Goal: Task Accomplishment & Management: Complete application form

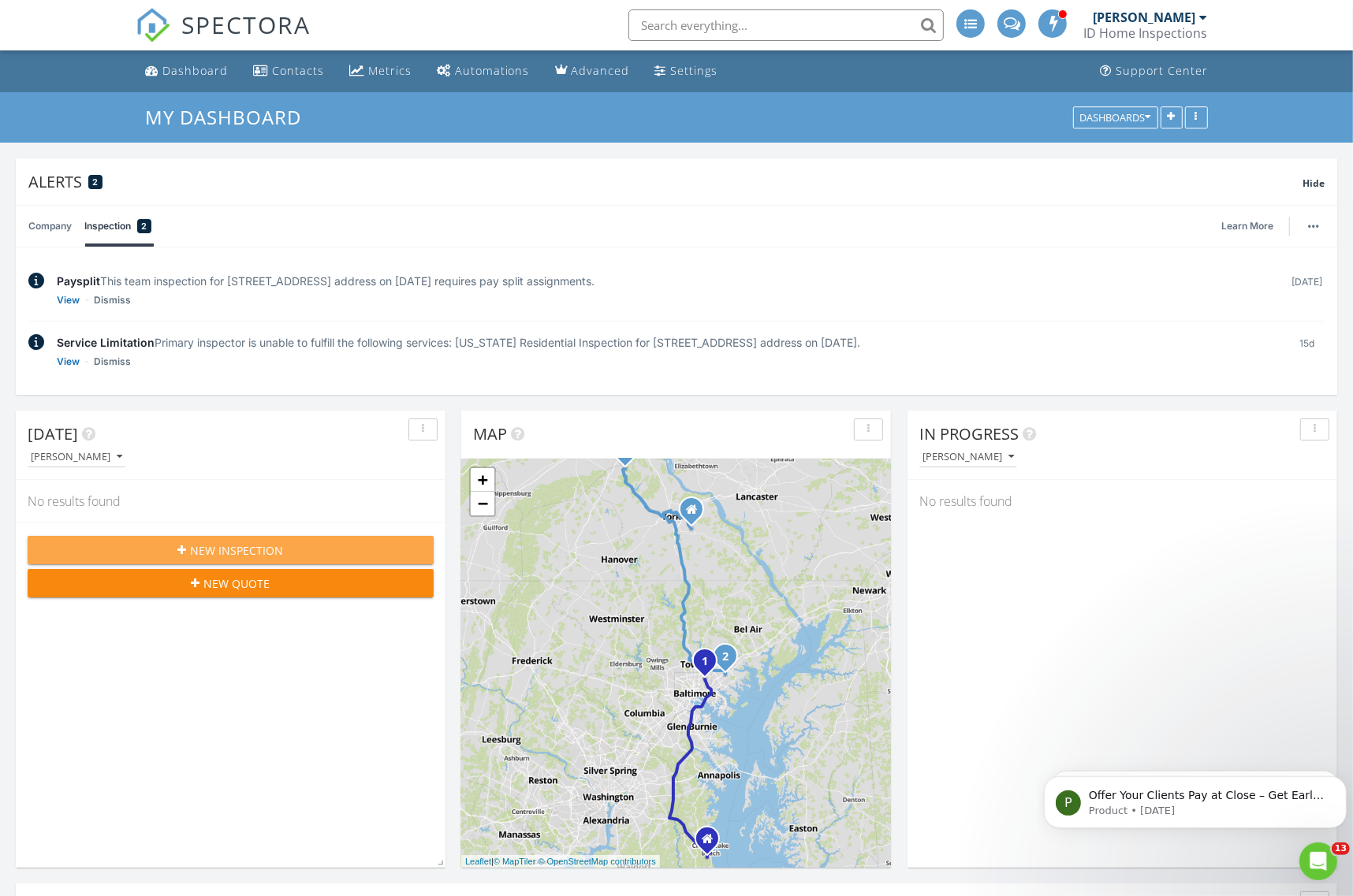
click at [373, 548] on div "New Inspection" at bounding box center [230, 550] width 381 height 17
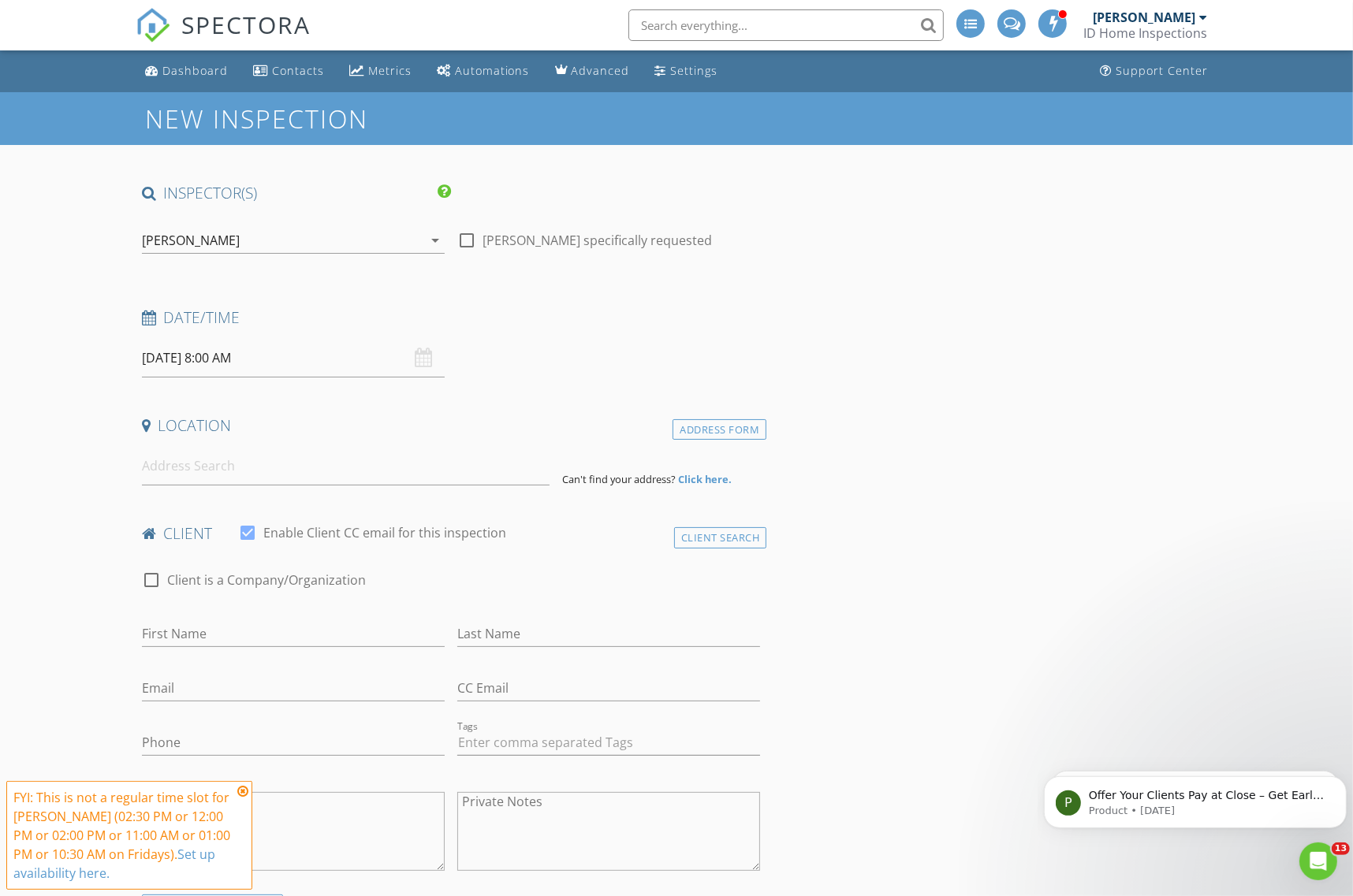
click at [341, 238] on div "[PERSON_NAME]" at bounding box center [282, 240] width 281 height 25
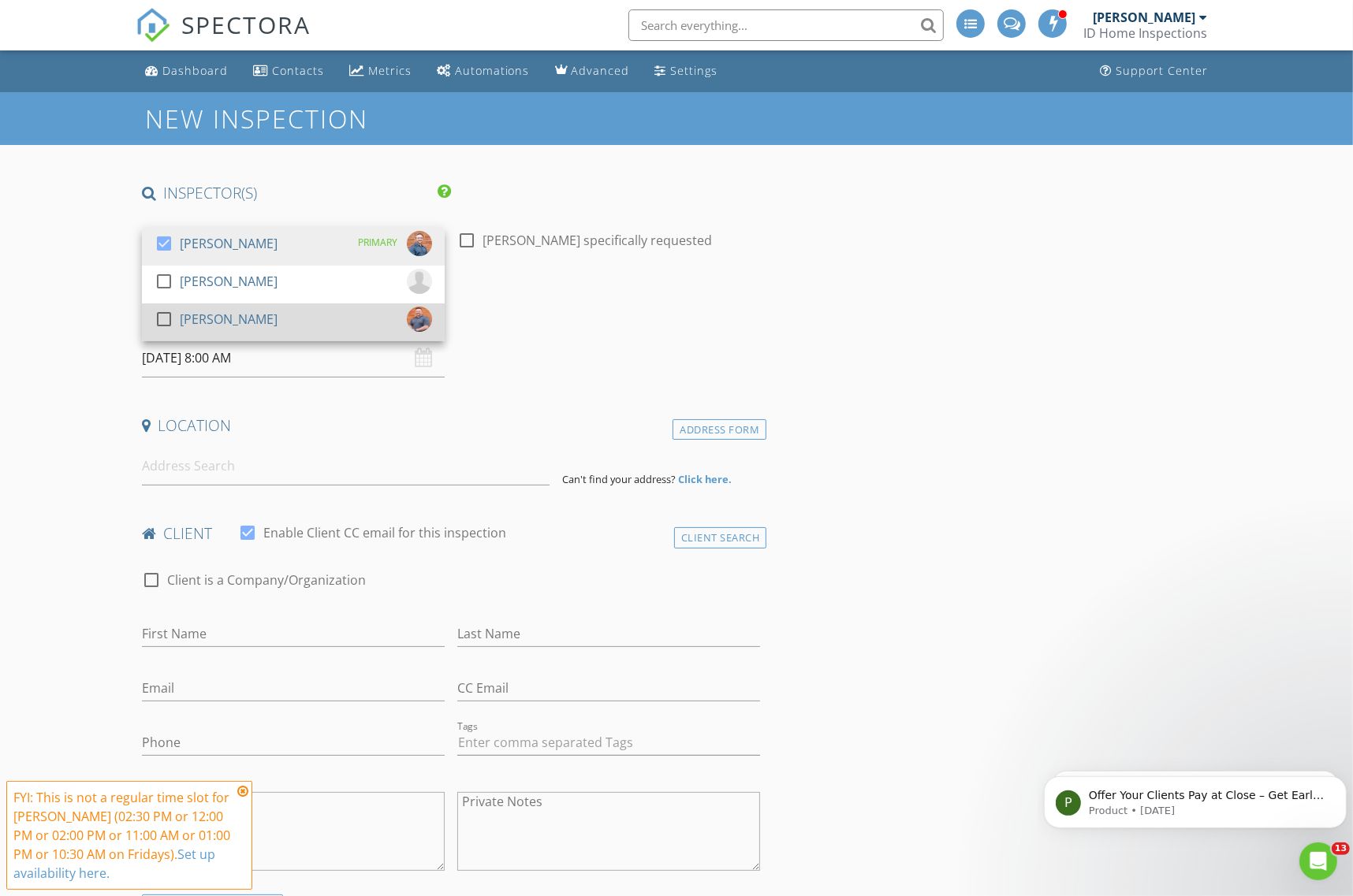
click at [215, 323] on div "[PERSON_NAME]" at bounding box center [228, 319] width 97 height 25
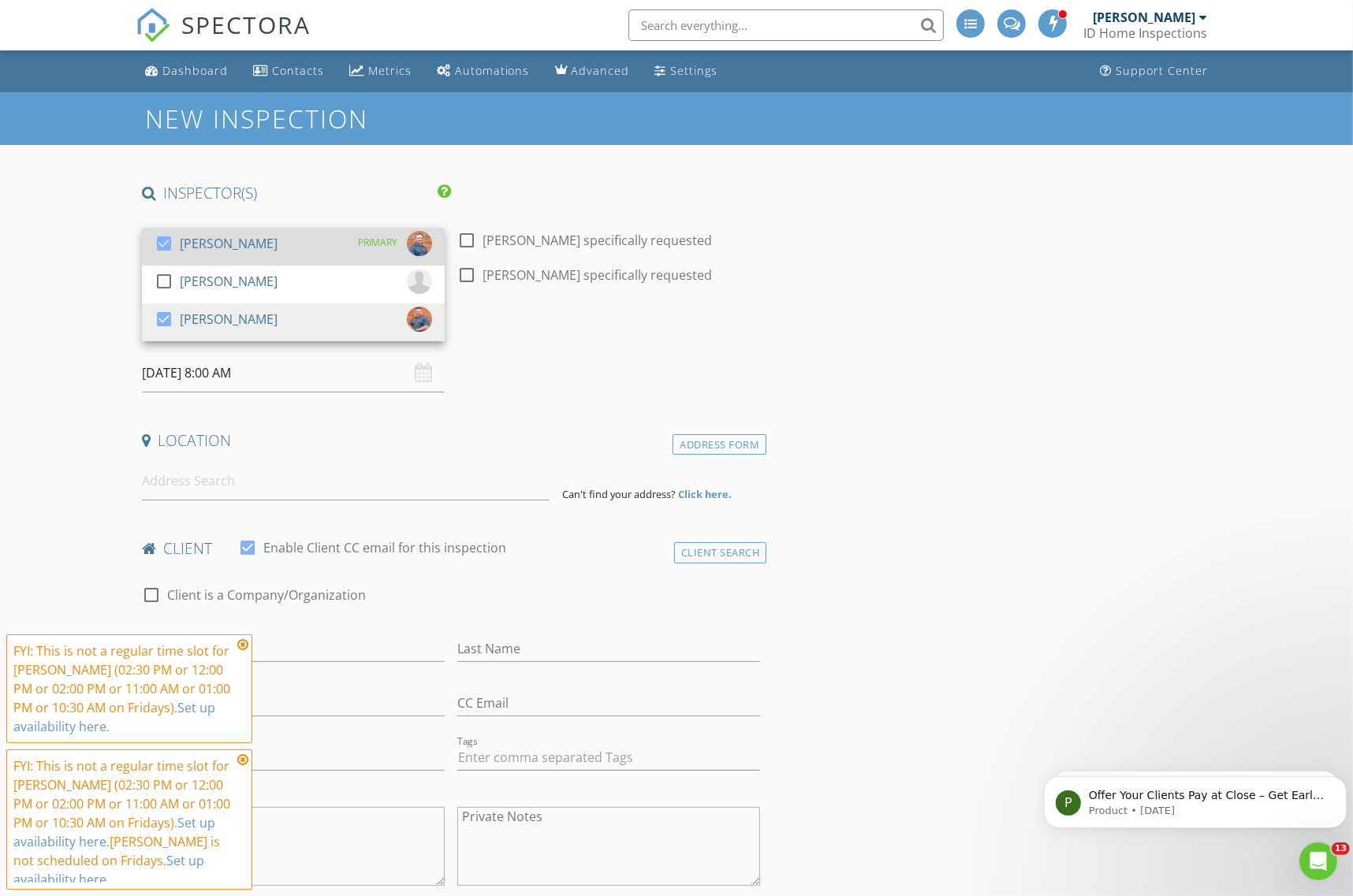
click at [238, 250] on div "[PERSON_NAME]" at bounding box center [228, 243] width 97 height 25
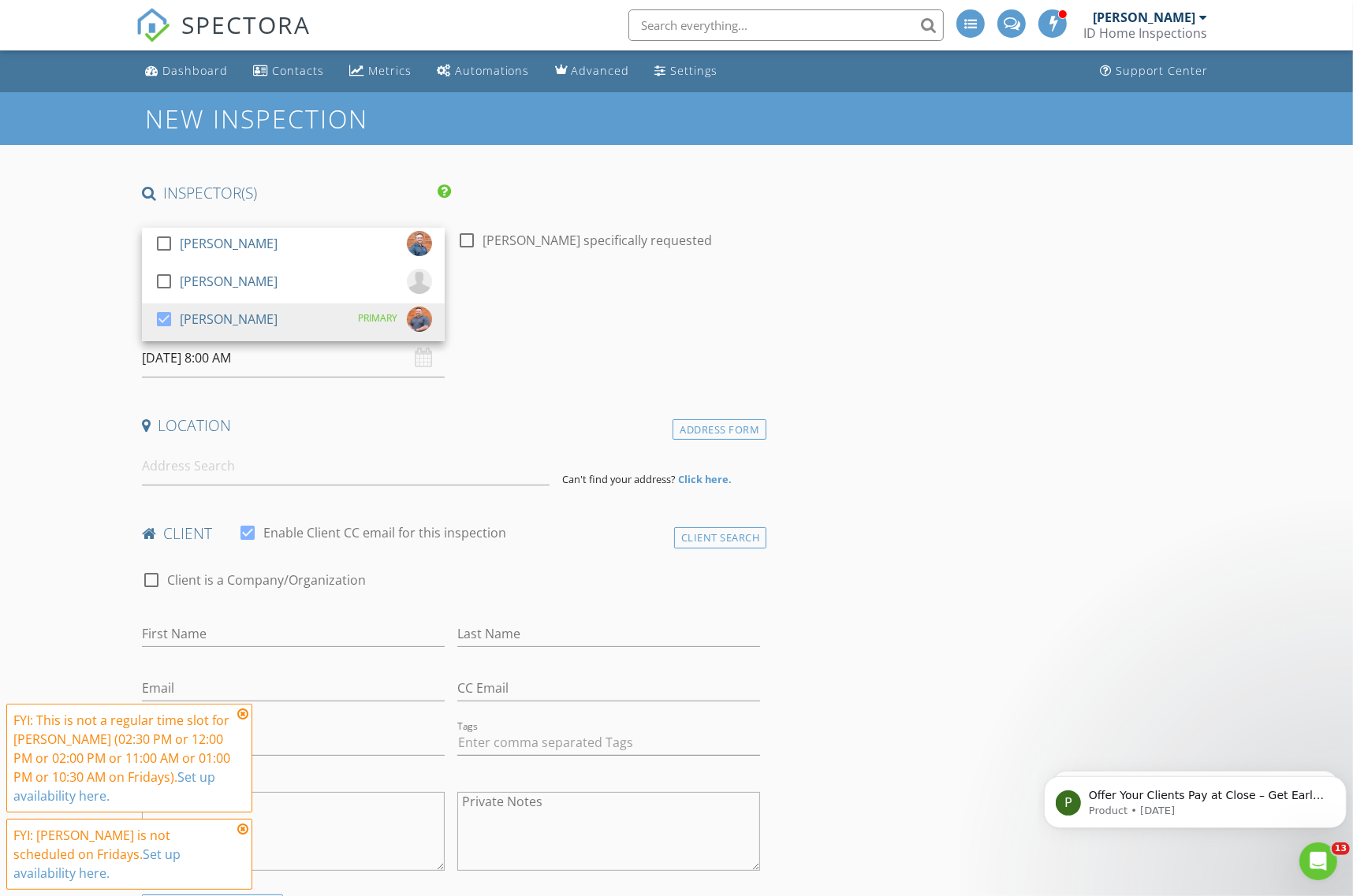
click at [589, 335] on div "Date/Time" at bounding box center [450, 323] width 631 height 32
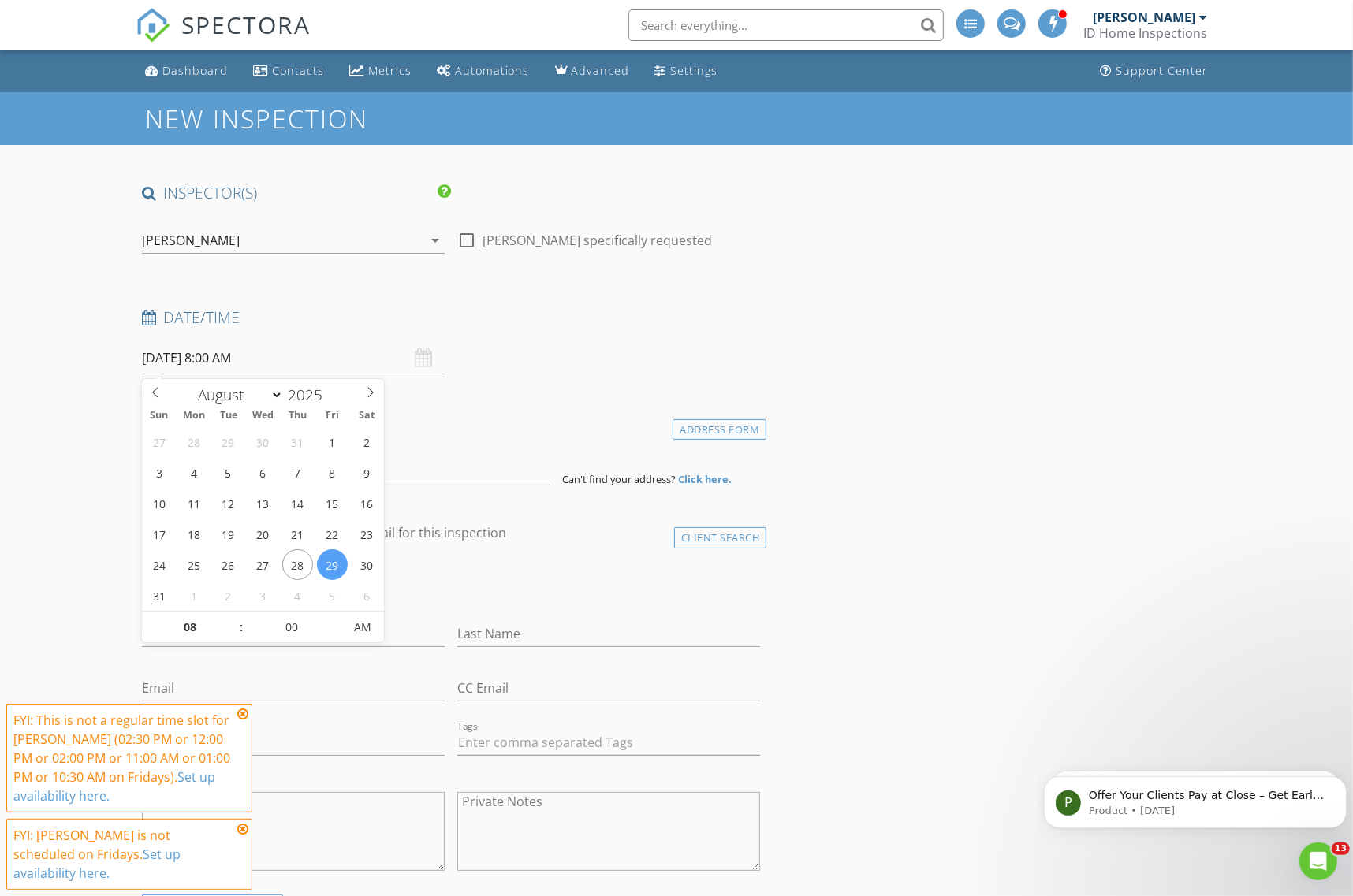
click at [178, 360] on input "08/29/2025 8:00 AM" at bounding box center [293, 359] width 303 height 39
select select "8"
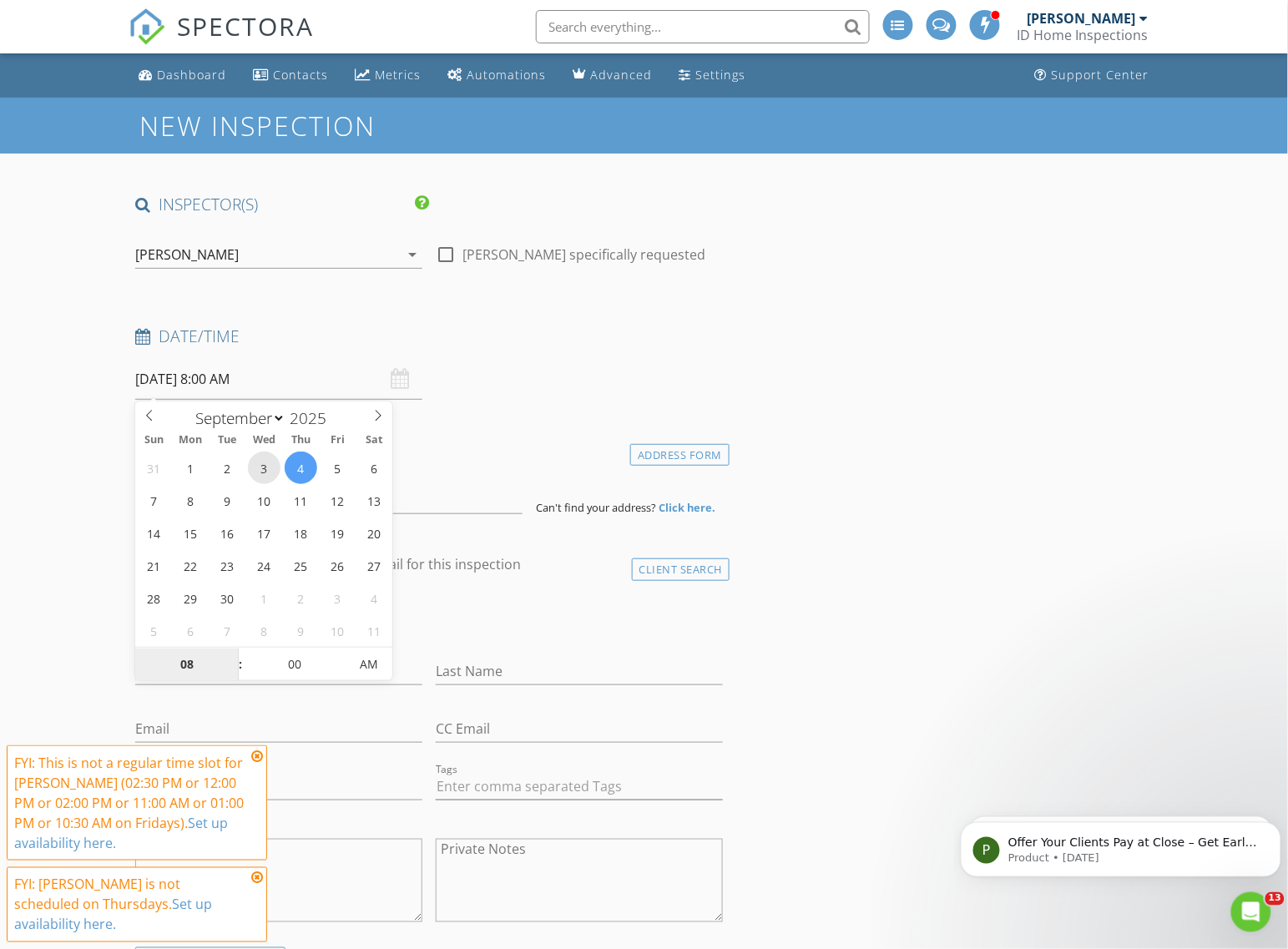
type input "09/03/2025 8:00 AM"
type input "09"
type input "09/03/2025 9:00 AM"
click at [232, 654] on span at bounding box center [232, 656] width 12 height 17
type input "10"
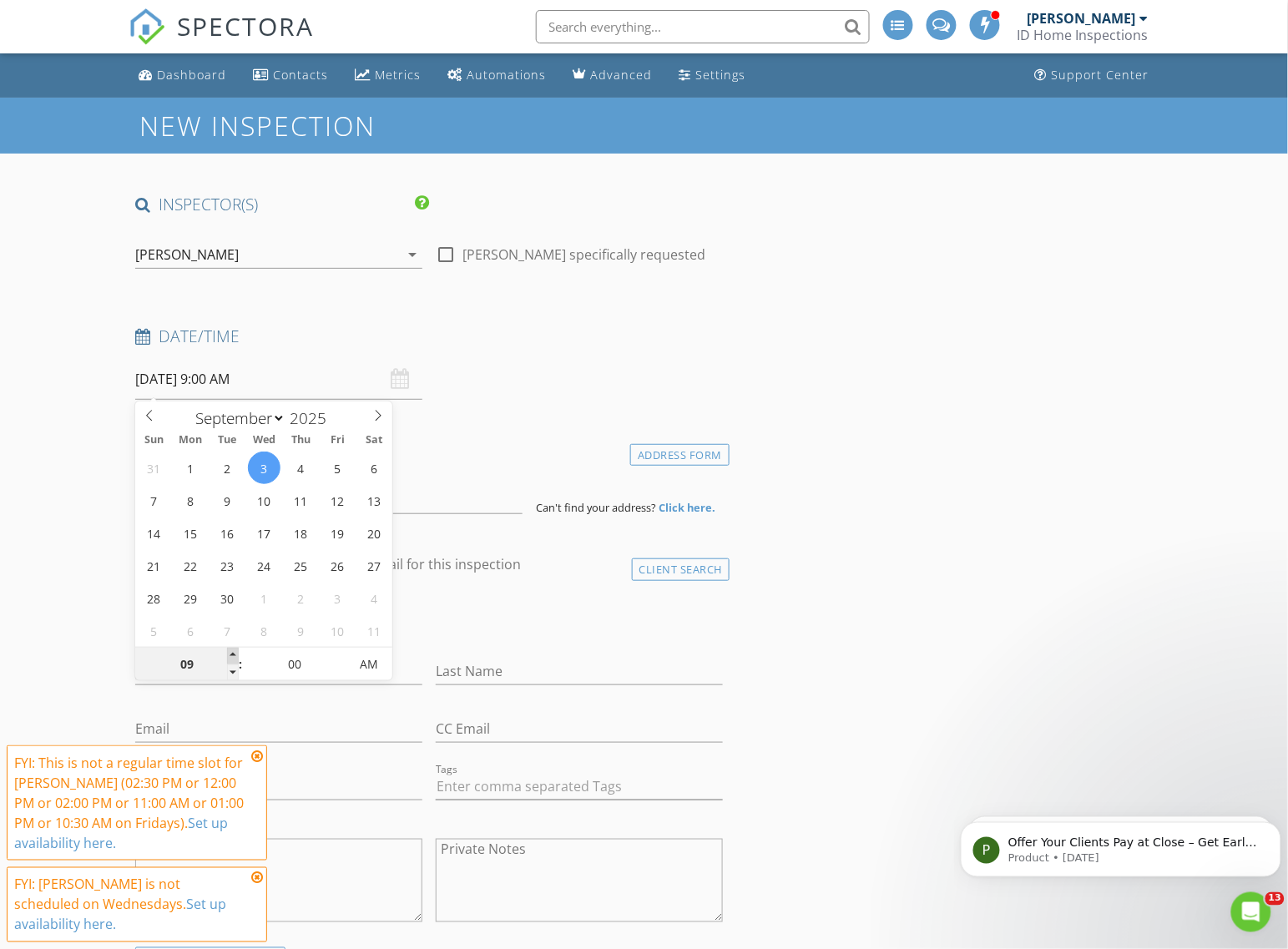
type input "09/03/2025 10:00 AM"
click at [232, 654] on span at bounding box center [232, 656] width 12 height 17
type input "11"
type input "09/03/2025 11:00 AM"
click at [232, 654] on span at bounding box center [232, 656] width 12 height 17
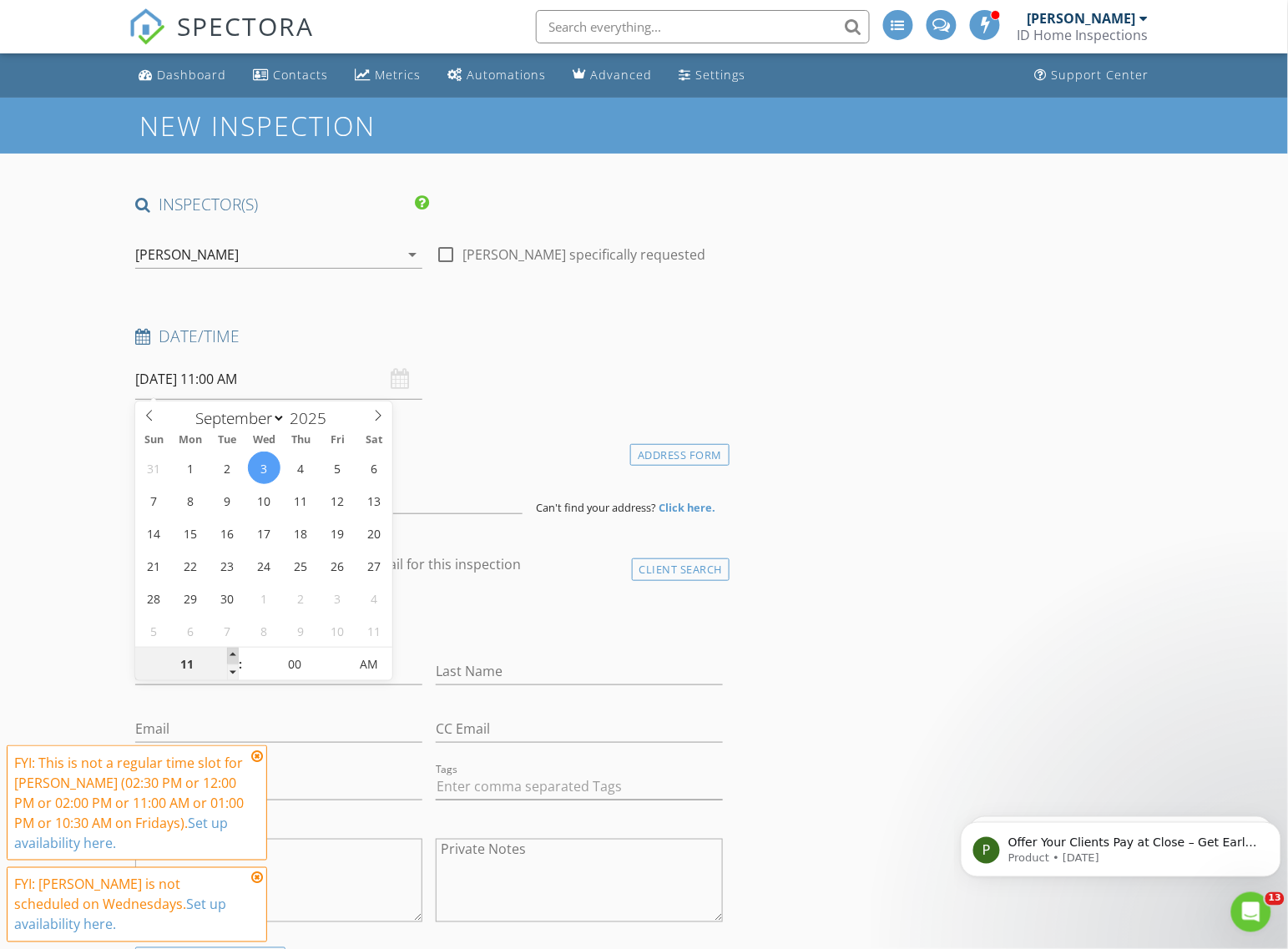
type input "12"
type input "09/03/2025 12:00 PM"
click at [232, 654] on span at bounding box center [232, 656] width 12 height 17
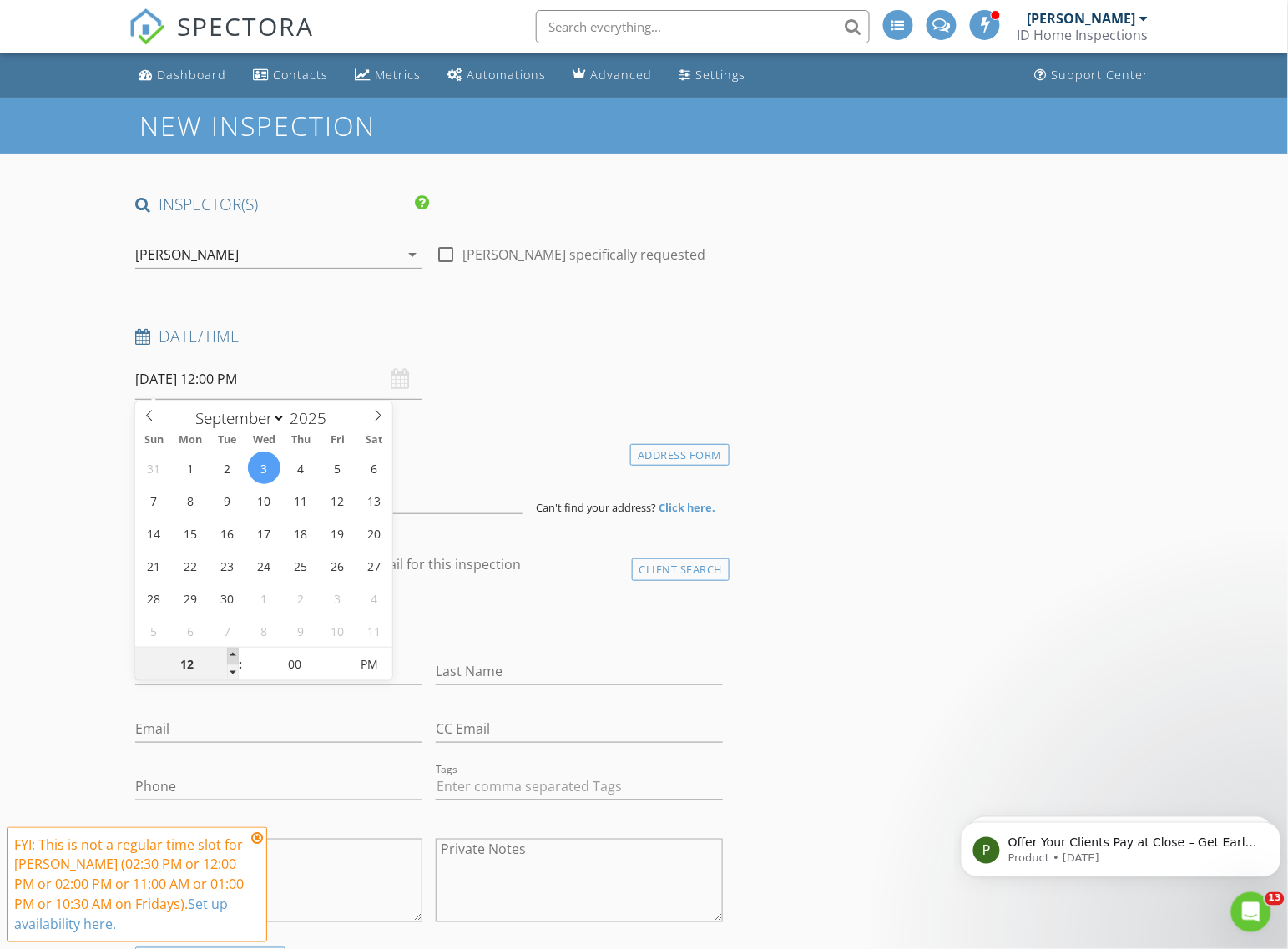
type input "01"
click at [232, 654] on span at bounding box center [232, 656] width 12 height 17
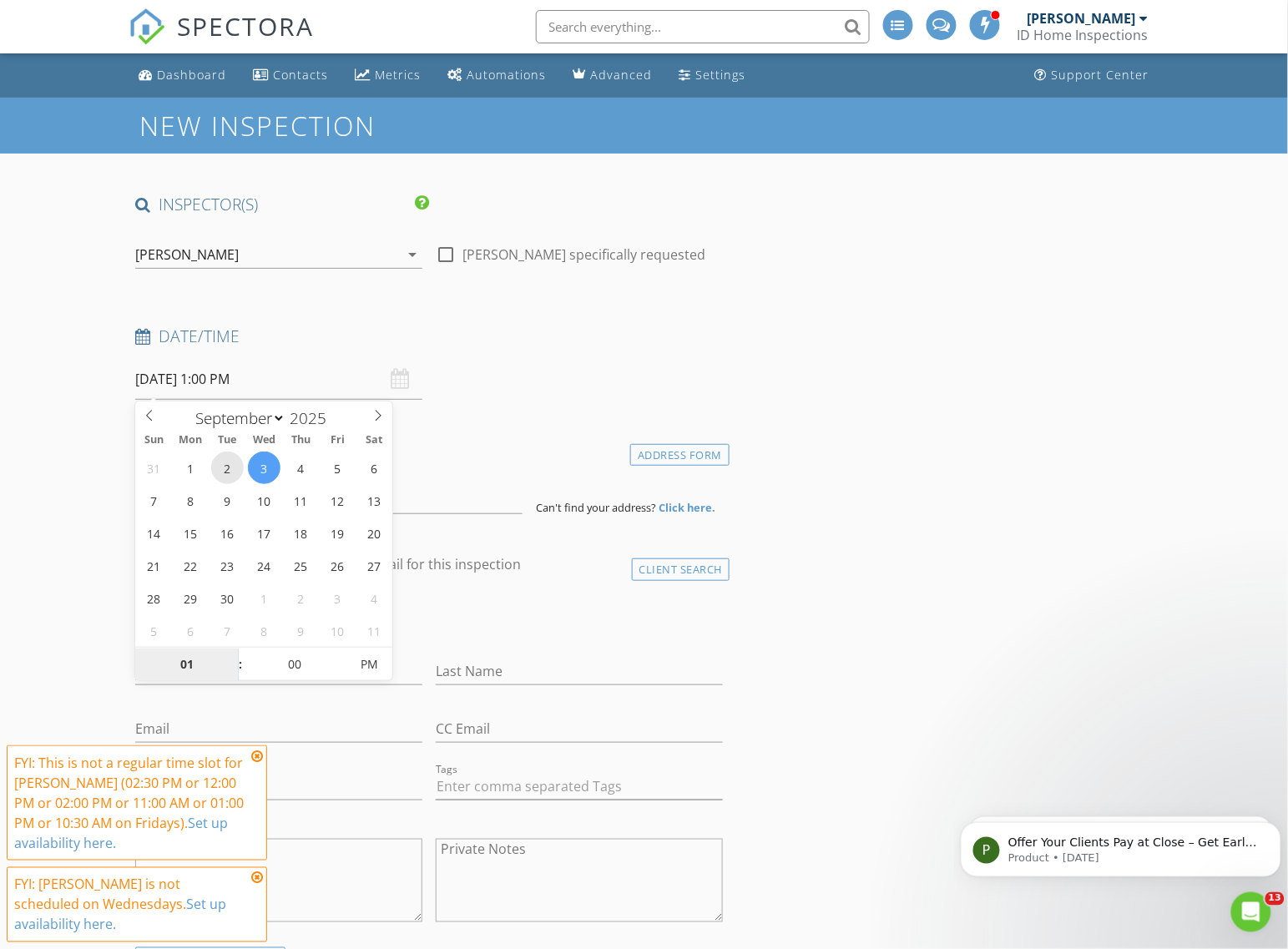
type input "09/02/2025 1:00 PM"
type input "02"
type input "09/02/2025 2:00 PM"
click at [230, 658] on span at bounding box center [232, 656] width 12 height 17
type input "03"
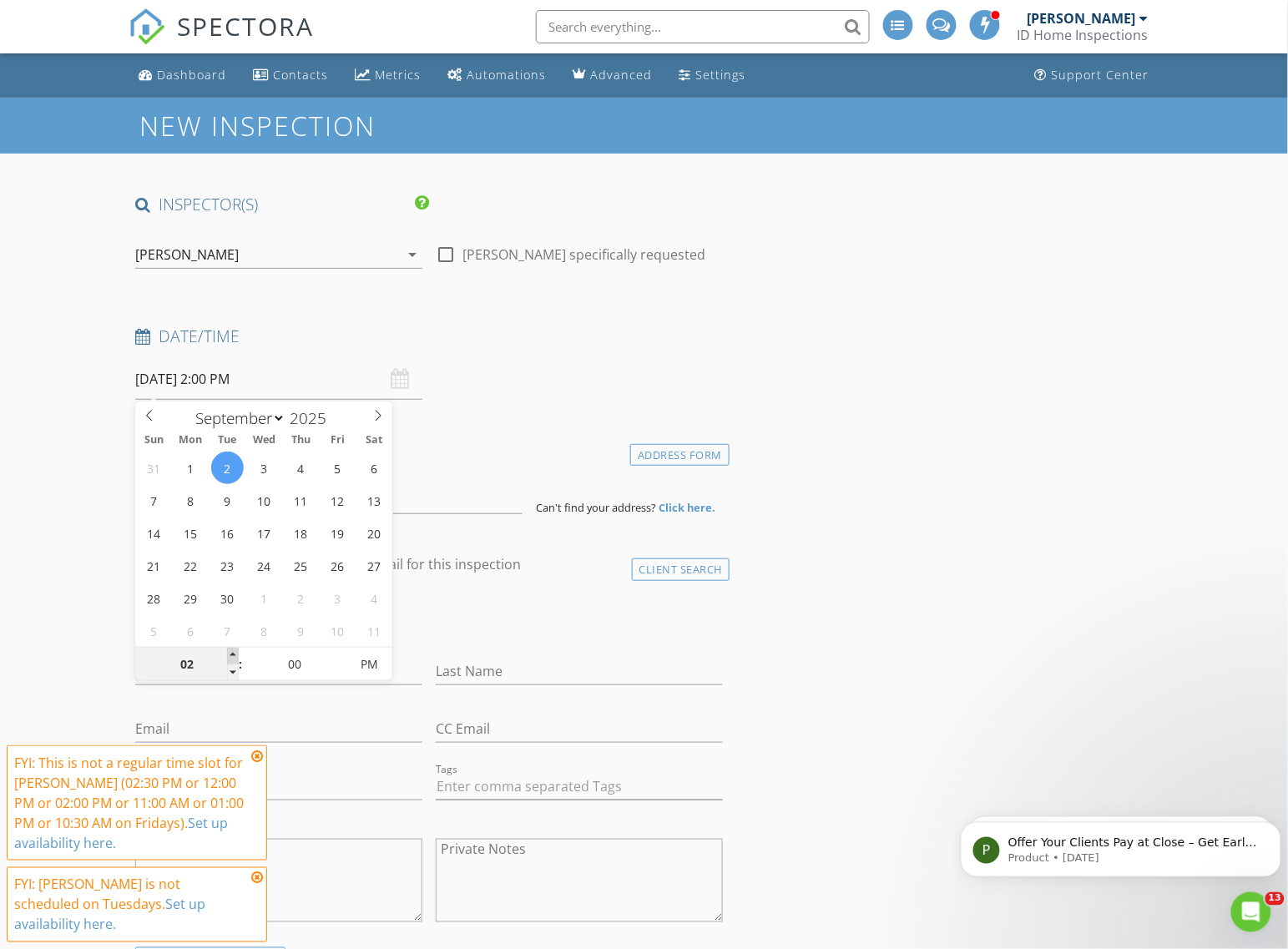
type input "09/02/2025 3:00 PM"
click at [230, 658] on span at bounding box center [232, 656] width 12 height 17
type input "02"
type input "09/02/2025 2:00 PM"
click at [231, 670] on span at bounding box center [232, 672] width 12 height 17
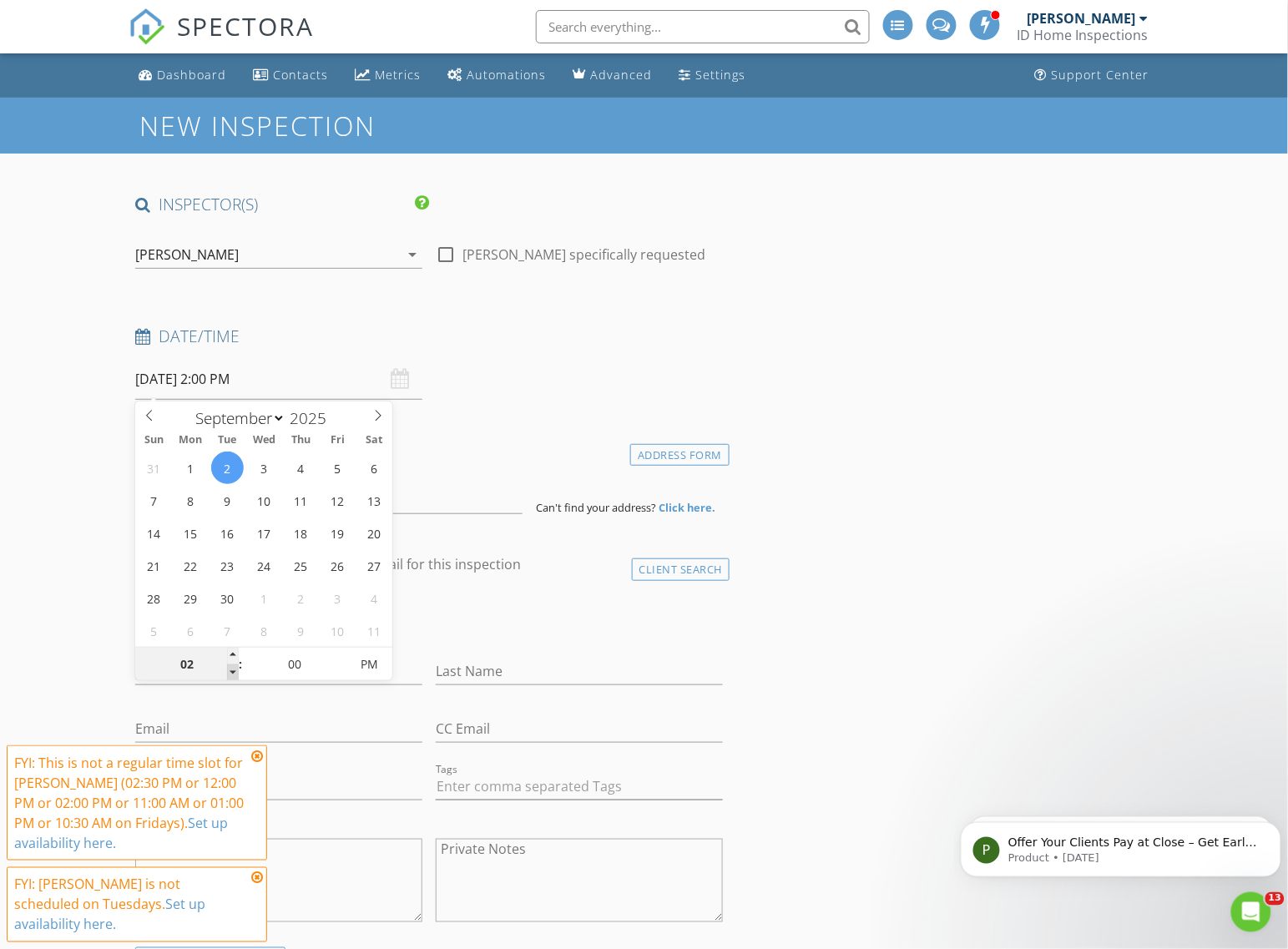
type input "01"
type input "09/02/2025 1:00 PM"
click at [231, 670] on span at bounding box center [232, 672] width 12 height 17
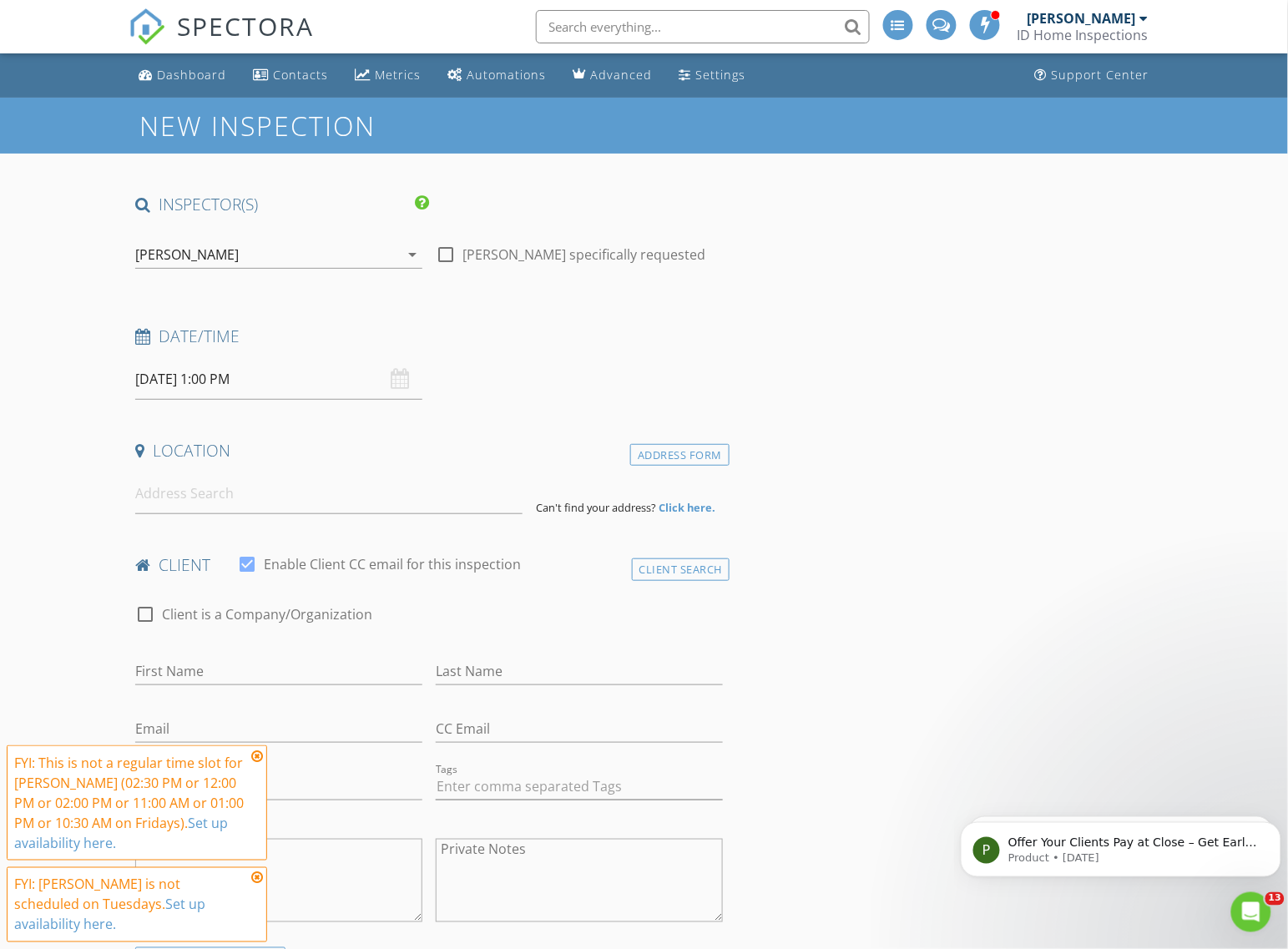
click at [500, 365] on div "Date/Time 09/02/2025 1:00 PM" at bounding box center [429, 363] width 601 height 75
click at [432, 249] on div at bounding box center [445, 254] width 28 height 28
checkbox input "true"
click at [231, 506] on input at bounding box center [329, 494] width 387 height 41
click at [265, 498] on input at bounding box center [329, 494] width 387 height 41
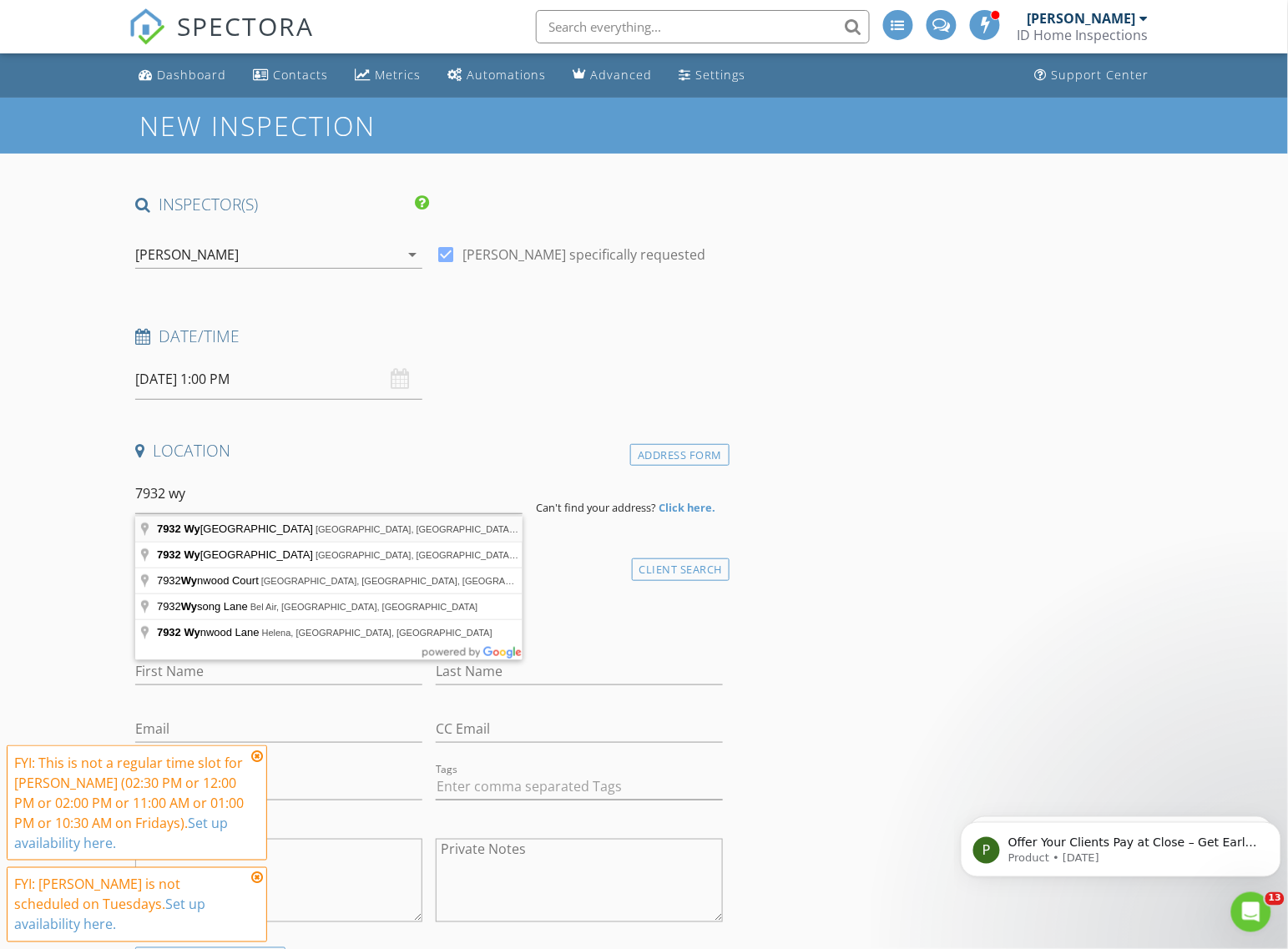
type input "7932 Wynbrook Road, Baltimore, MD, USA"
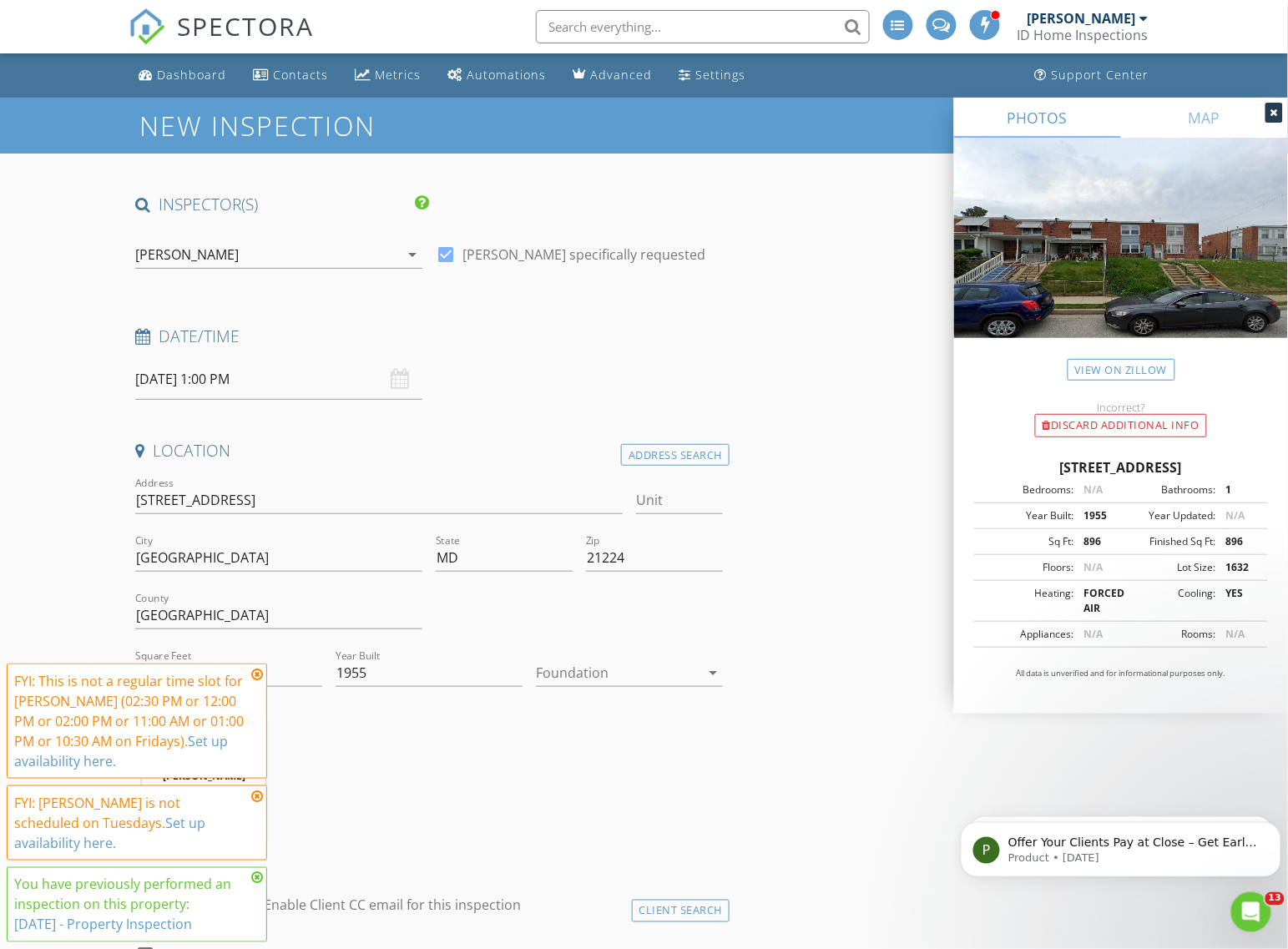
click at [430, 778] on div "Dan Barton 26.6 miles (38 minutes)" at bounding box center [429, 786] width 601 height 138
click at [253, 681] on icon at bounding box center [257, 675] width 12 height 14
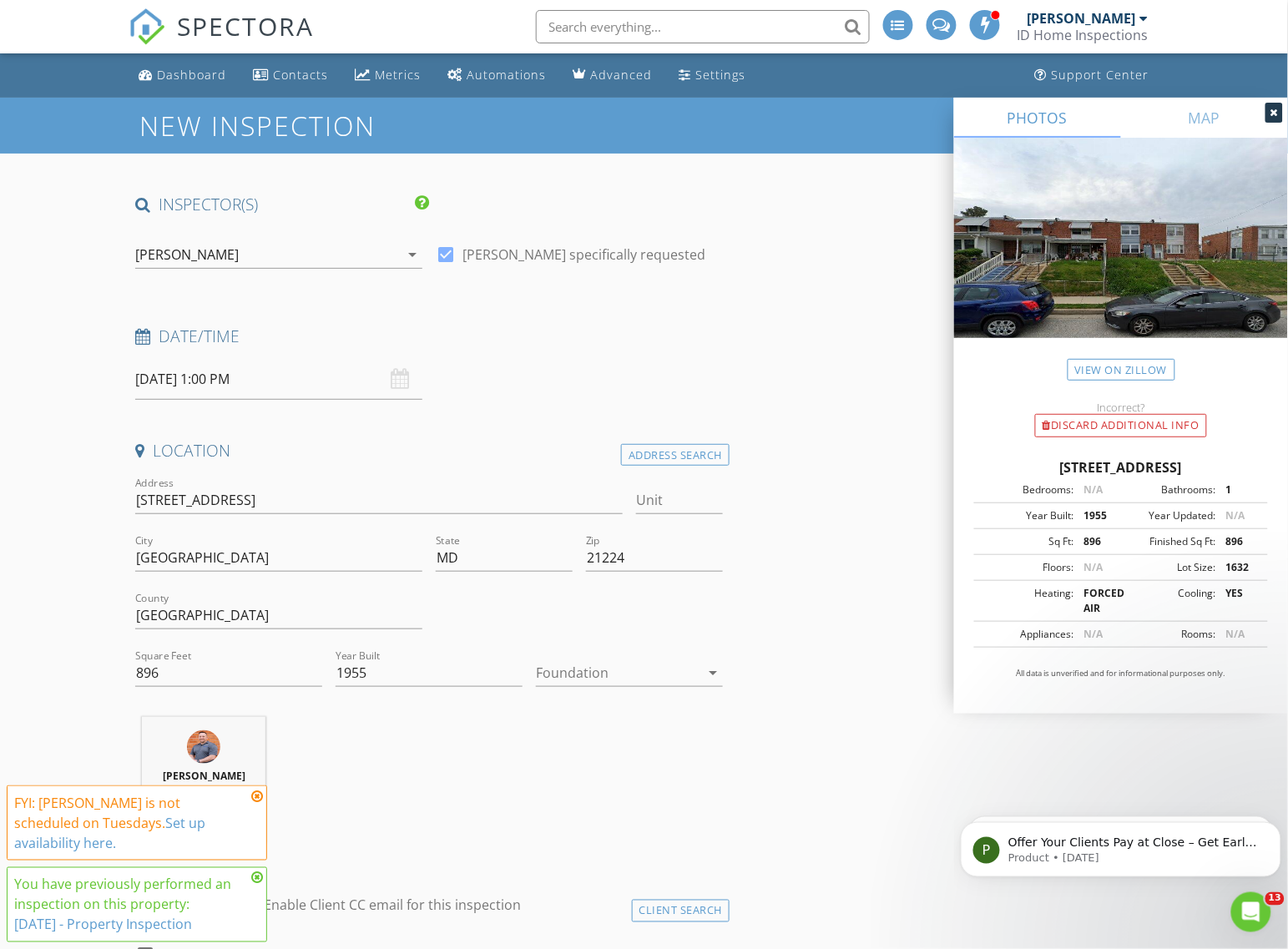
click at [259, 803] on icon at bounding box center [257, 797] width 12 height 14
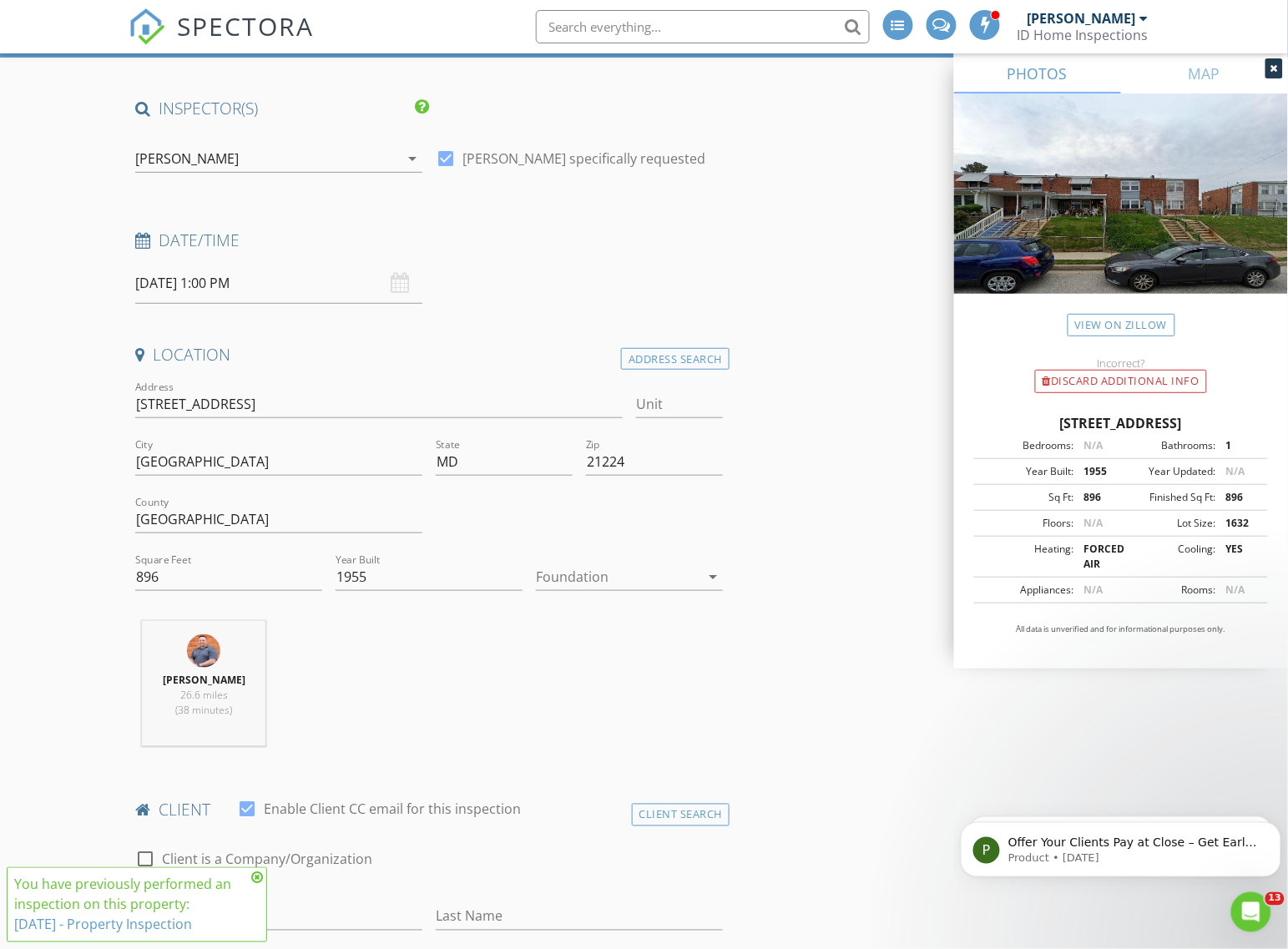
scroll to position [626, 0]
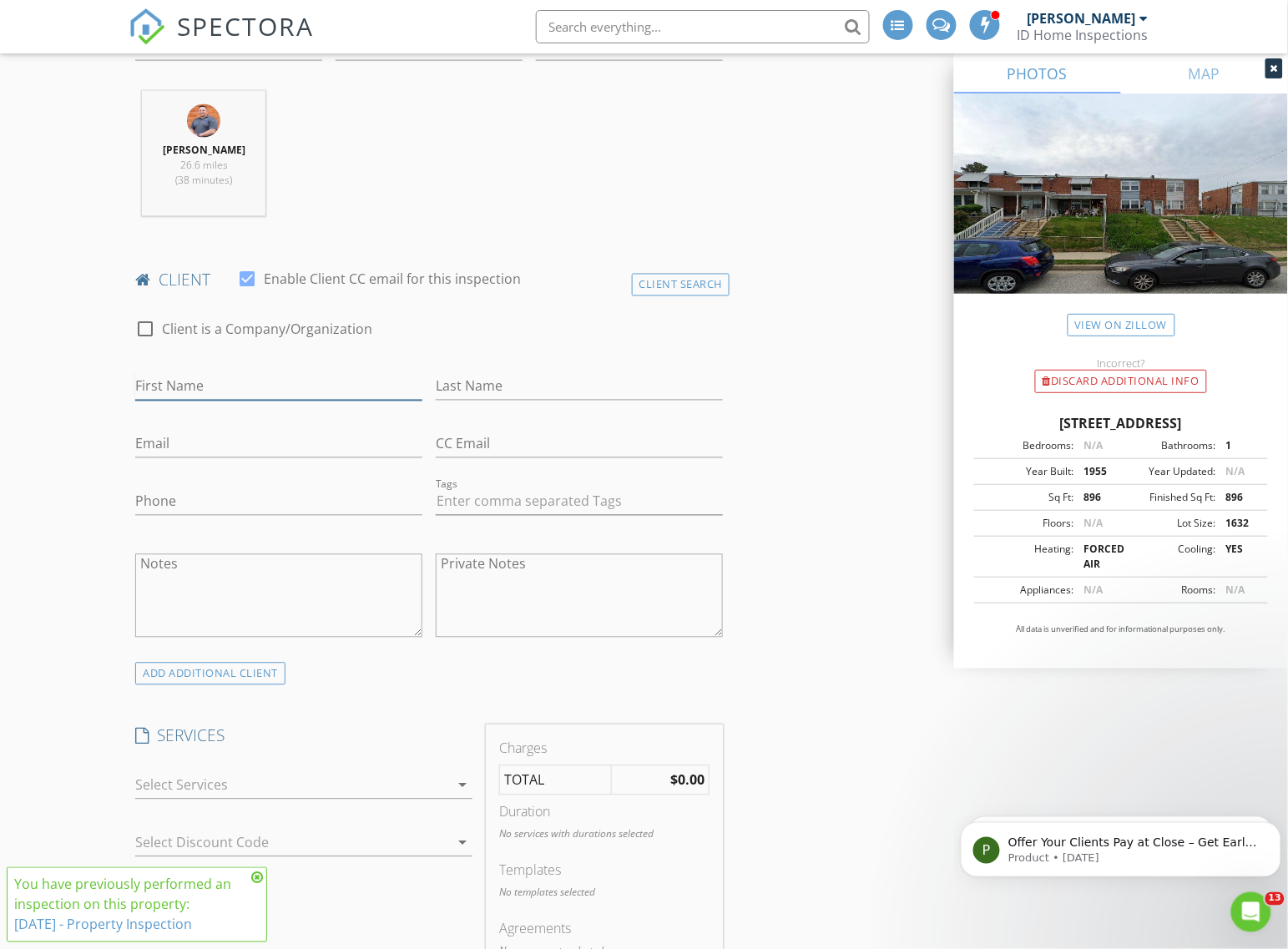
click at [263, 387] on input "First Name" at bounding box center [279, 387] width 287 height 27
click at [699, 289] on div "Client Search" at bounding box center [681, 285] width 98 height 23
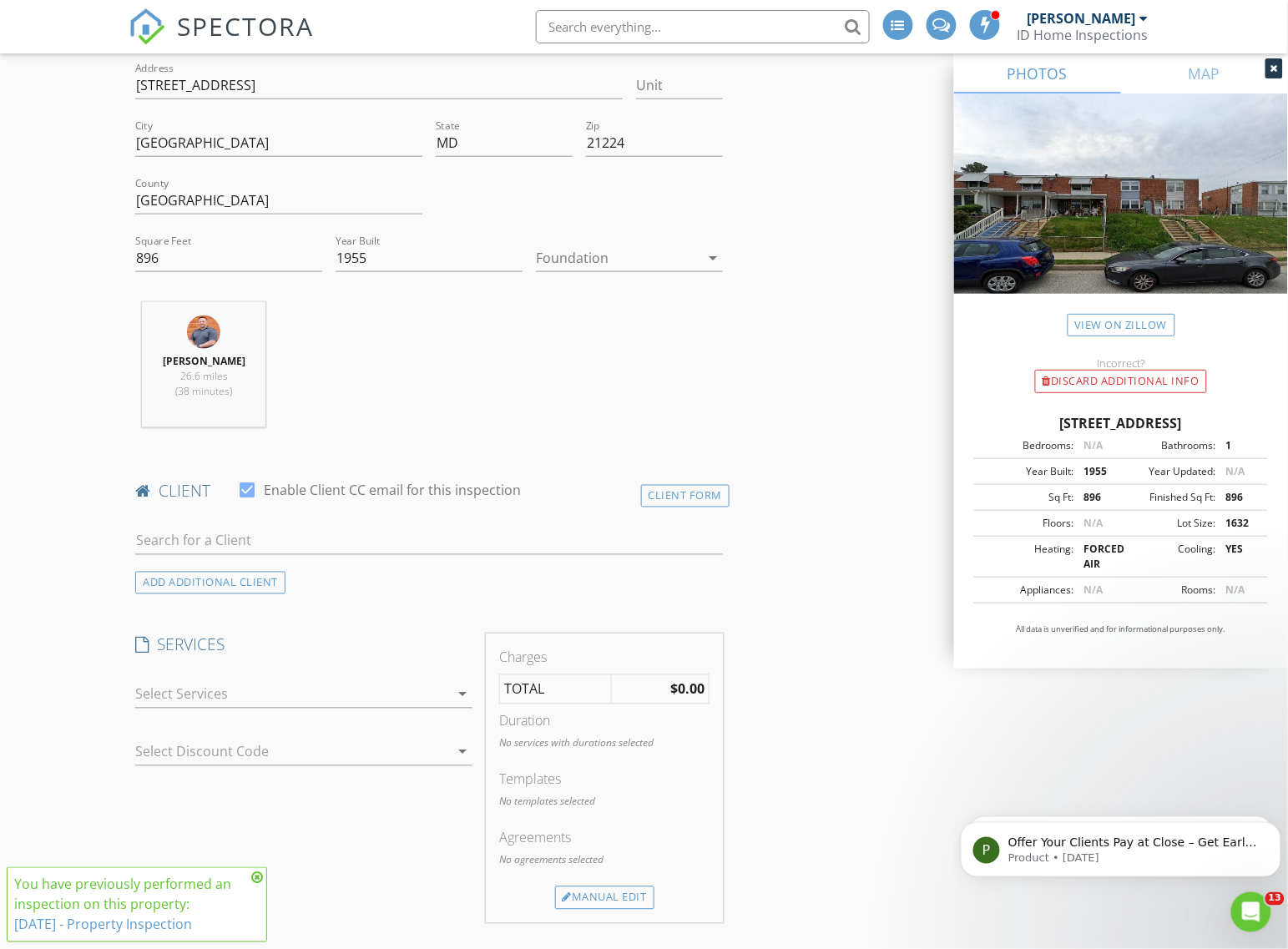
scroll to position [413, 0]
click at [184, 545] on input "text" at bounding box center [429, 543] width 588 height 27
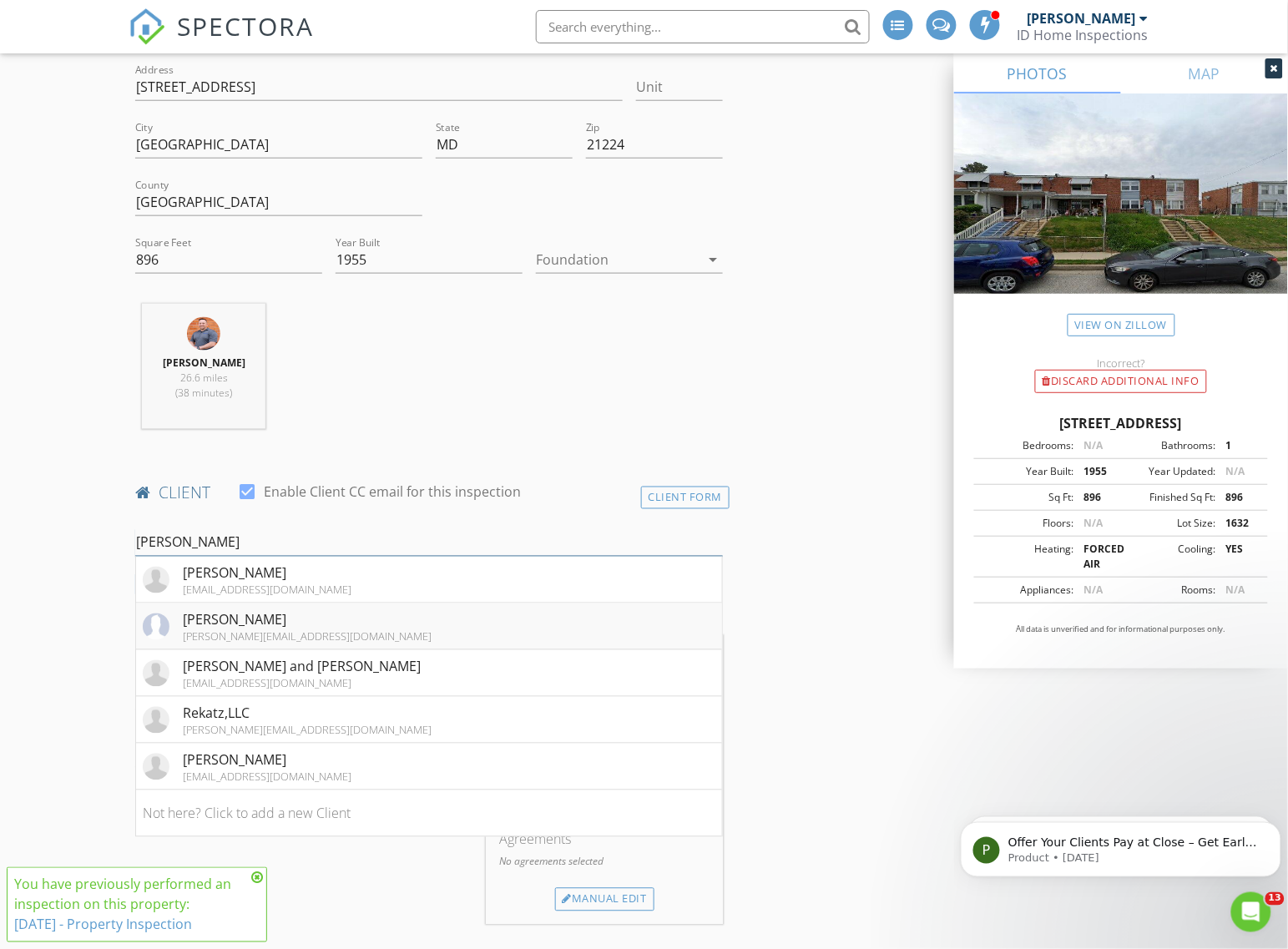
type input "jim"
click at [193, 627] on div "Jim Stephens" at bounding box center [307, 620] width 249 height 20
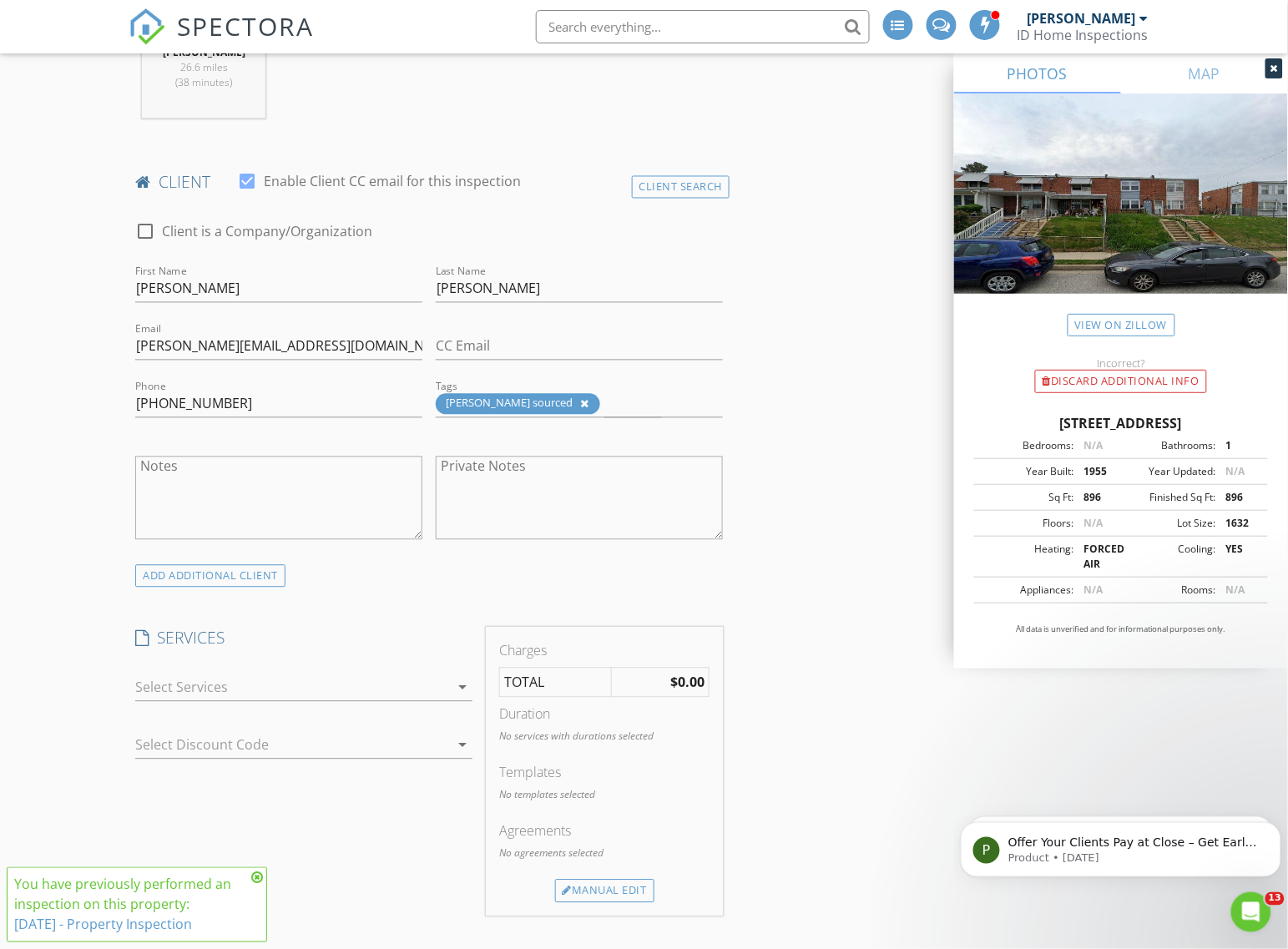
scroll to position [830, 0]
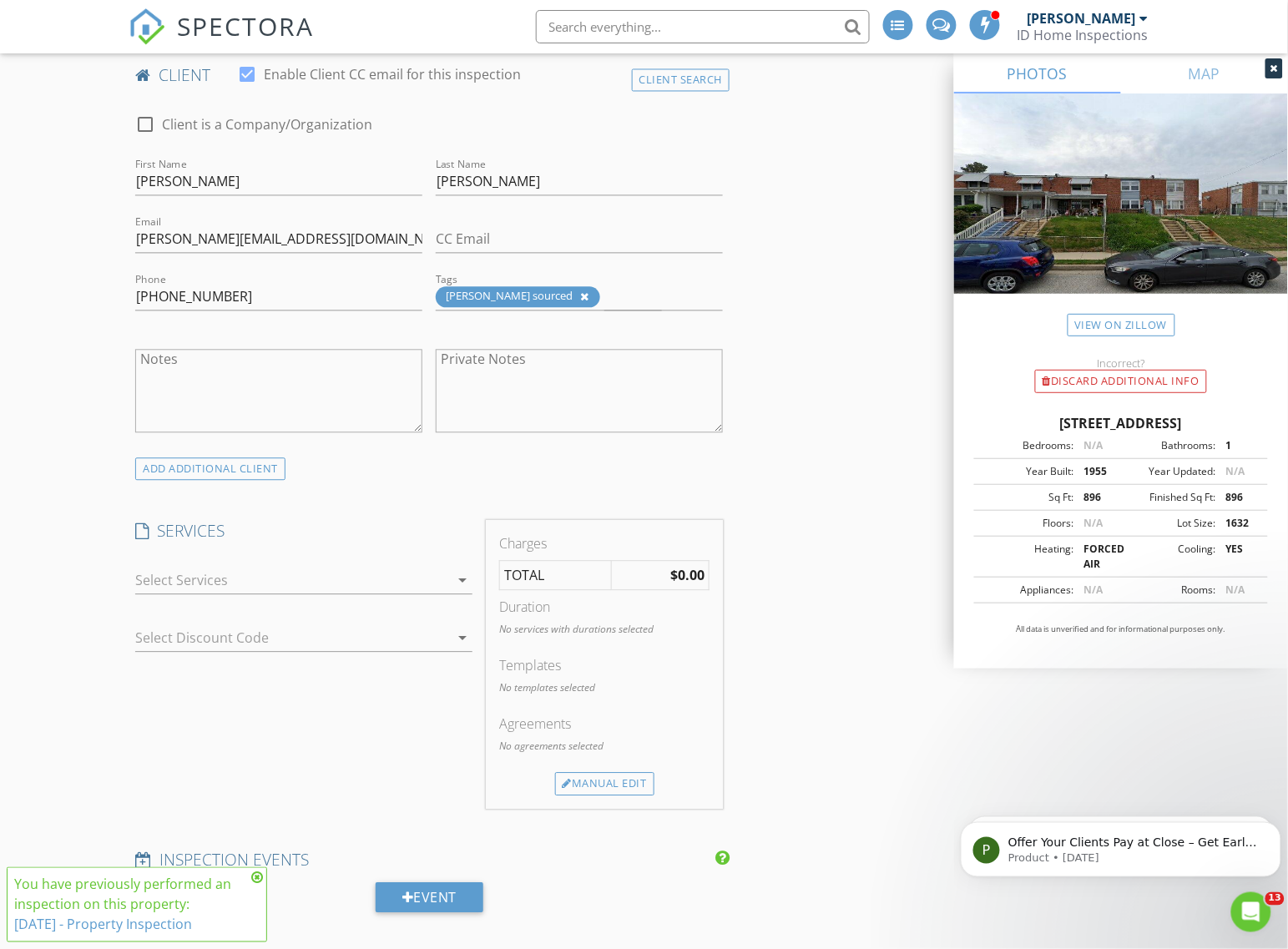
click at [211, 590] on div at bounding box center [292, 580] width 314 height 26
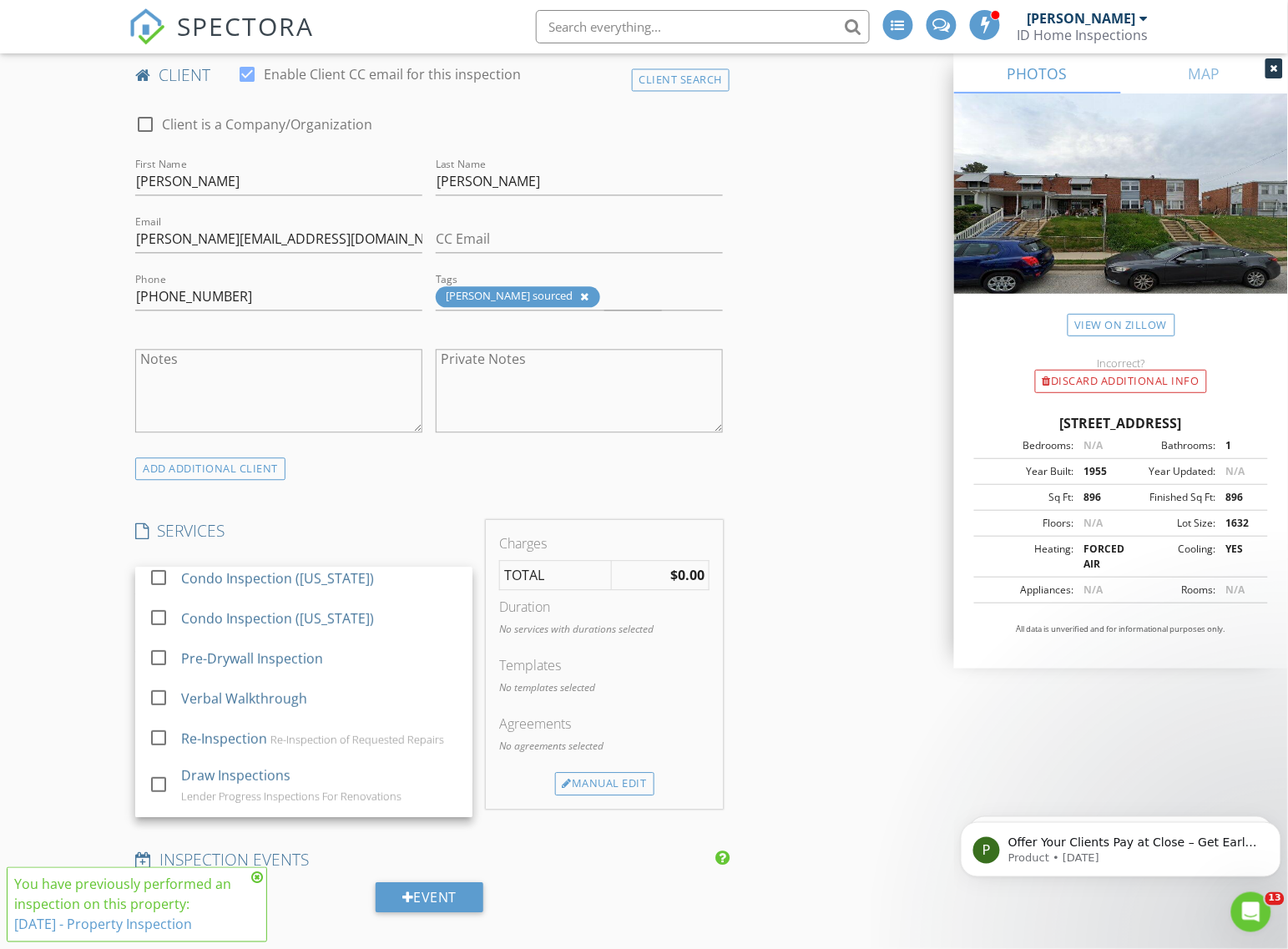
scroll to position [313, 0]
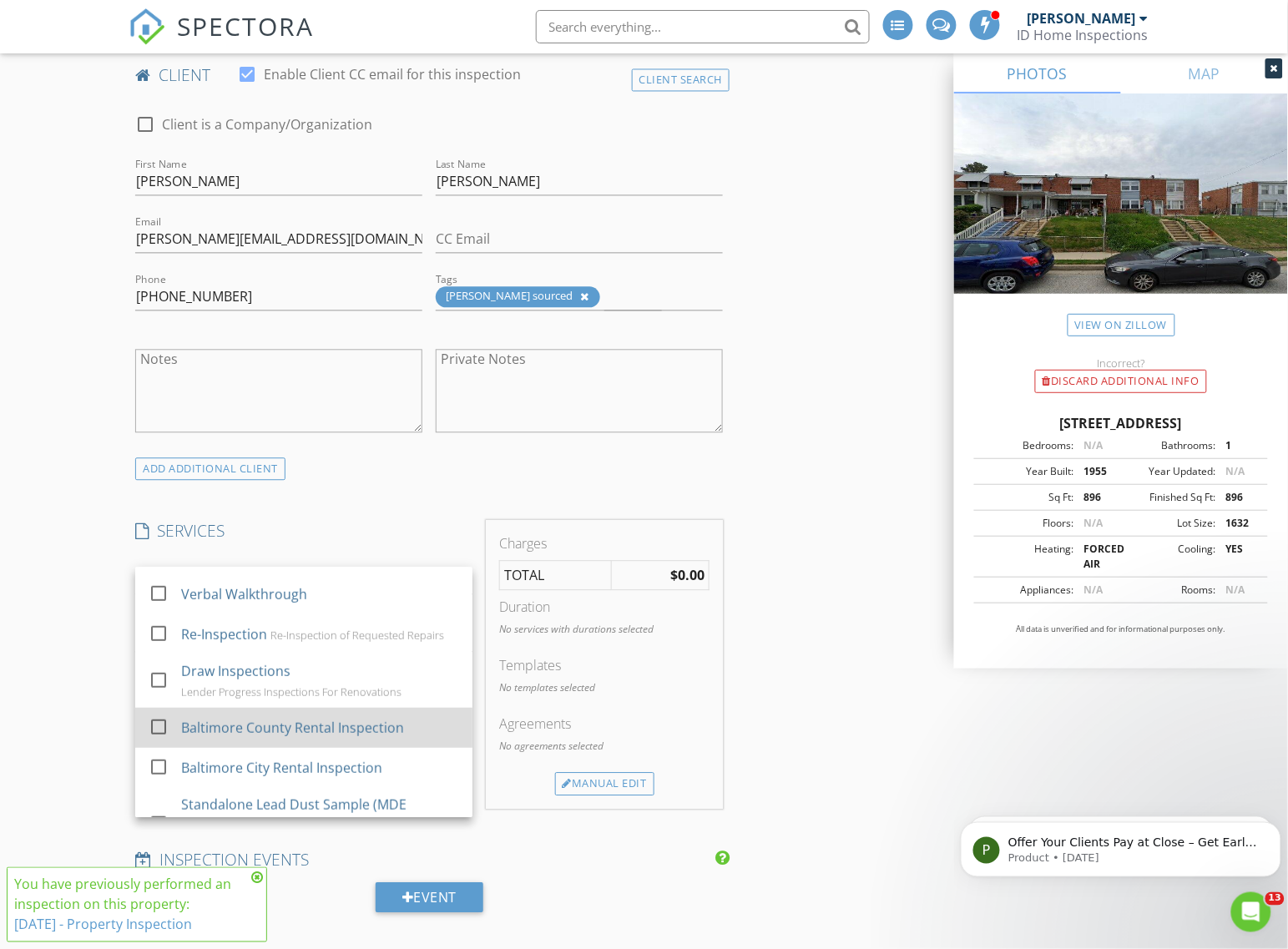
click at [227, 731] on div "Baltimore County Rental Inspection" at bounding box center [292, 728] width 223 height 20
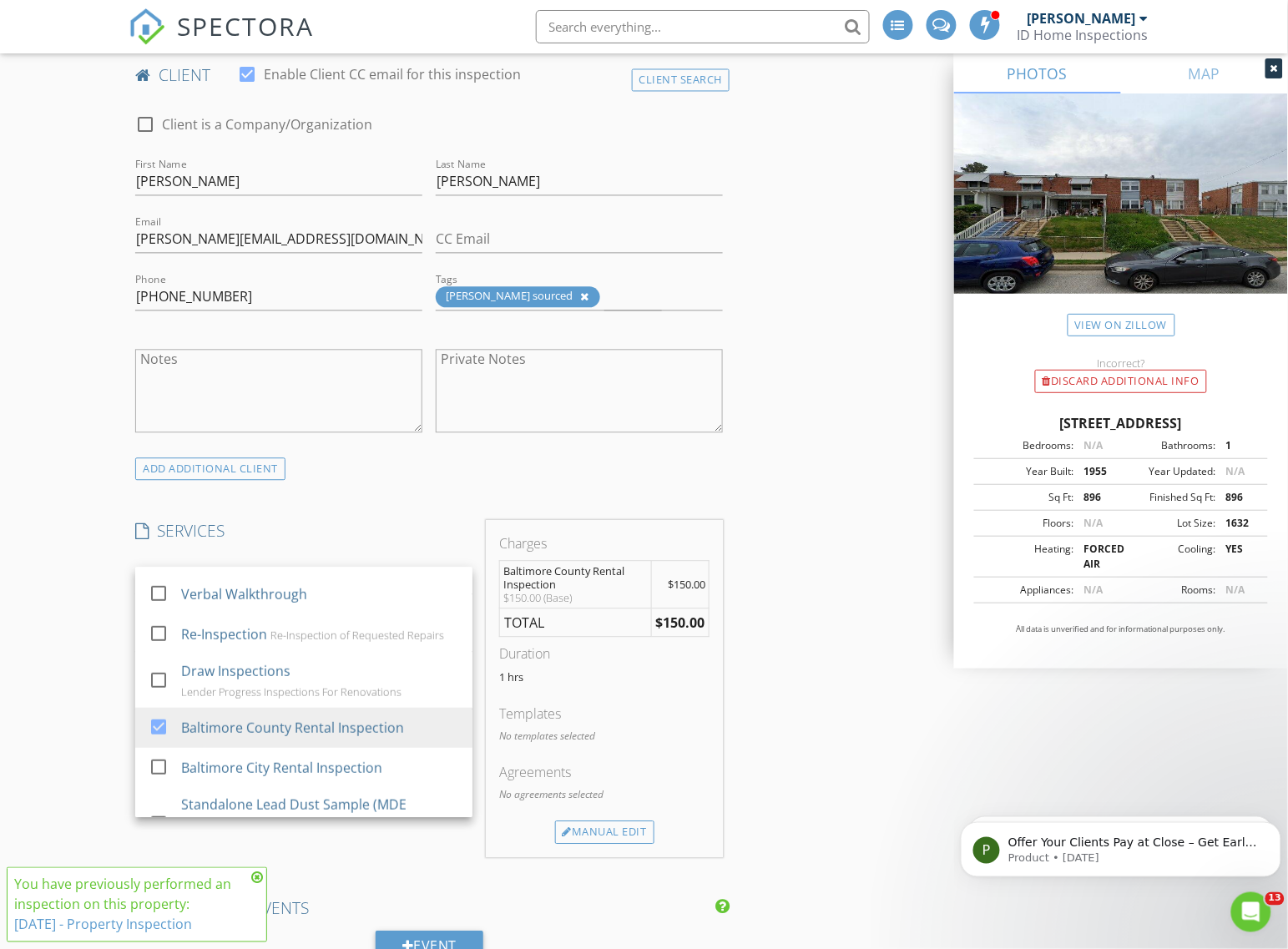
click at [93, 641] on div "New Inspection INSPECTOR(S) check_box_outline_blank Isaiah Unger check_box_outl…" at bounding box center [644, 871] width 1288 height 3210
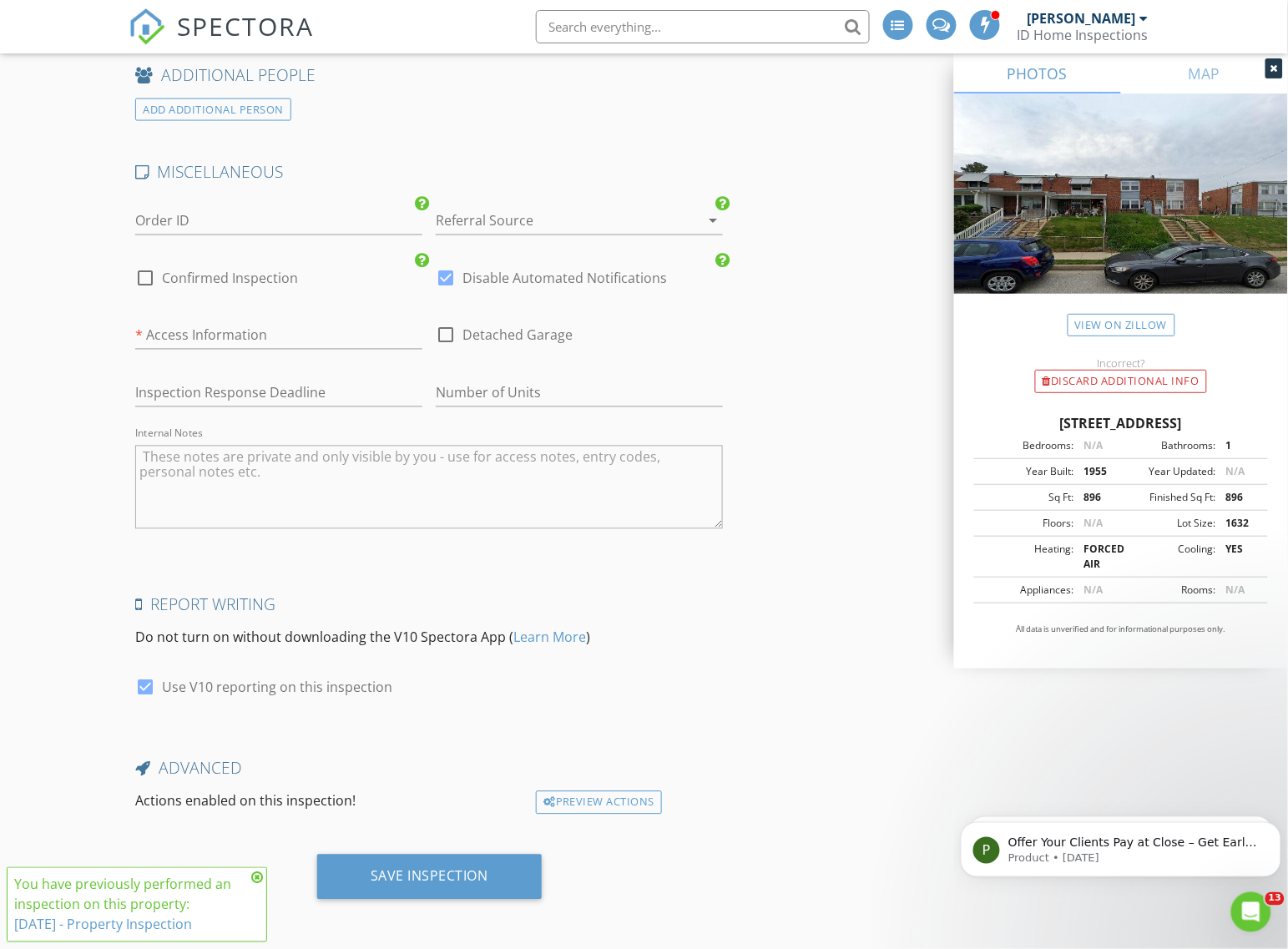
scroll to position [2360, 0]
click at [190, 331] on input "text" at bounding box center [279, 333] width 287 height 27
type input "1580"
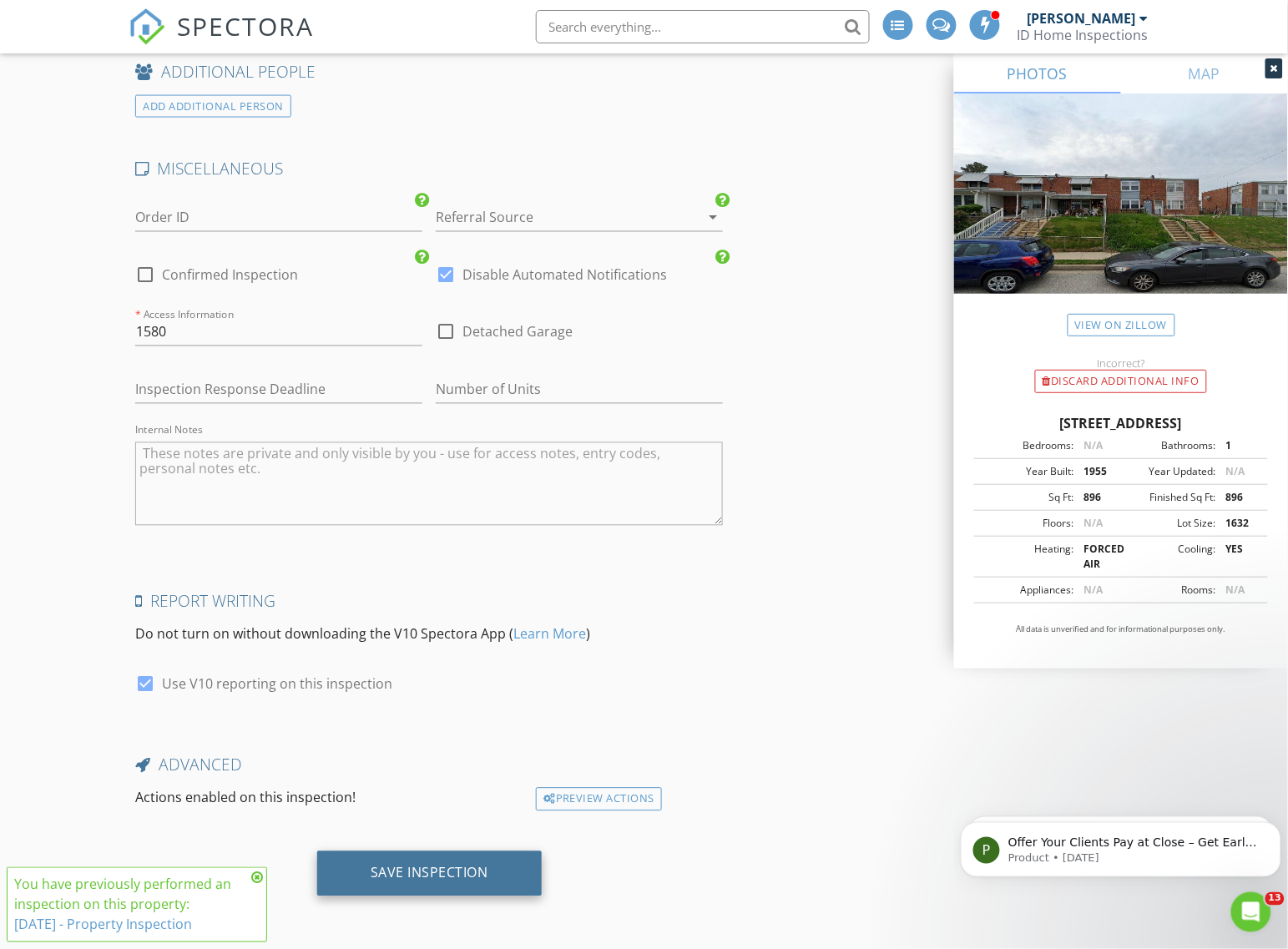
click at [373, 870] on div "Save Inspection" at bounding box center [430, 872] width 118 height 17
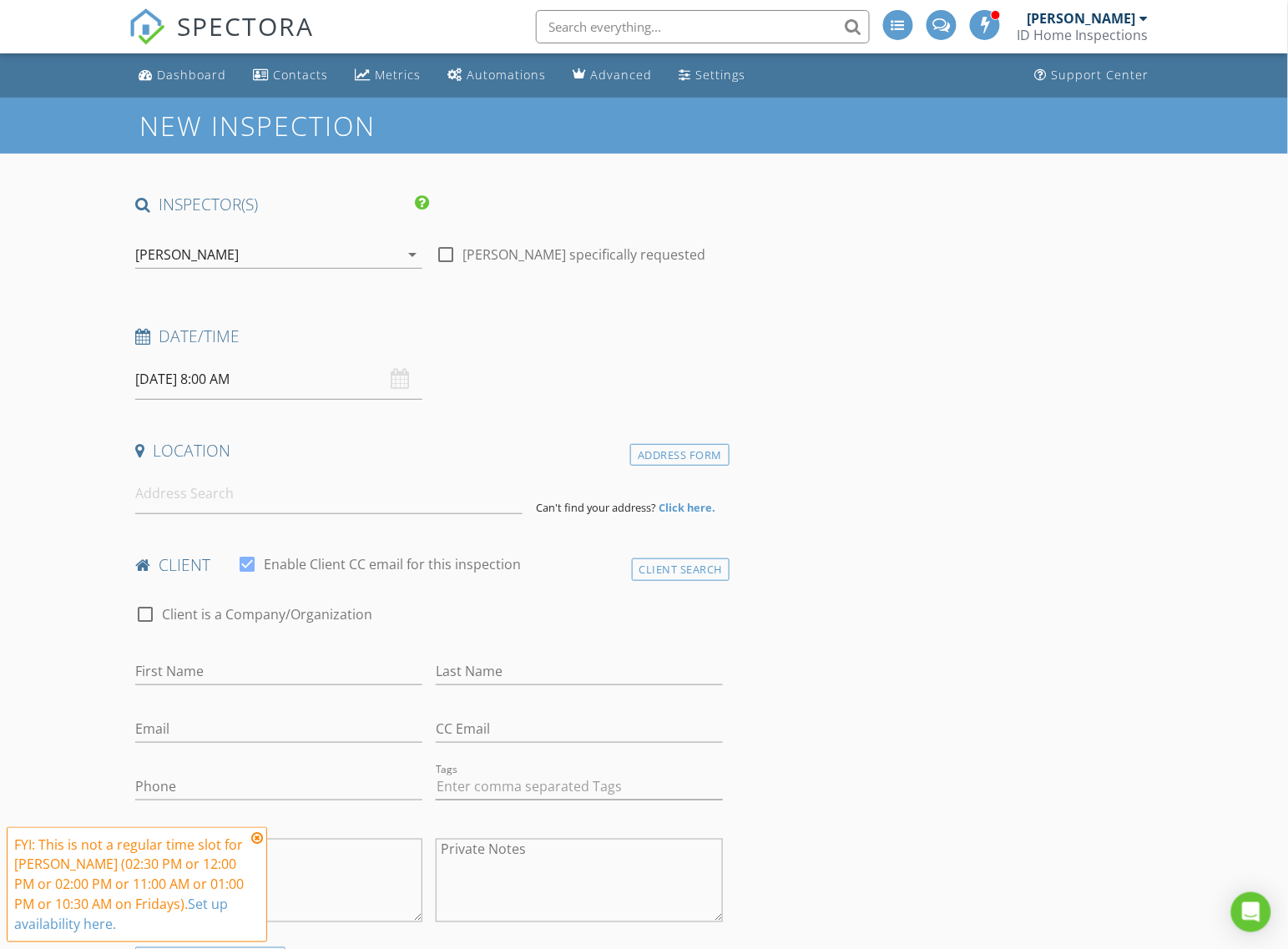
click at [618, 24] on input "text" at bounding box center [702, 26] width 334 height 33
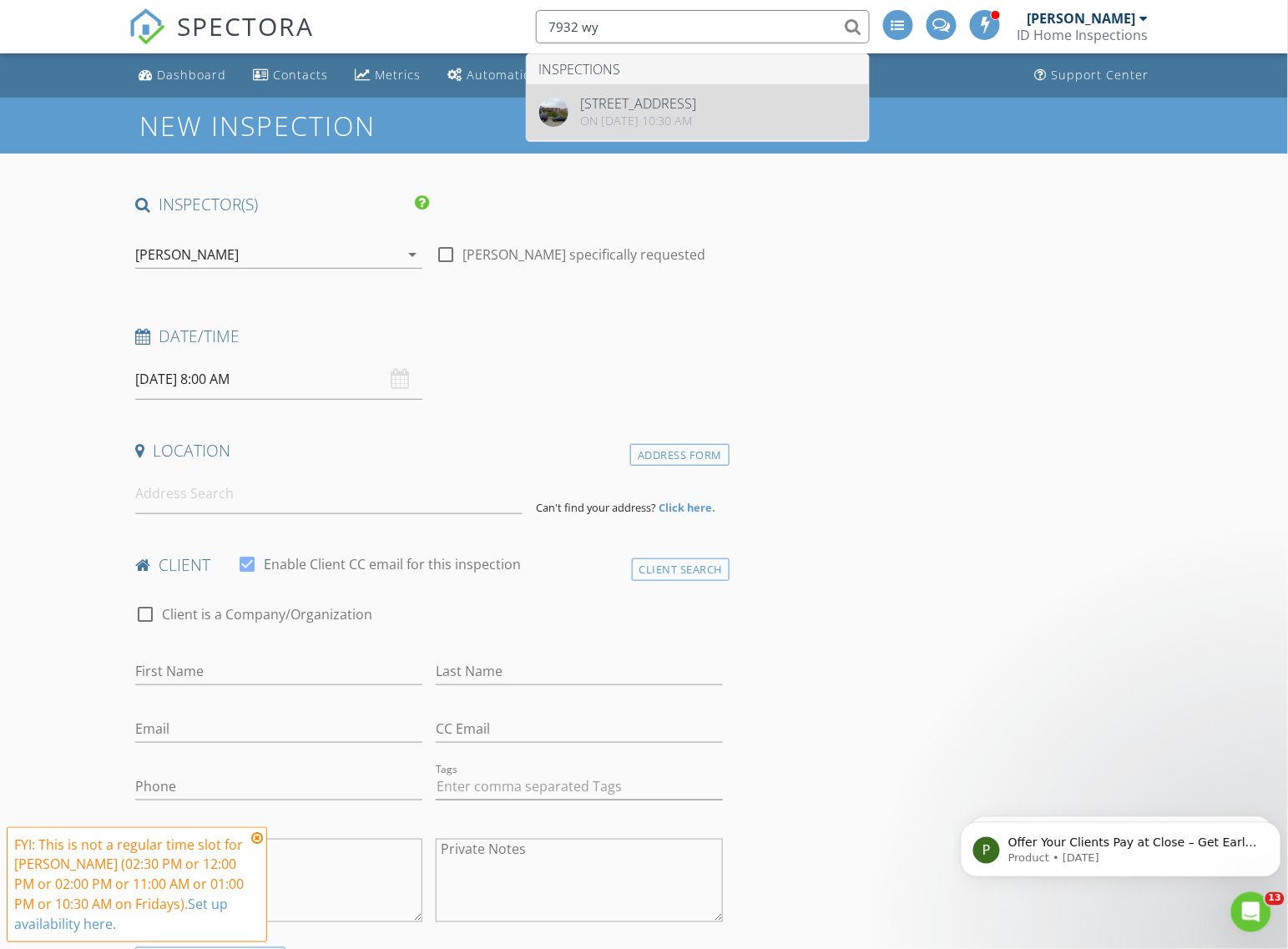
type input "7932 wy"
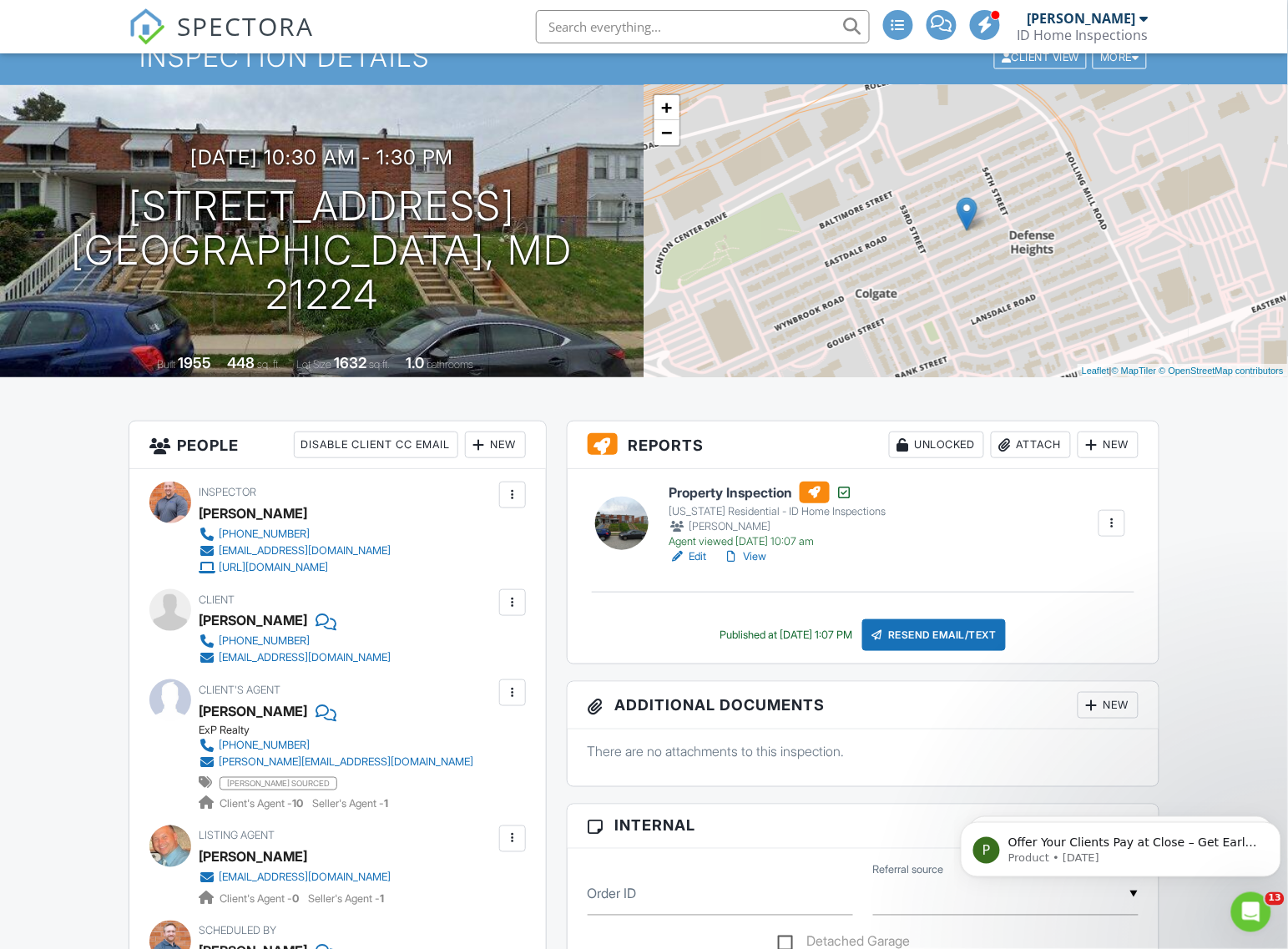
scroll to position [209, 0]
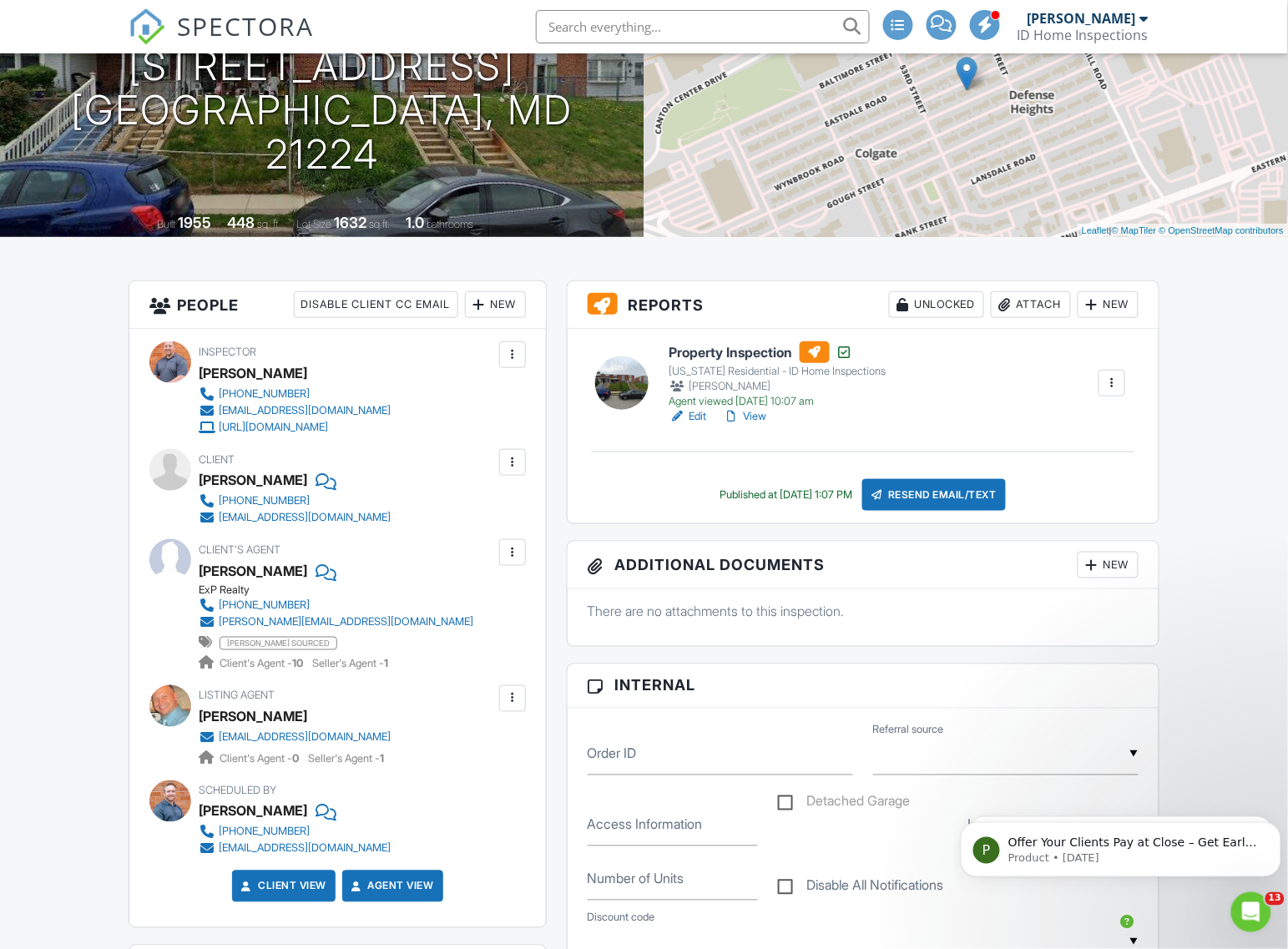
click at [751, 416] on link "View" at bounding box center [746, 416] width 43 height 17
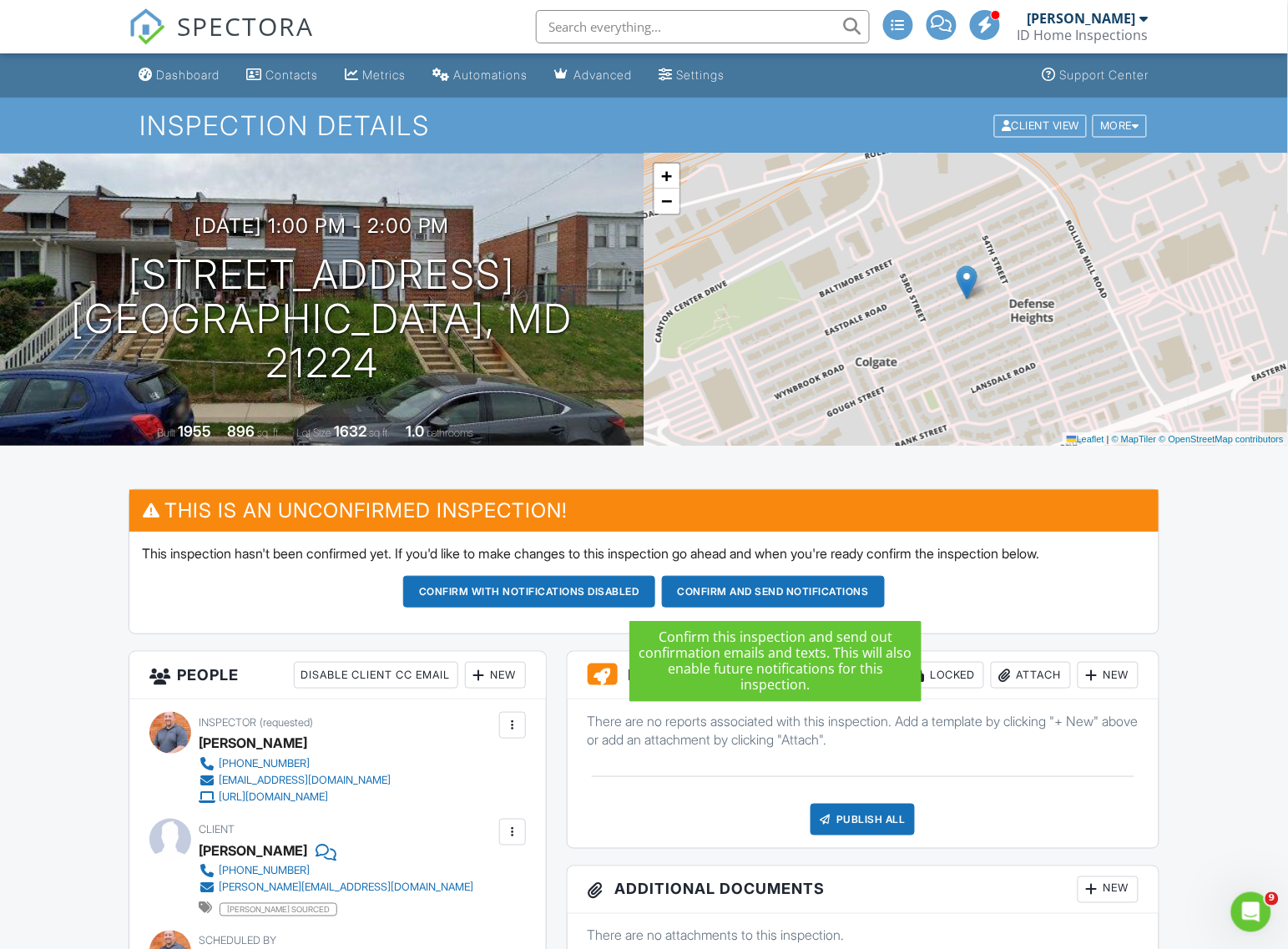
click at [655, 587] on button "Confirm and send notifications" at bounding box center [529, 592] width 252 height 31
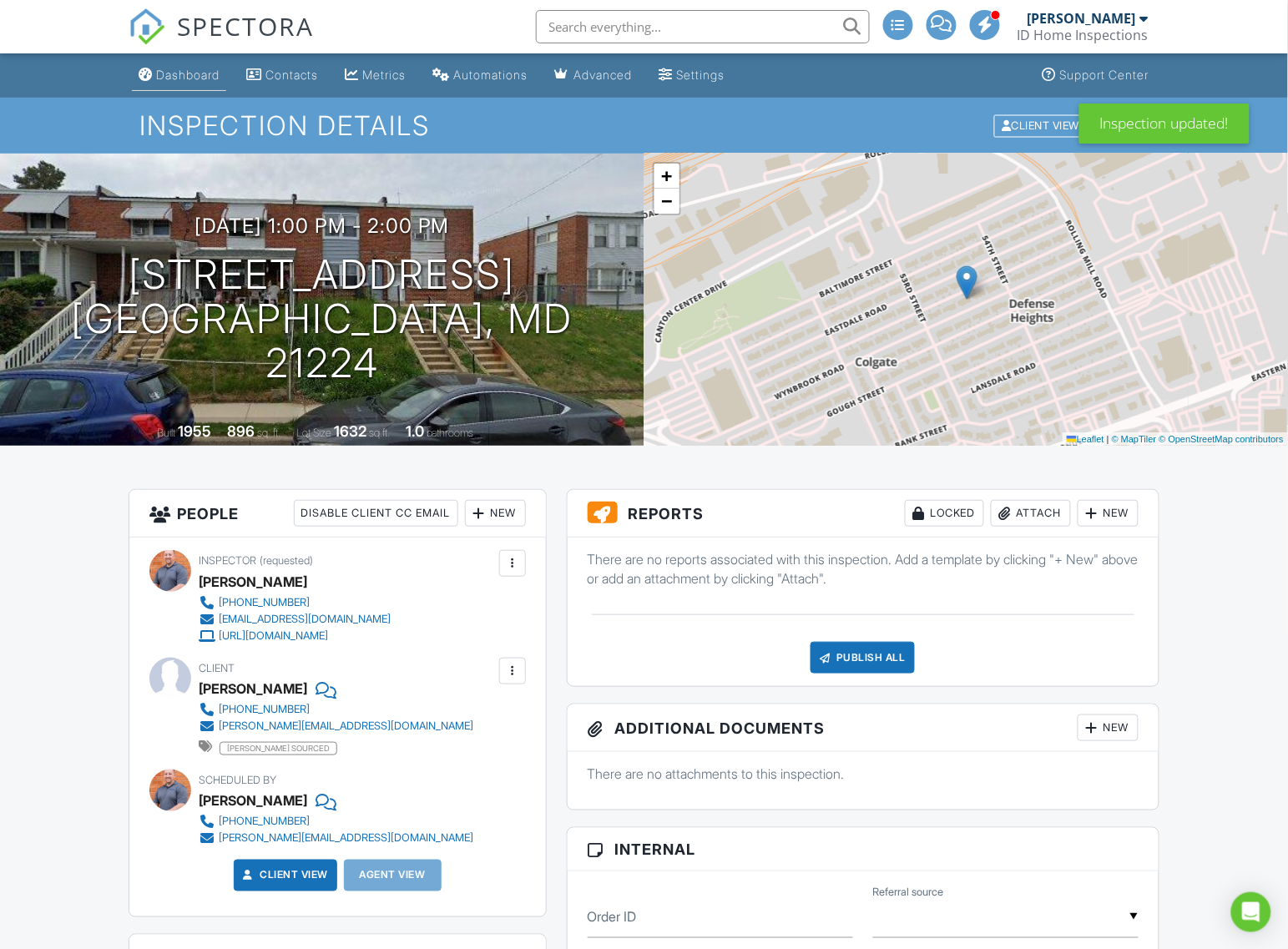
click at [211, 70] on div "Dashboard" at bounding box center [187, 75] width 64 height 14
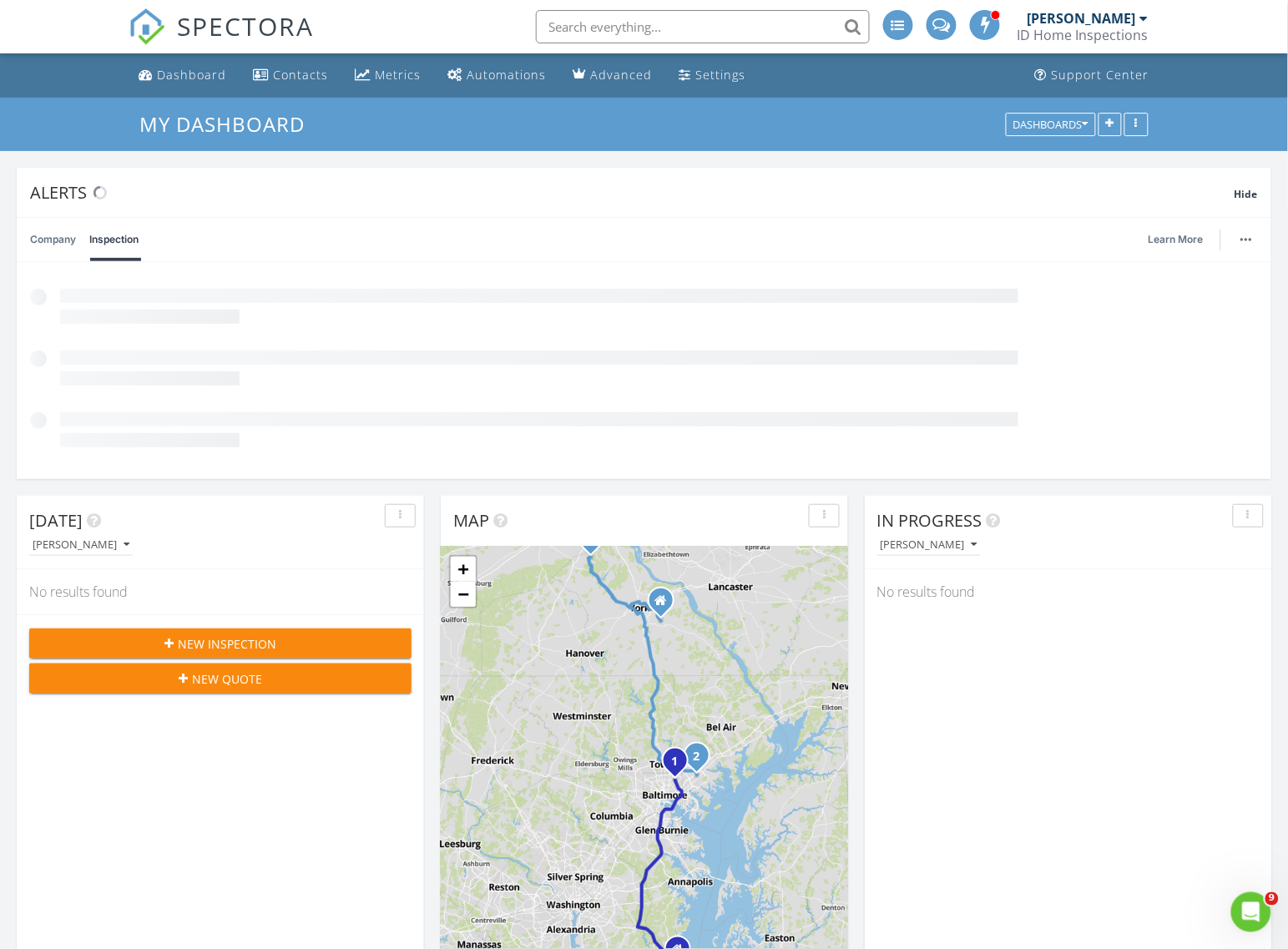
click at [305, 641] on div "New Inspection" at bounding box center [220, 644] width 355 height 18
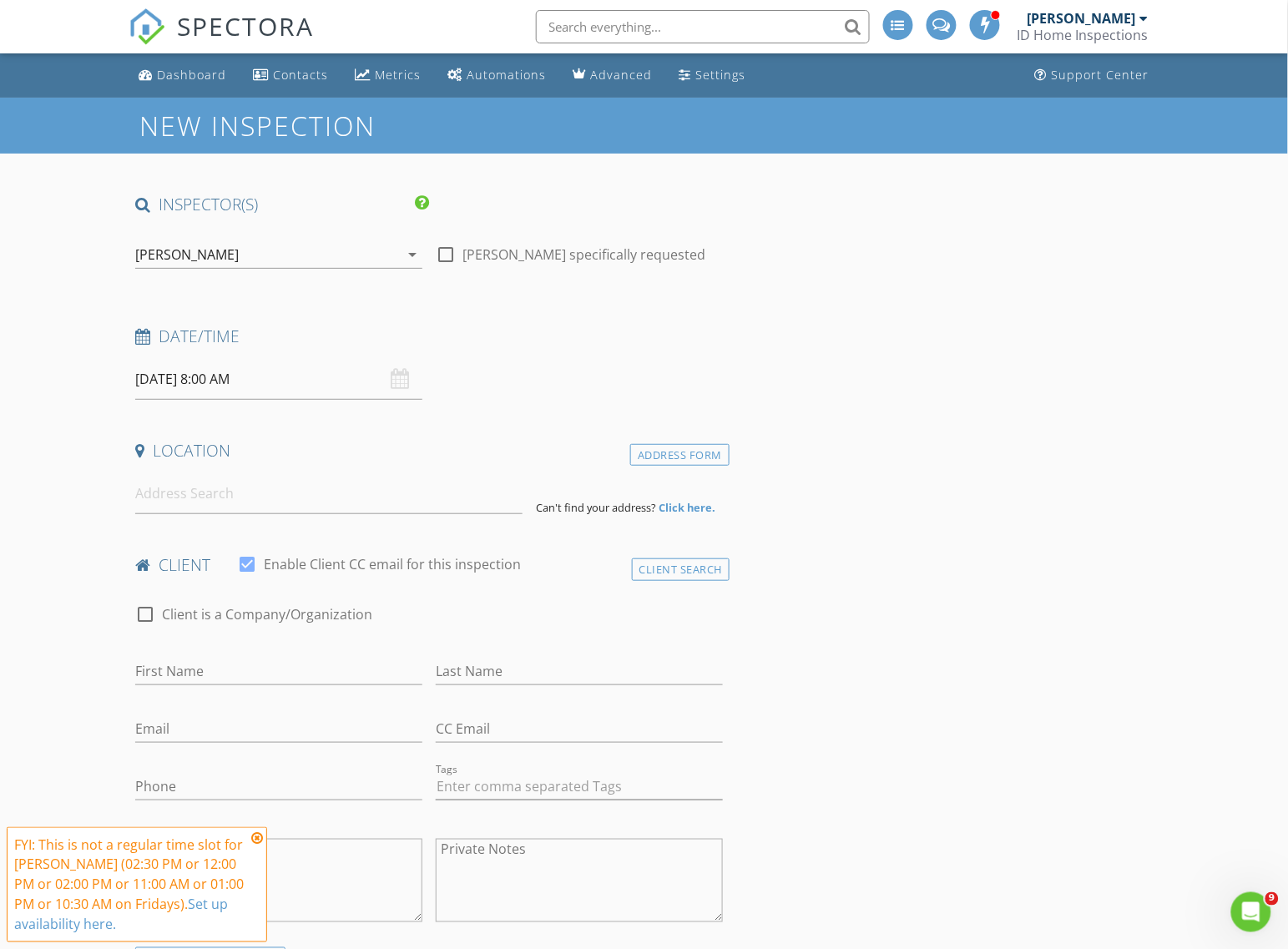
click at [296, 260] on div "[PERSON_NAME]" at bounding box center [267, 254] width 264 height 26
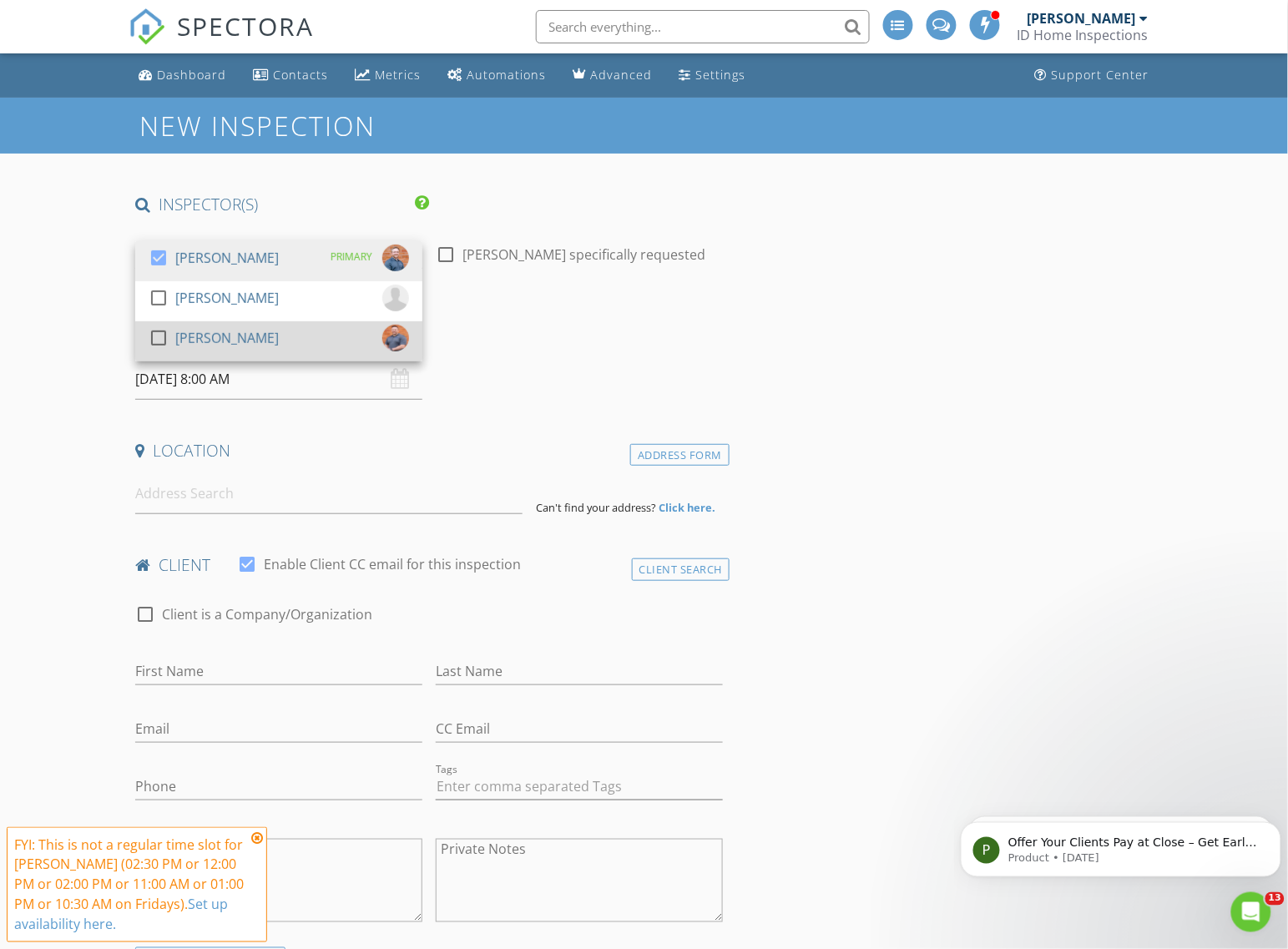
click at [218, 351] on div "check_box_outline_blank Dan Barton" at bounding box center [213, 342] width 130 height 33
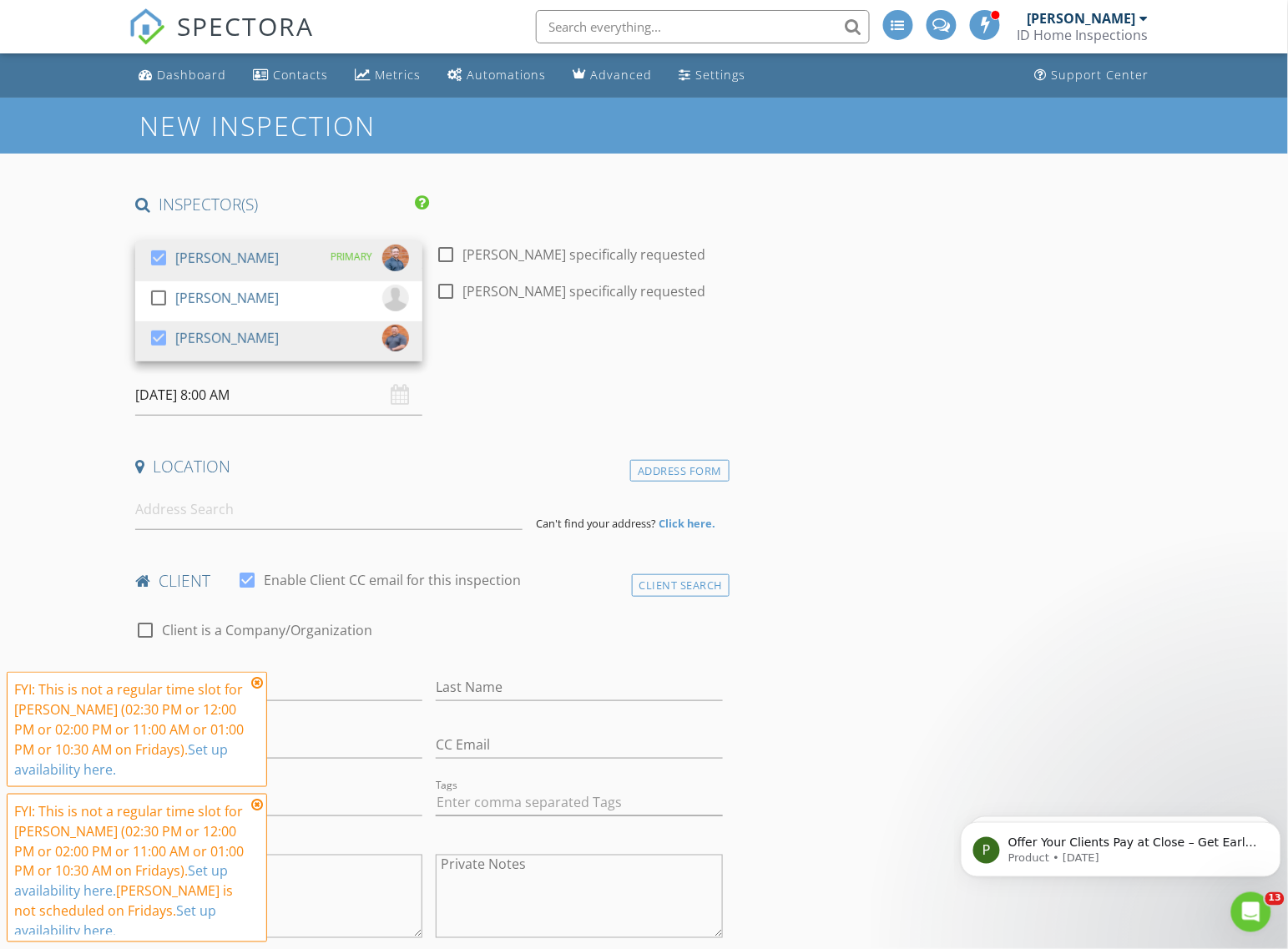
click at [448, 290] on div at bounding box center [445, 290] width 28 height 28
checkbox input "true"
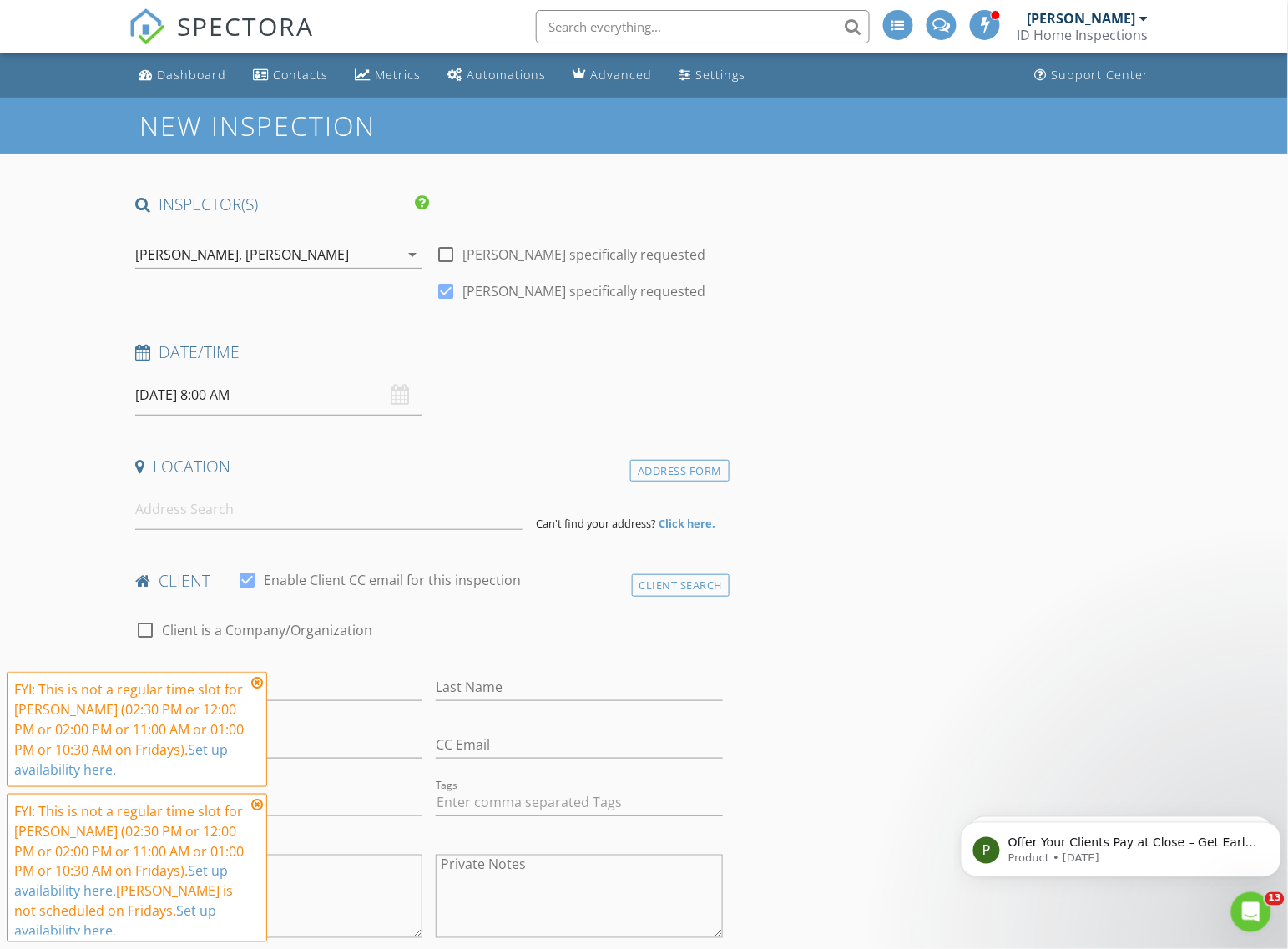
click at [326, 259] on div "Isaiah Unger, Dan Barton" at bounding box center [267, 254] width 264 height 26
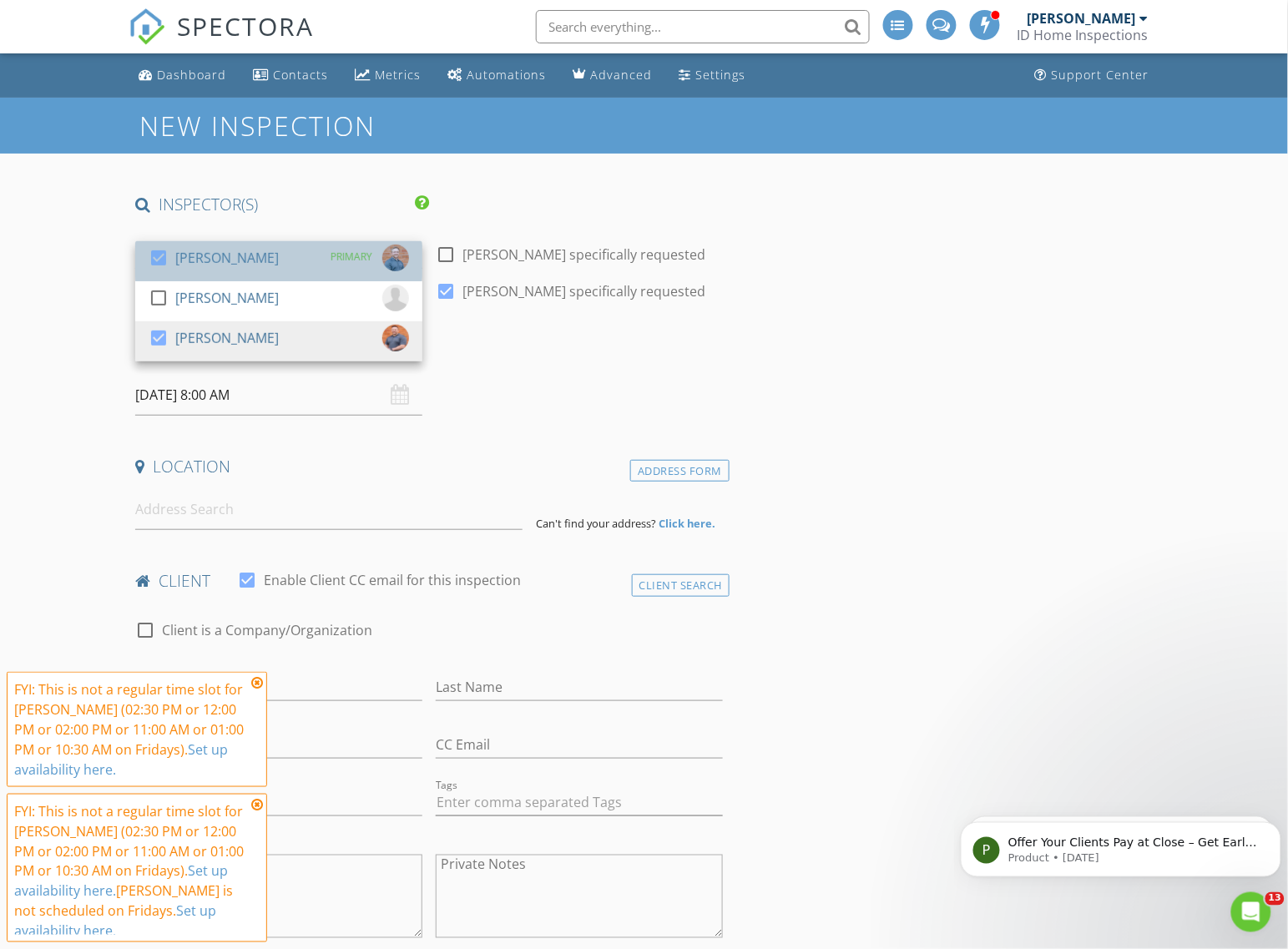
click at [264, 274] on div "check_box Isaiah Unger PRIMARY" at bounding box center [278, 261] width 260 height 33
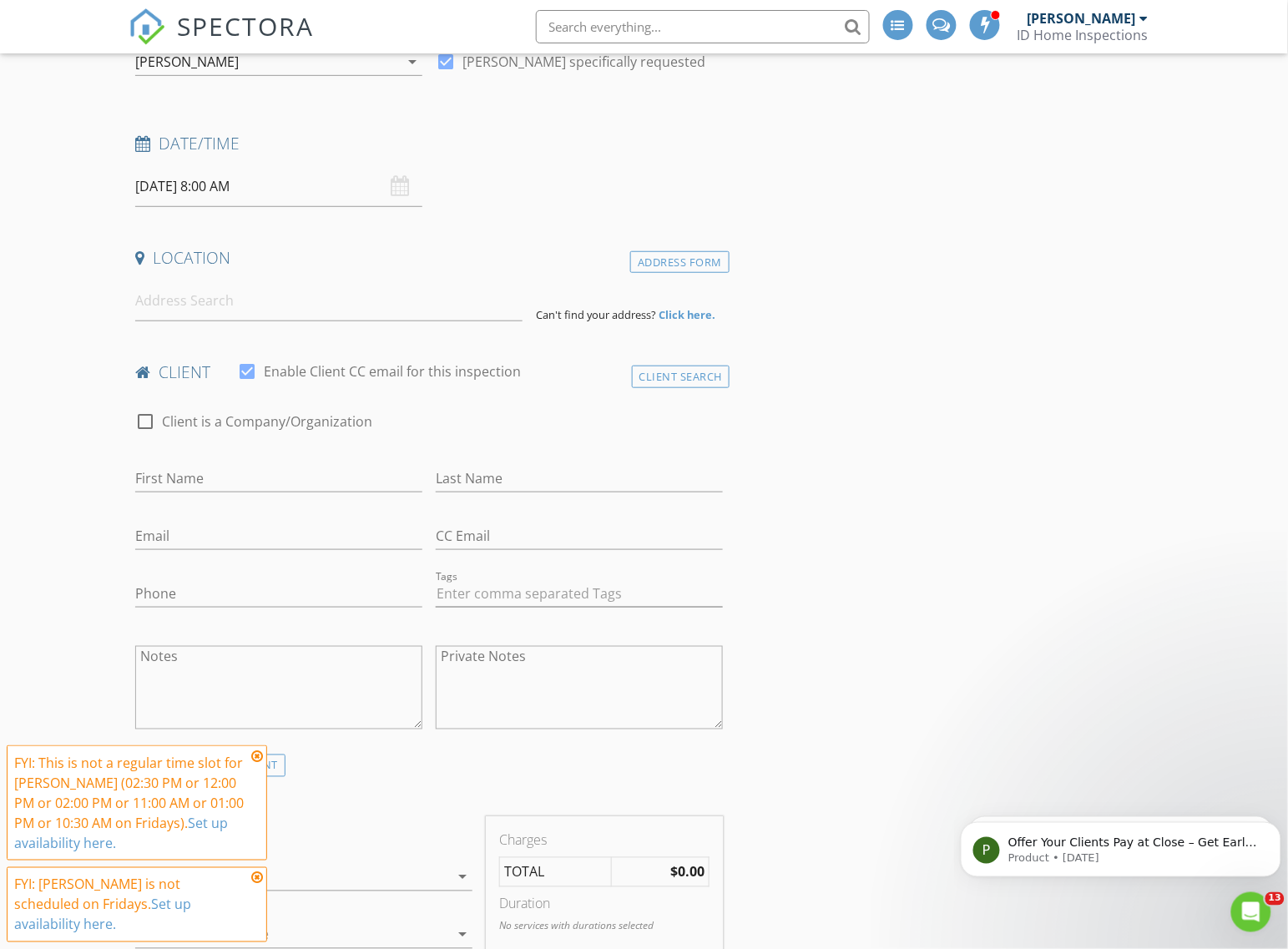
scroll to position [209, 0]
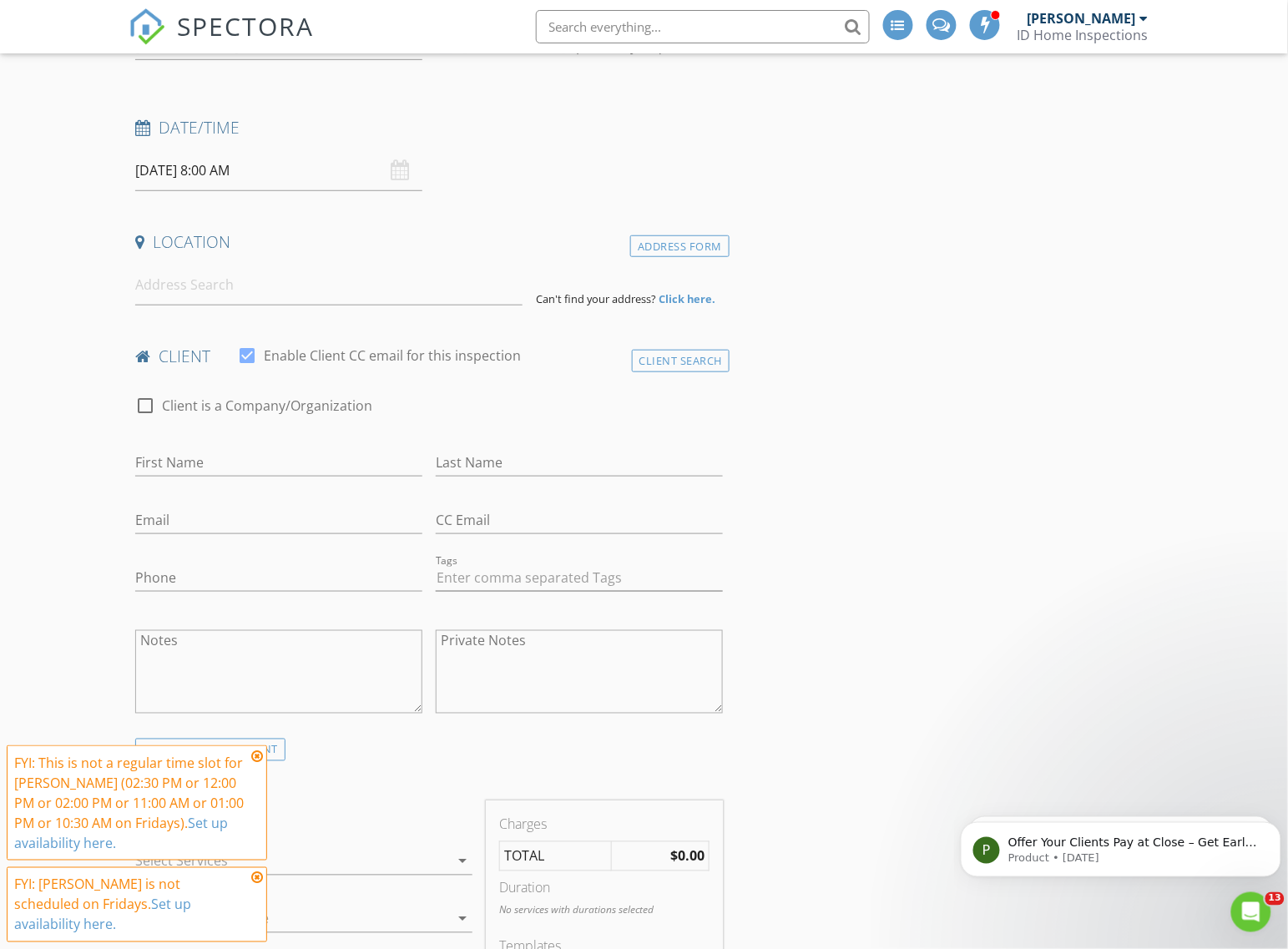
click at [165, 182] on input "08/29/2025 8:00 AM" at bounding box center [279, 171] width 287 height 41
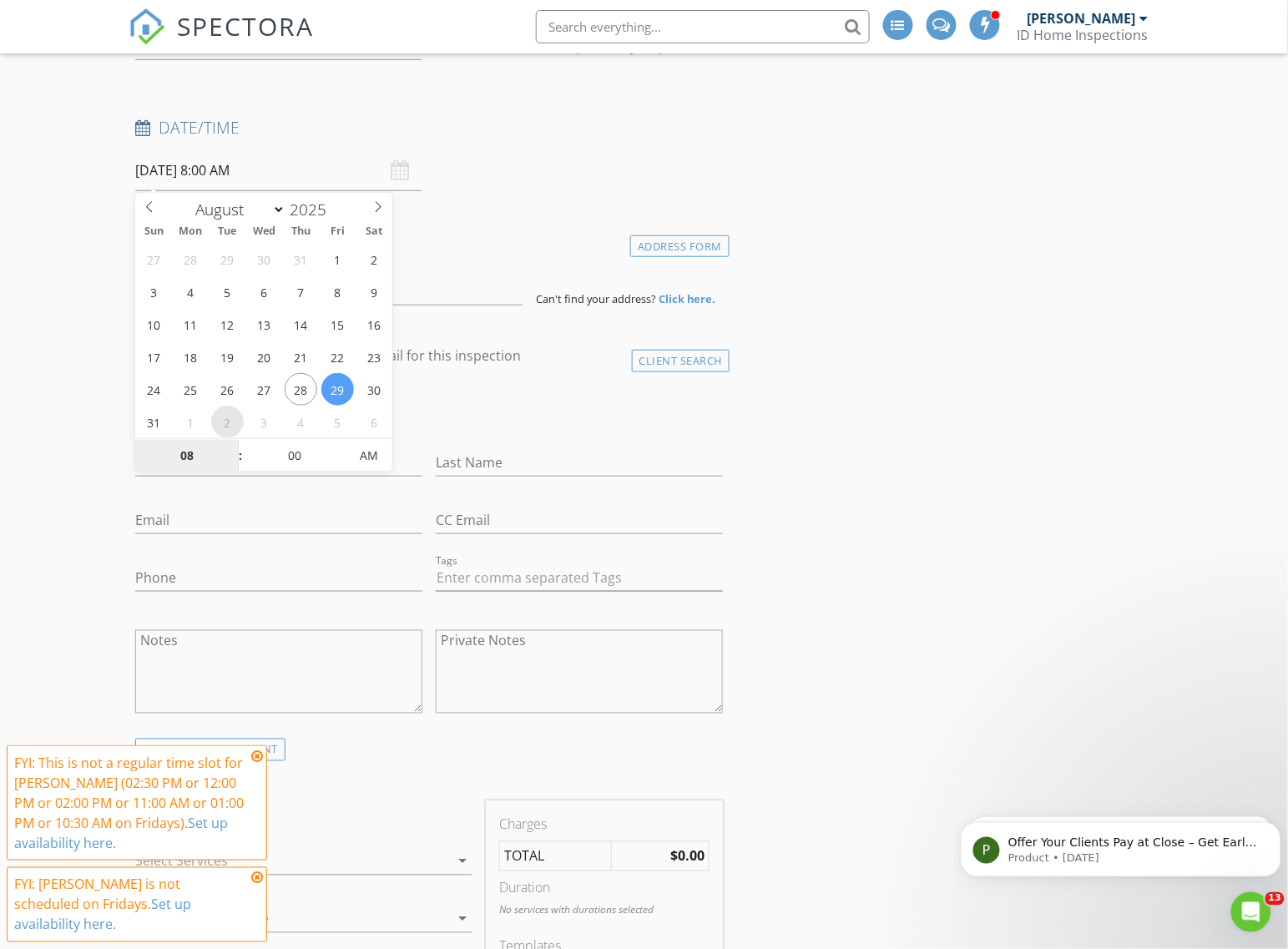
select select "8"
type input "09/02/2025 8:00 AM"
type input "09"
type input "09/02/2025 9:00 AM"
click at [234, 448] on span at bounding box center [232, 447] width 12 height 17
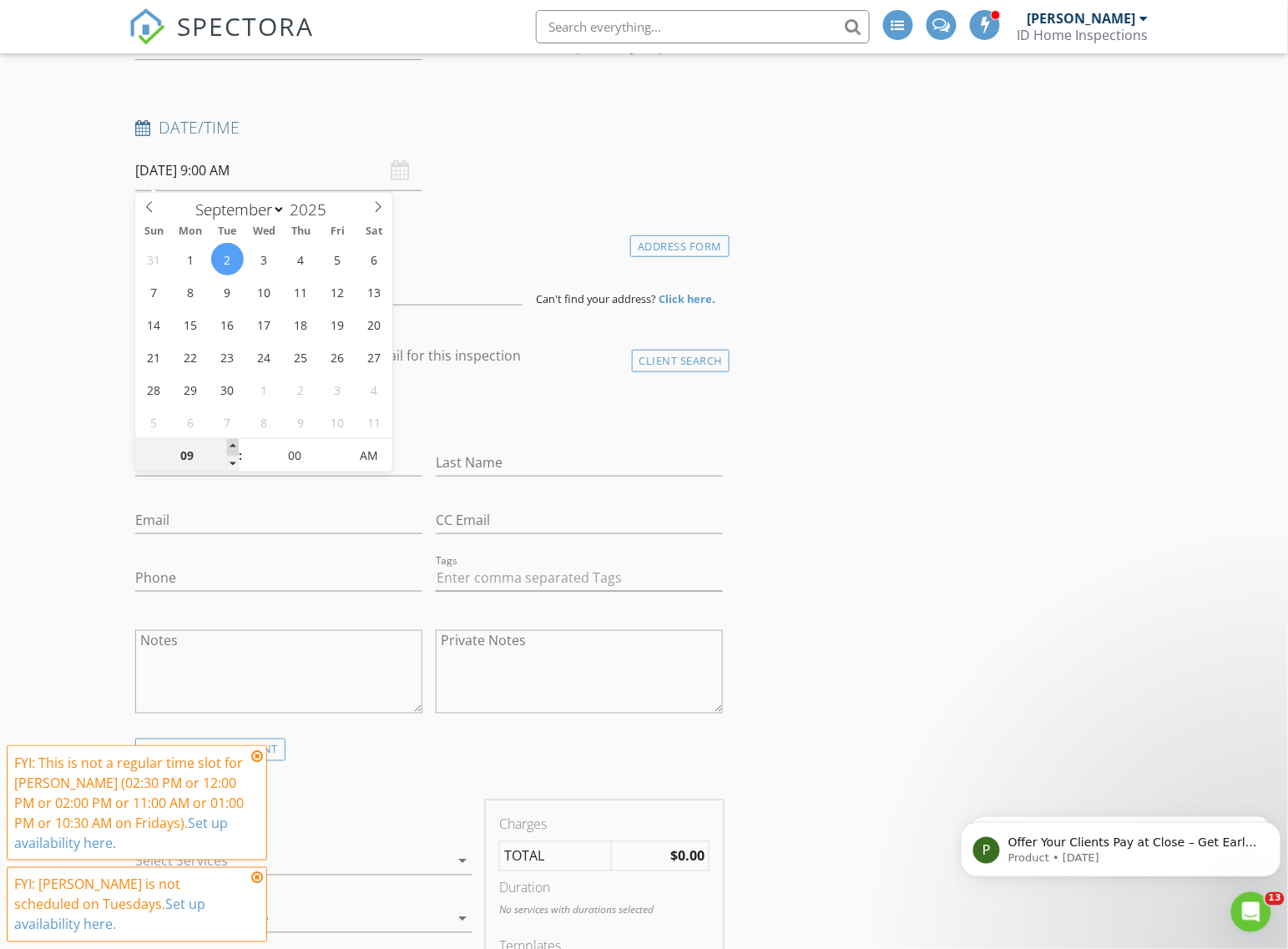
type input "10"
type input "09/02/2025 10:00 AM"
click at [234, 448] on span at bounding box center [232, 447] width 12 height 17
type input "11"
type input "09/02/2025 11:00 AM"
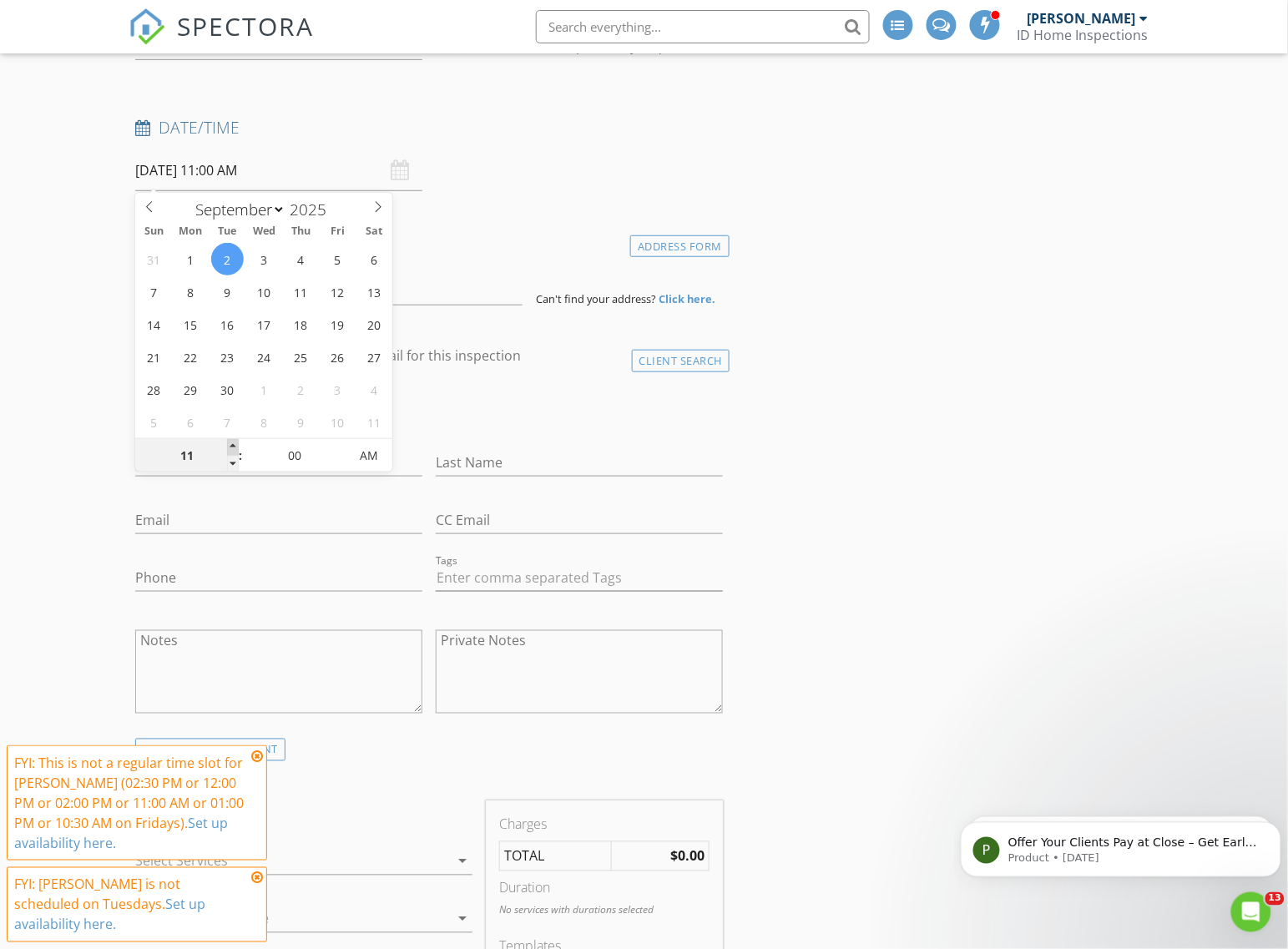
click at [234, 448] on span at bounding box center [232, 447] width 12 height 17
type input "12"
type input "09/02/2025 12:00 PM"
click at [234, 448] on span at bounding box center [232, 447] width 12 height 17
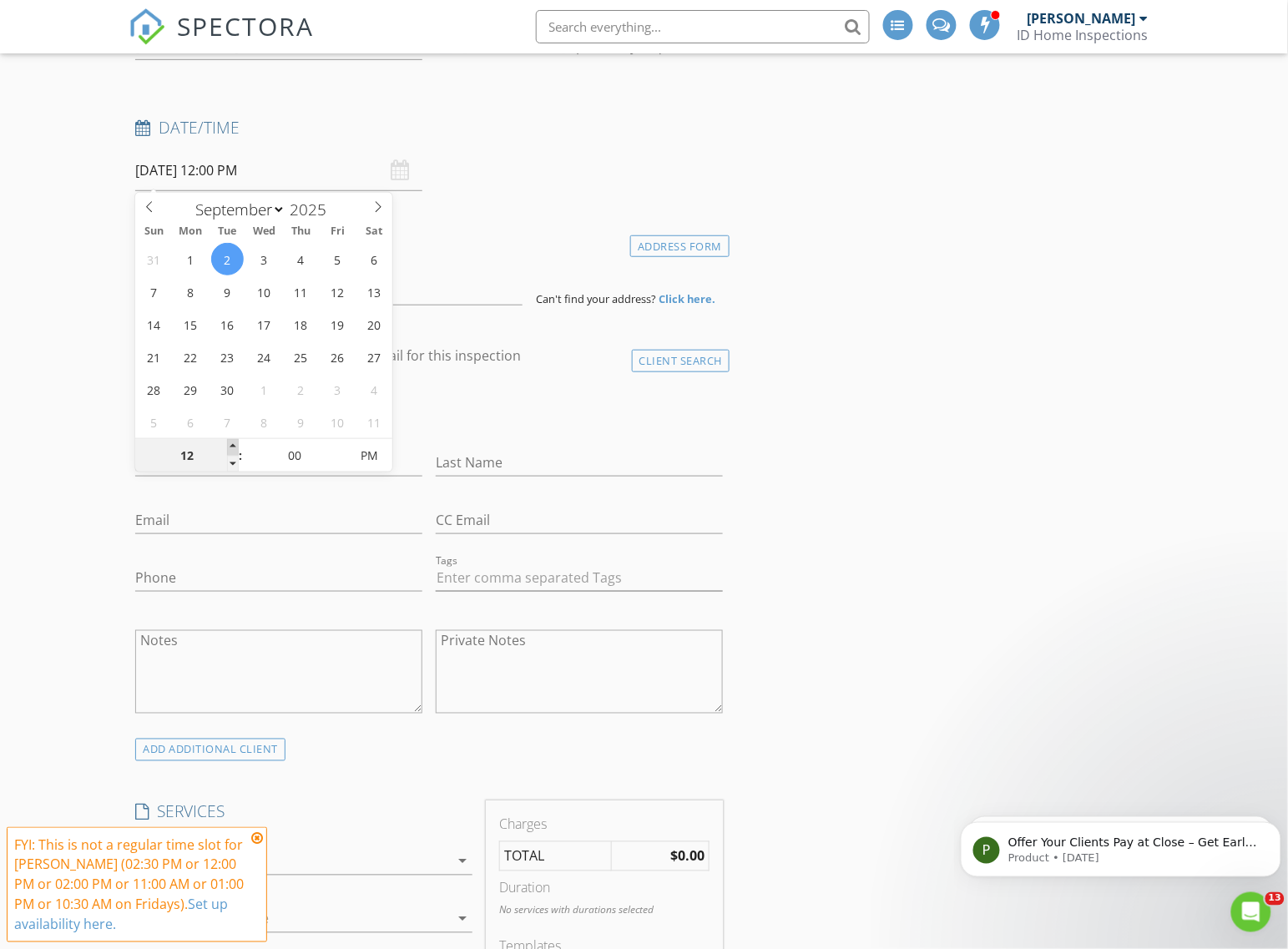
type input "01"
type input "09/02/2025 1:00 PM"
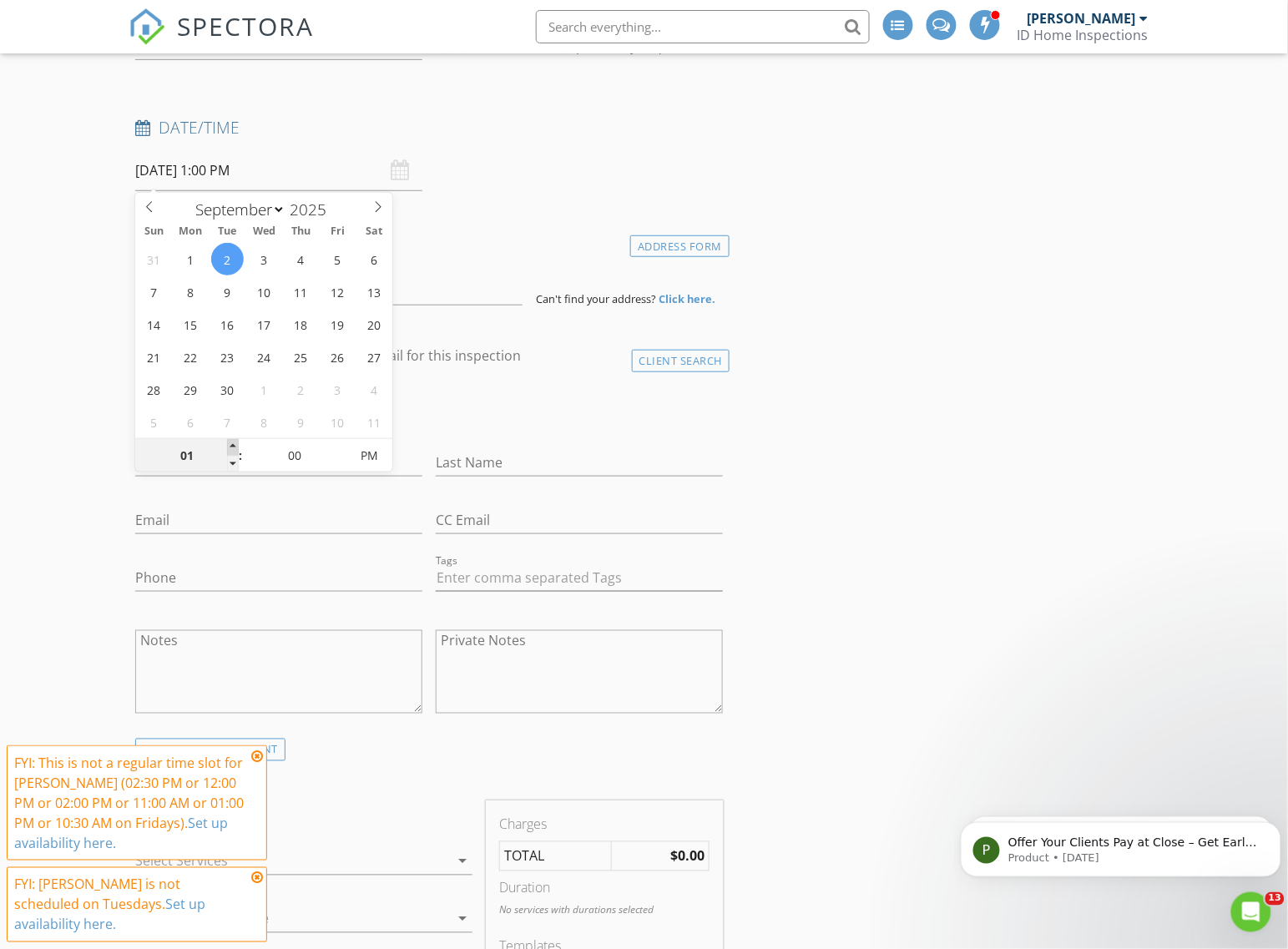
click at [234, 448] on span at bounding box center [232, 447] width 12 height 17
type input "02"
type input "09/02/2025 2:00 PM"
click at [234, 448] on span at bounding box center [232, 447] width 12 height 17
type input "01"
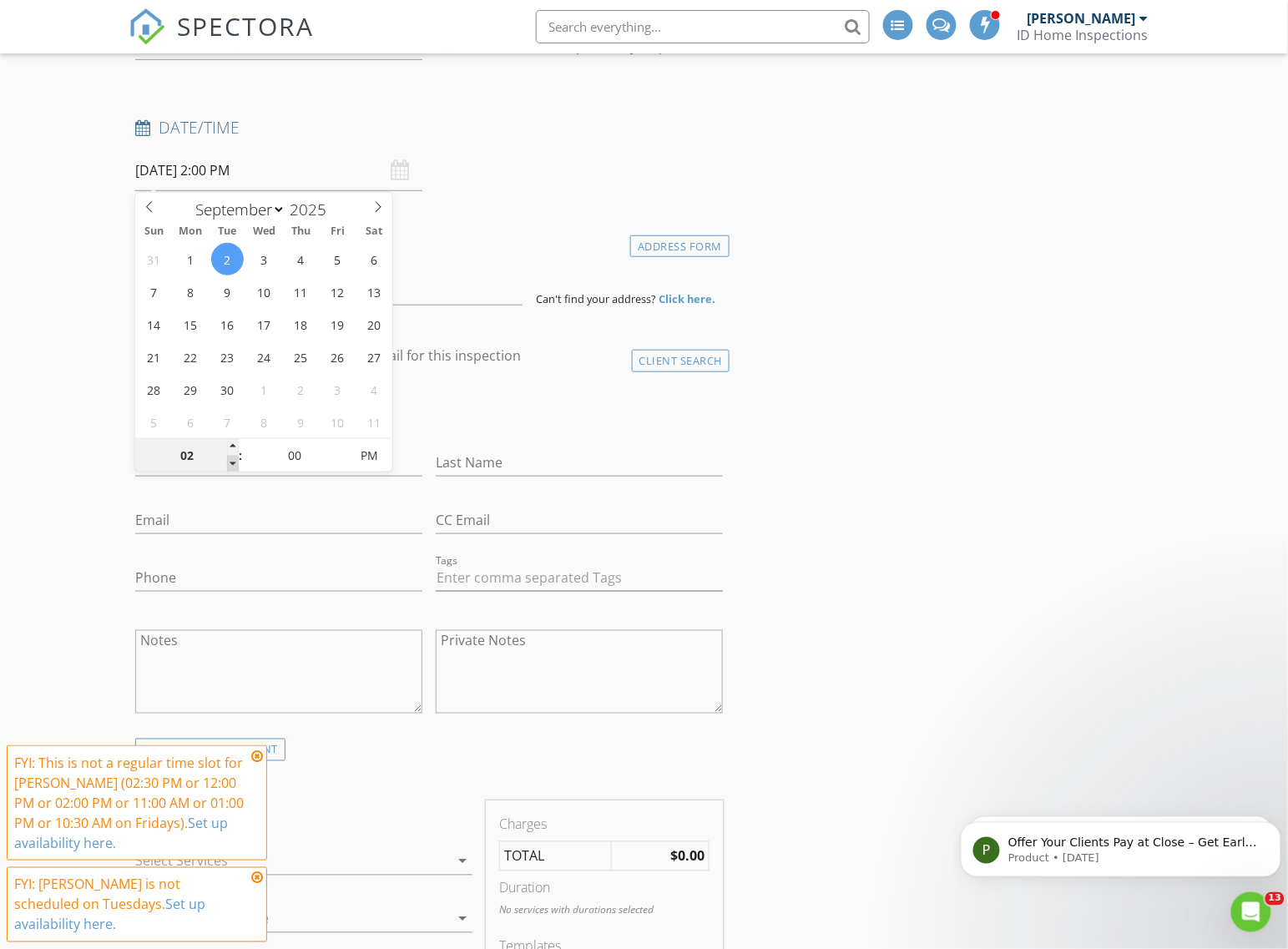
type input "09/02/2025 1:00 PM"
click at [235, 460] on span at bounding box center [232, 463] width 12 height 17
type input "05"
type input "09/02/2025 1:05 PM"
click at [340, 448] on span at bounding box center [340, 447] width 12 height 17
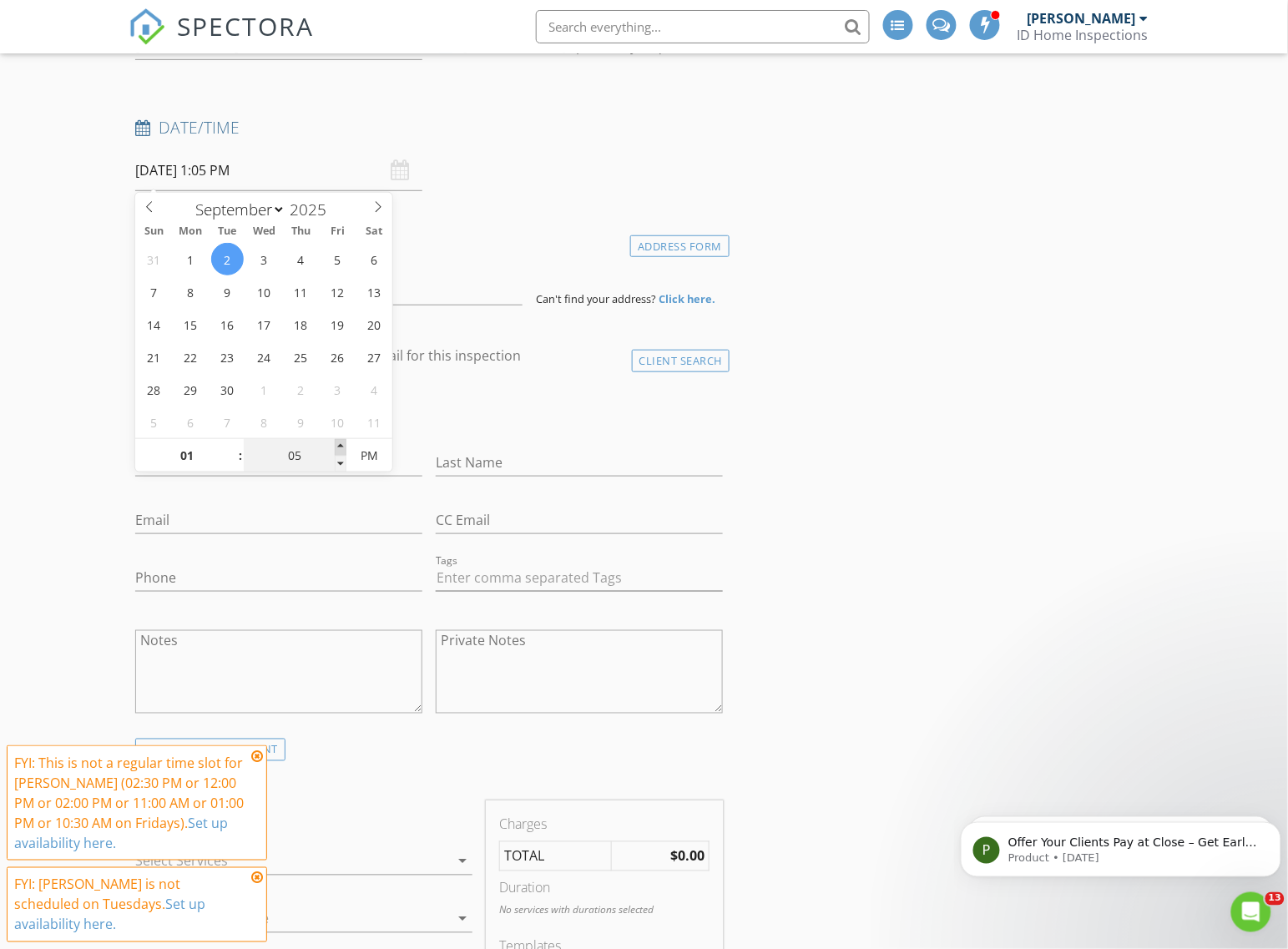
type input "10"
type input "09/02/2025 1:10 PM"
click at [340, 448] on span at bounding box center [340, 447] width 12 height 17
type input "15"
type input "09/02/2025 1:15 PM"
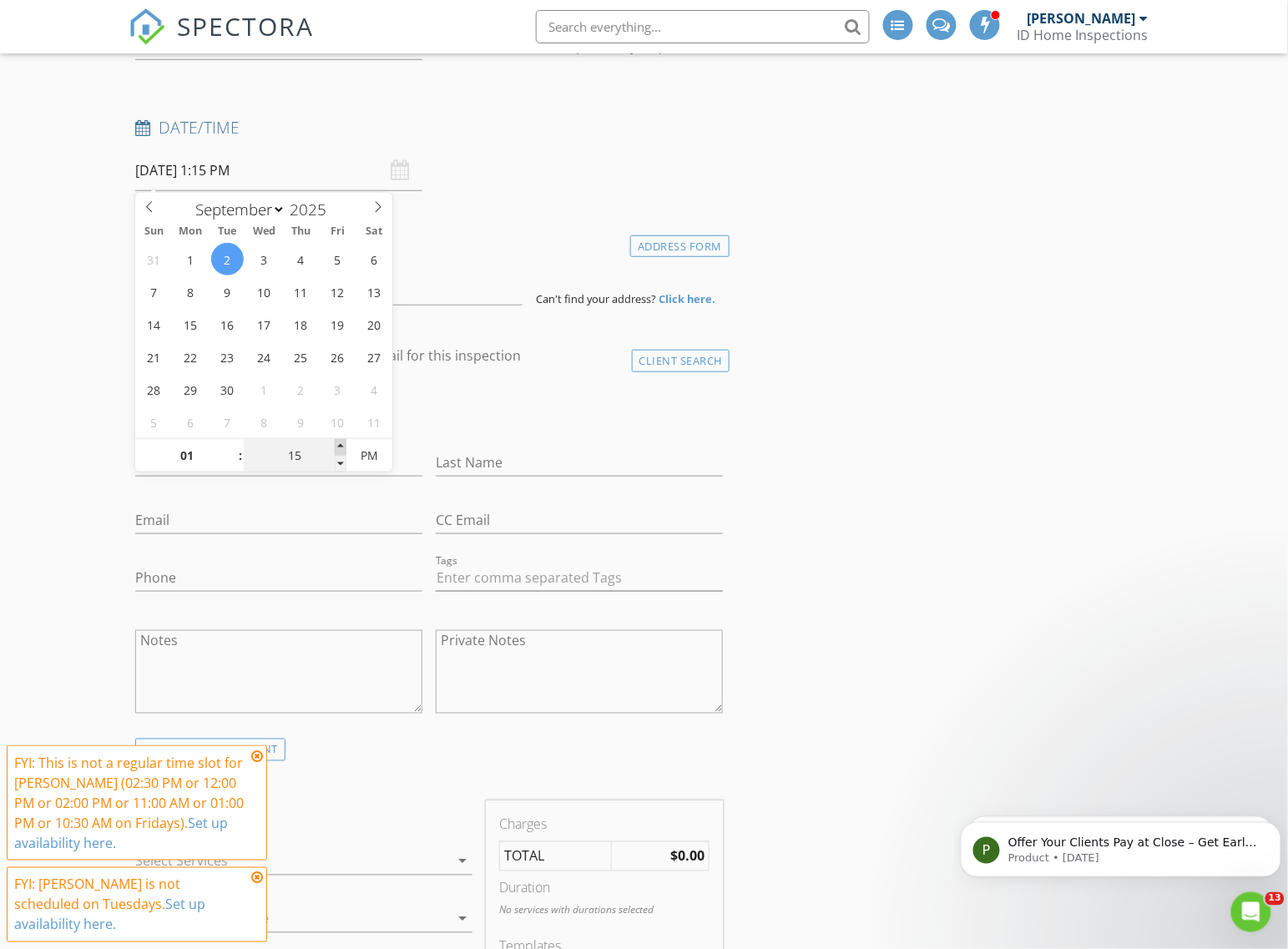
click at [340, 448] on span at bounding box center [340, 447] width 12 height 17
type input "20"
type input "09/02/2025 1:20 PM"
click at [340, 448] on span at bounding box center [340, 447] width 12 height 17
type input "25"
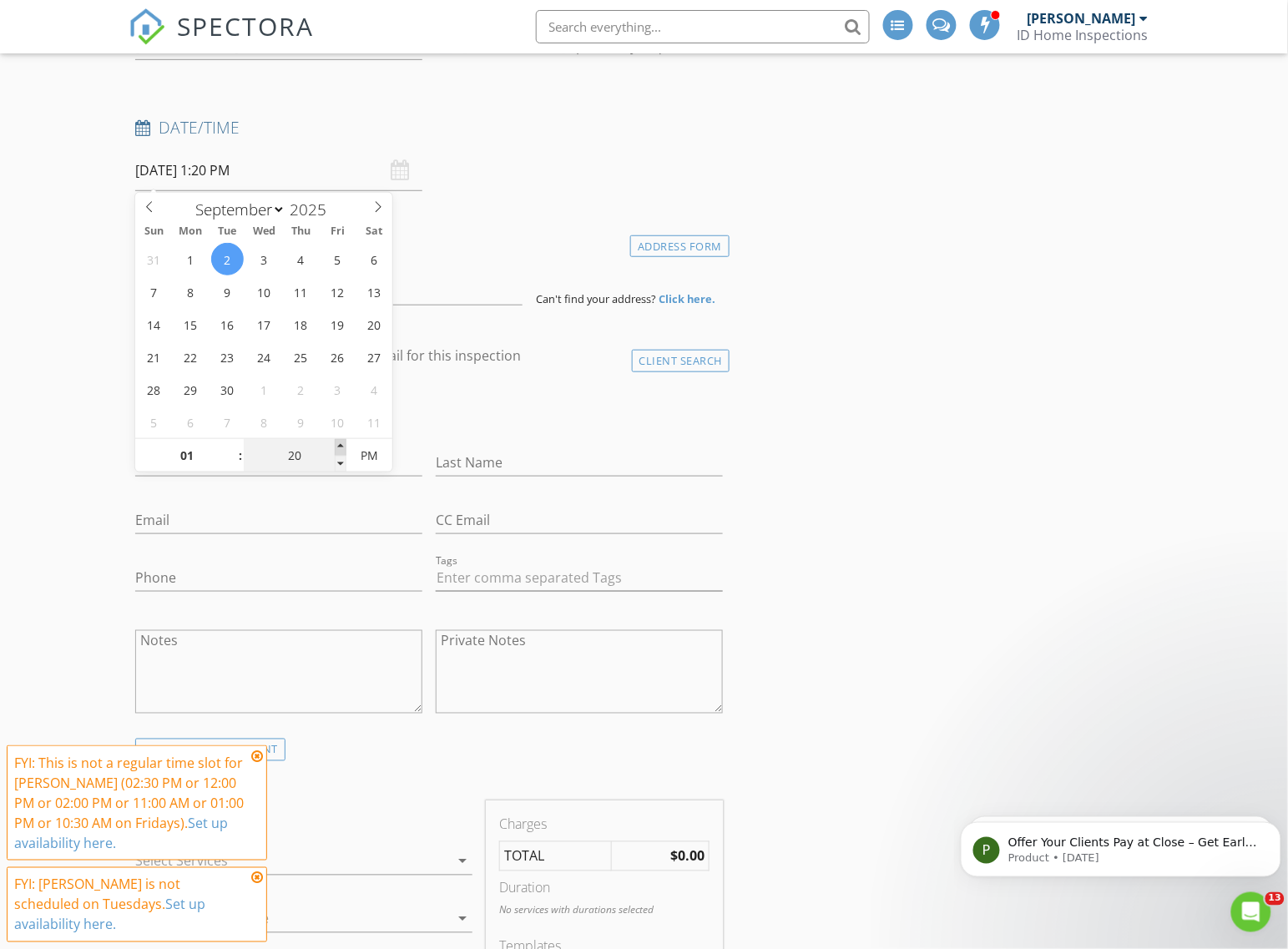
type input "09/02/2025 1:25 PM"
click at [340, 448] on span at bounding box center [340, 447] width 12 height 17
type input "30"
type input "09/02/2025 1:30 PM"
click at [340, 448] on span at bounding box center [340, 447] width 12 height 17
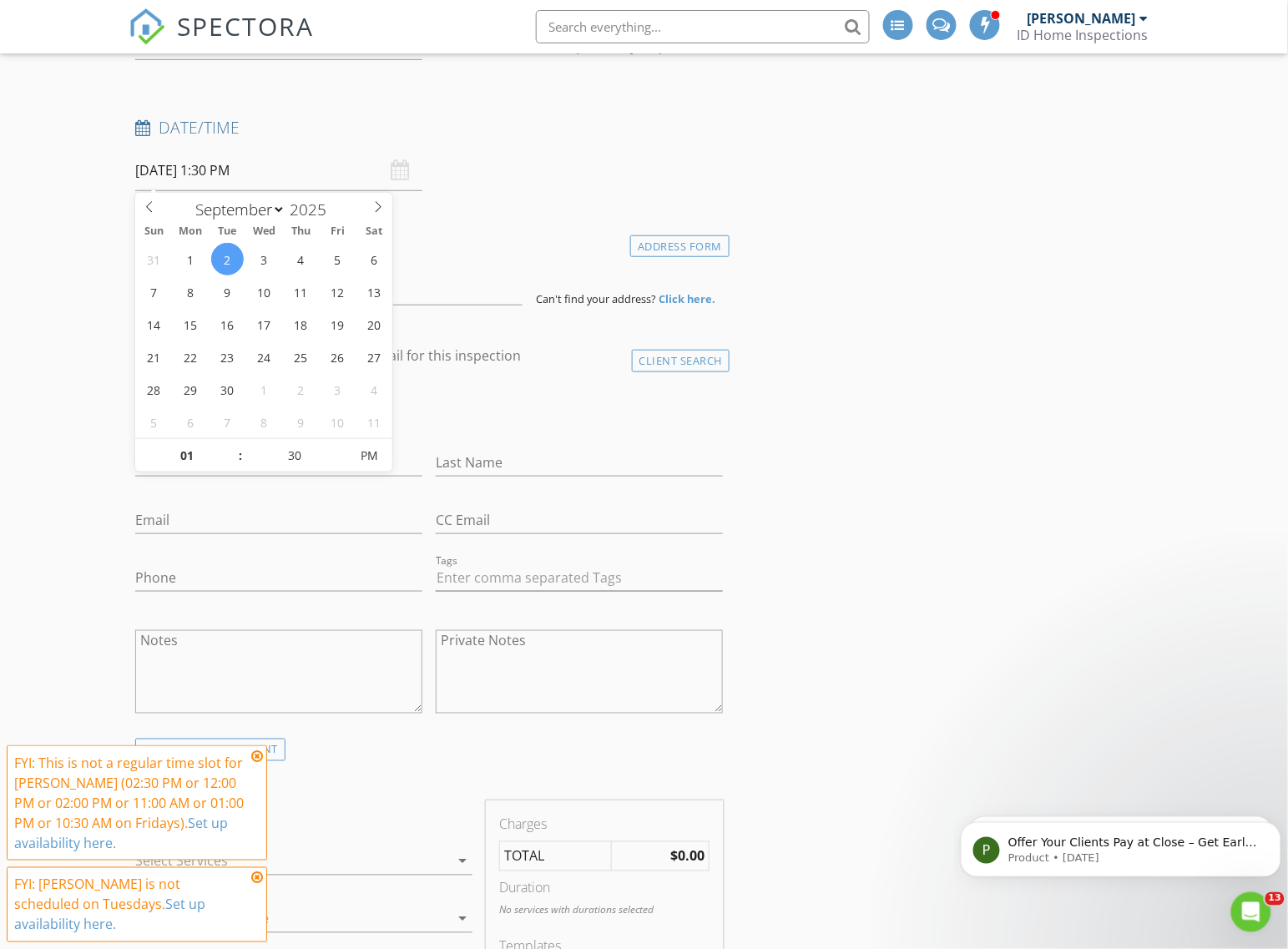
click at [447, 416] on div "check_box_outline_blank Client is a Company/Organization" at bounding box center [429, 414] width 588 height 43
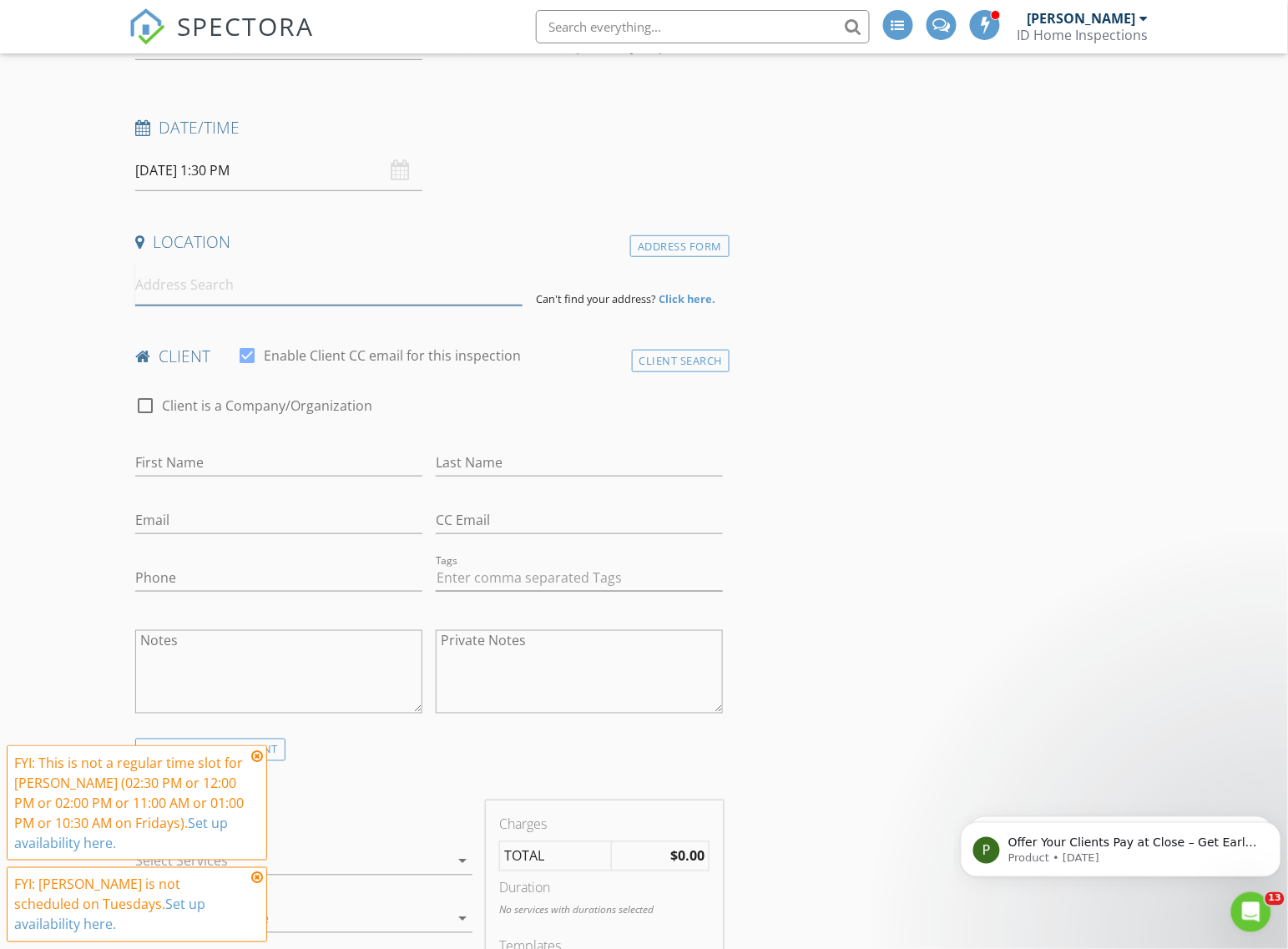
click at [165, 289] on input at bounding box center [329, 286] width 387 height 41
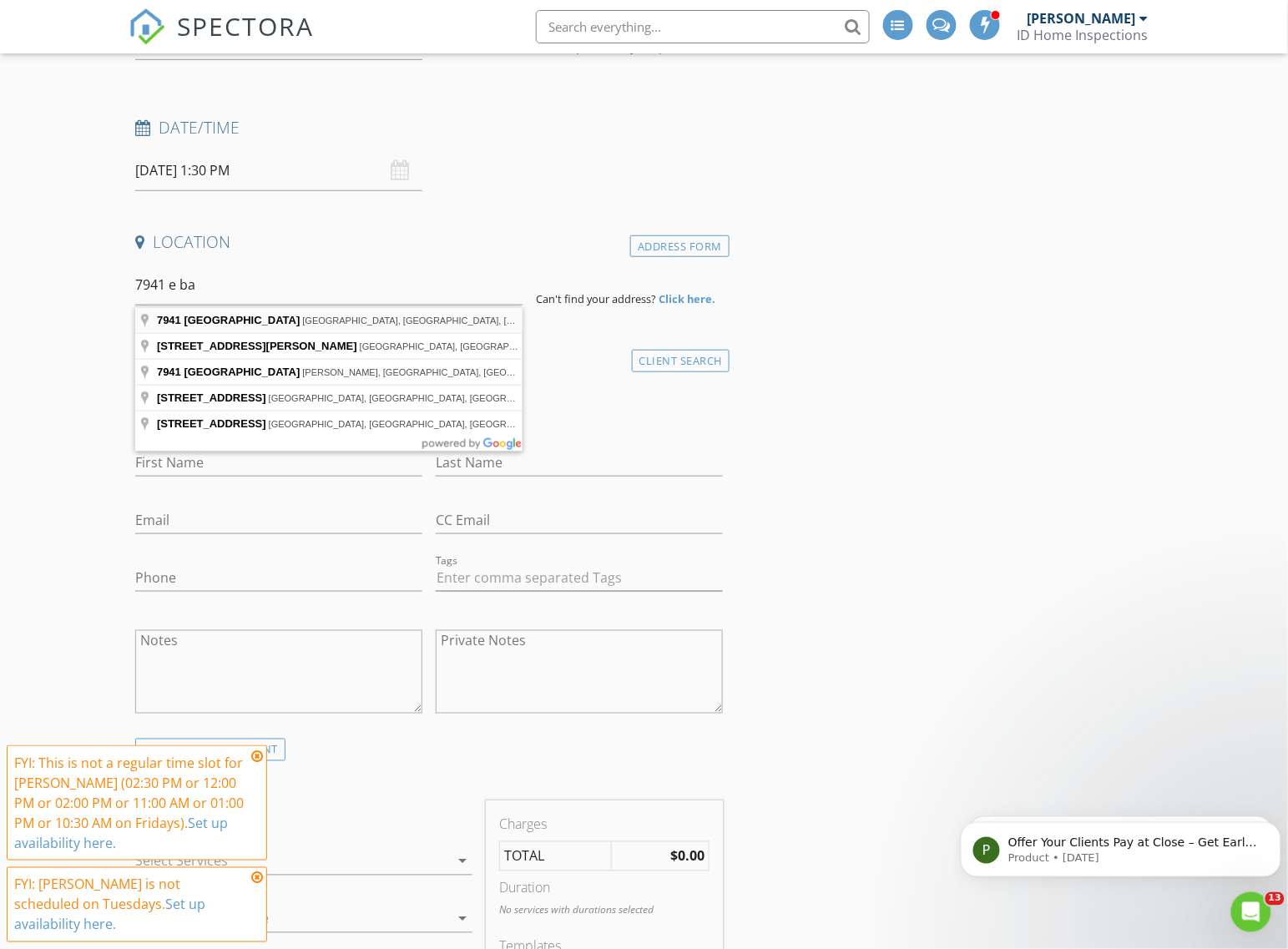
type input "7941 East Baltimore Street, Baltimore, MD, USA"
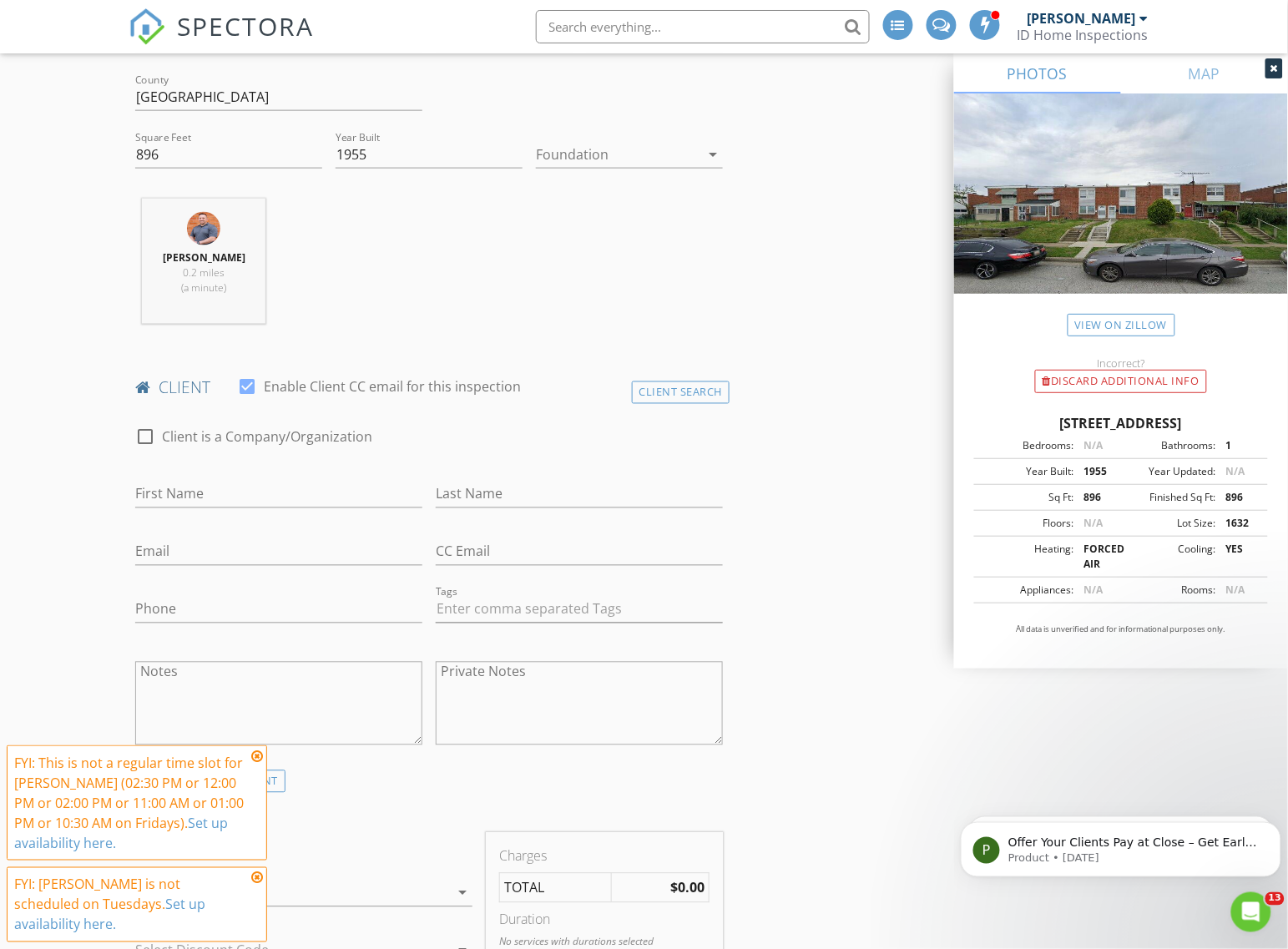
scroll to position [522, 0]
click at [696, 386] on div "Client Search" at bounding box center [681, 389] width 98 height 23
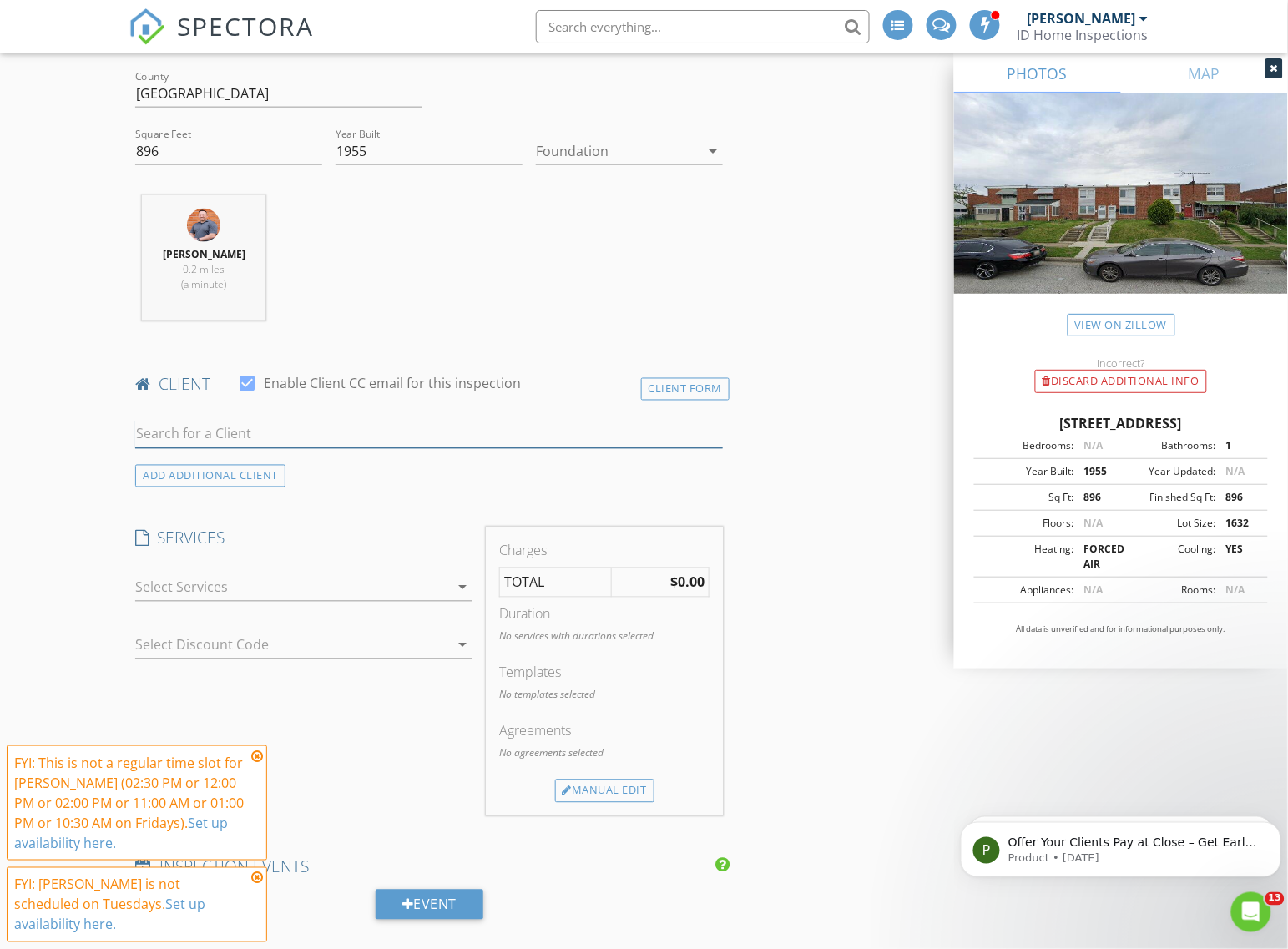
click at [356, 439] on input "text" at bounding box center [429, 435] width 588 height 27
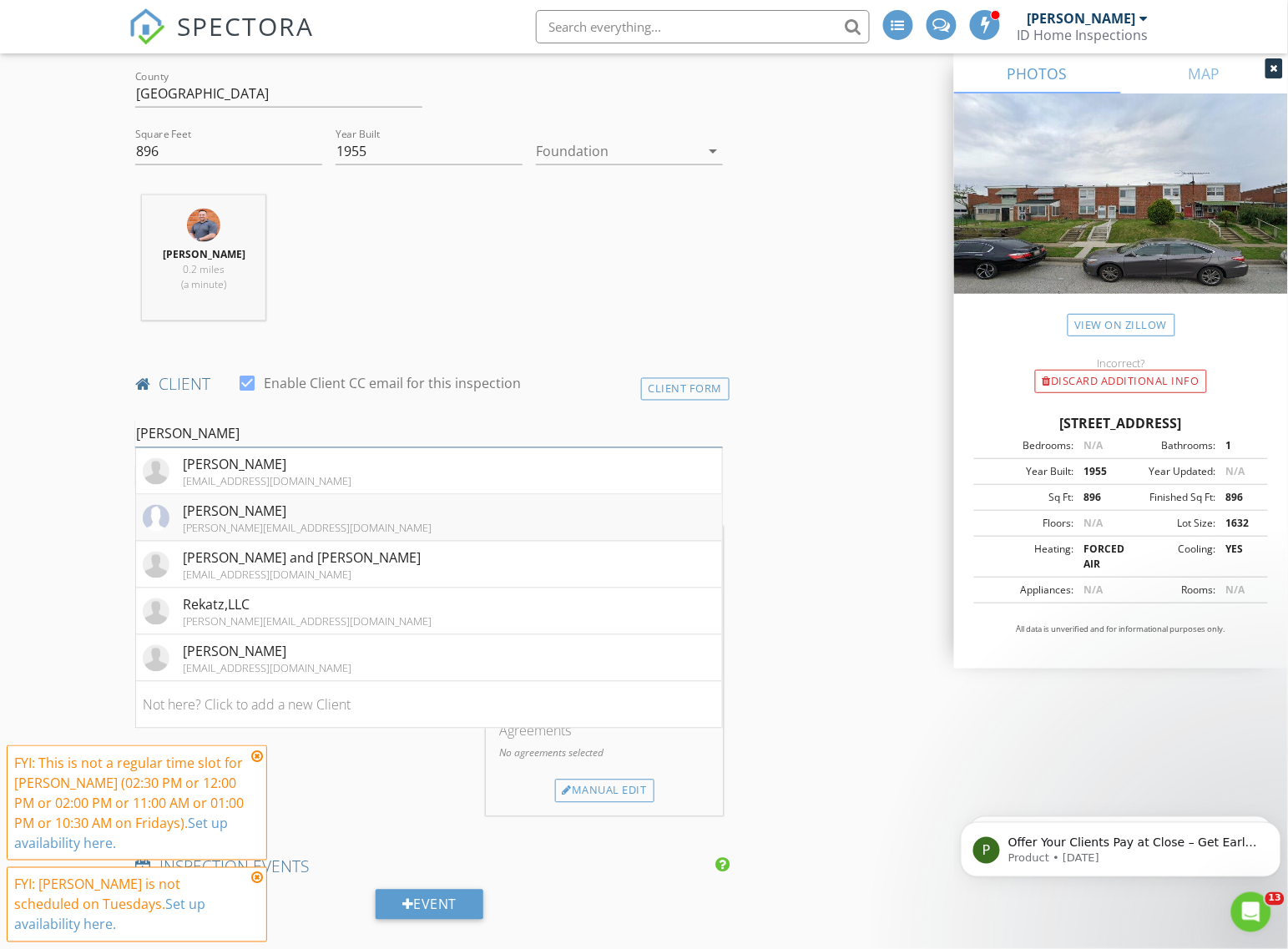
type input "jim"
click at [197, 507] on div "Jim Stephens" at bounding box center [307, 511] width 249 height 20
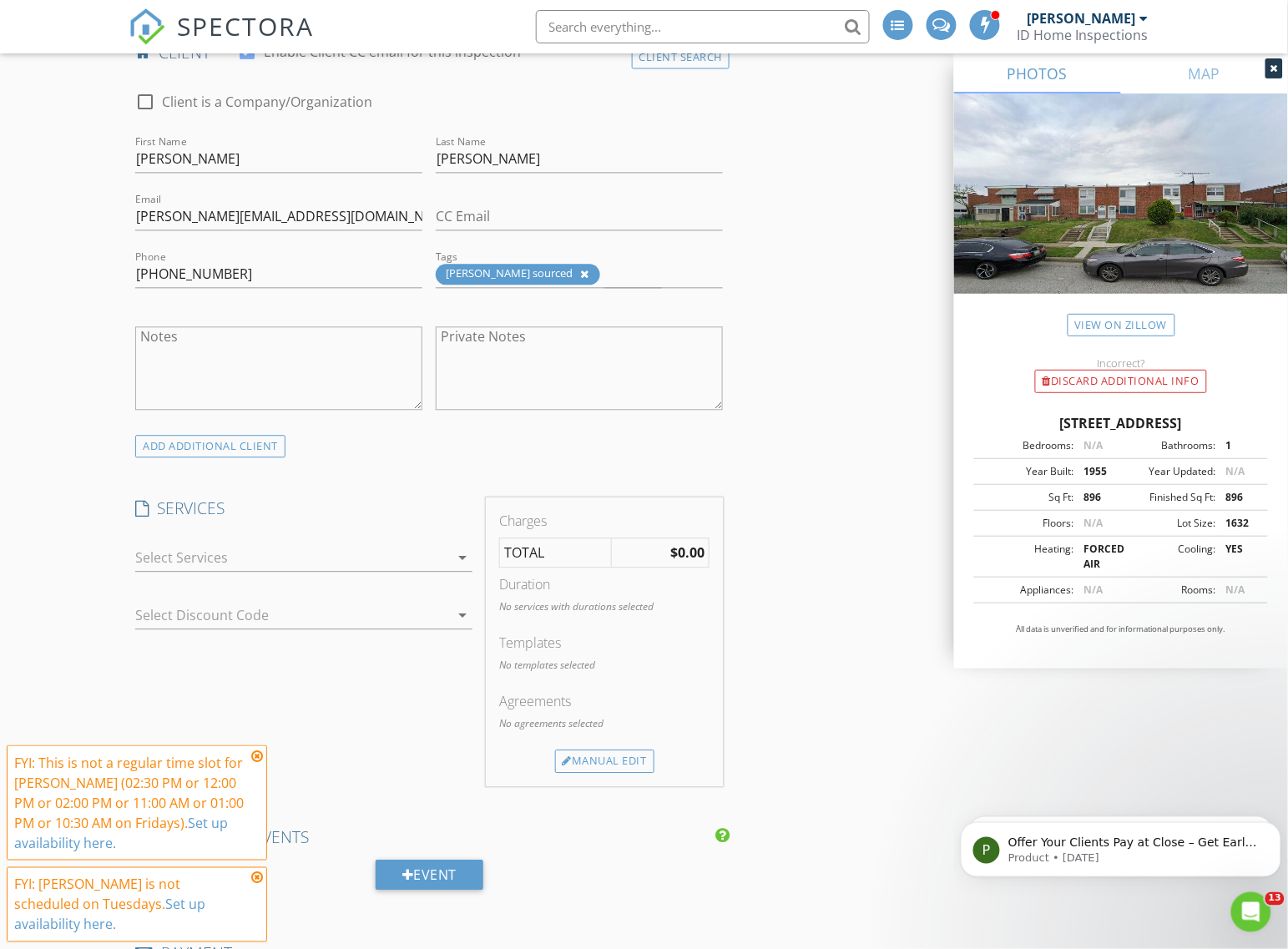
scroll to position [939, 0]
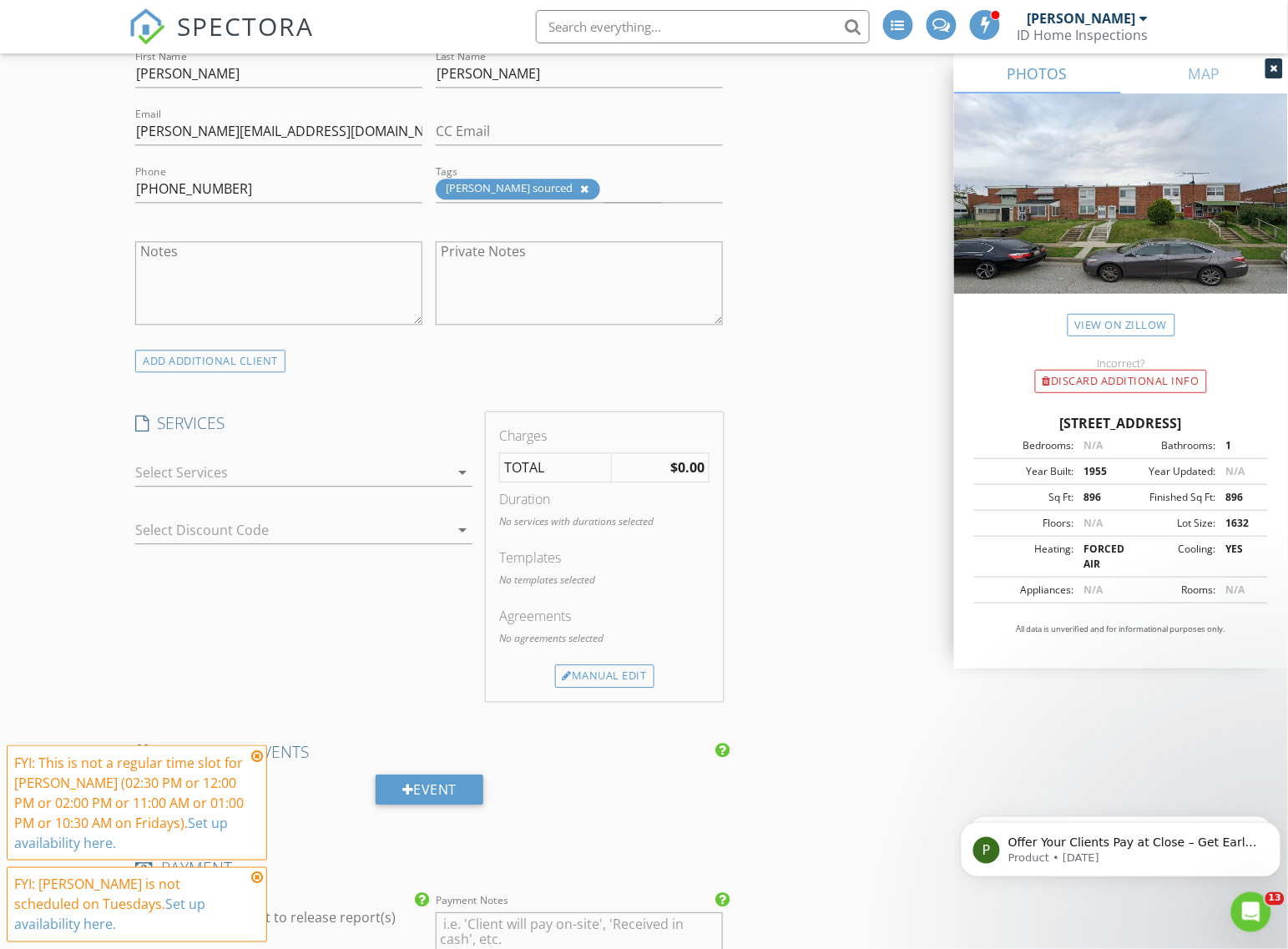
click at [168, 477] on div at bounding box center [292, 472] width 314 height 26
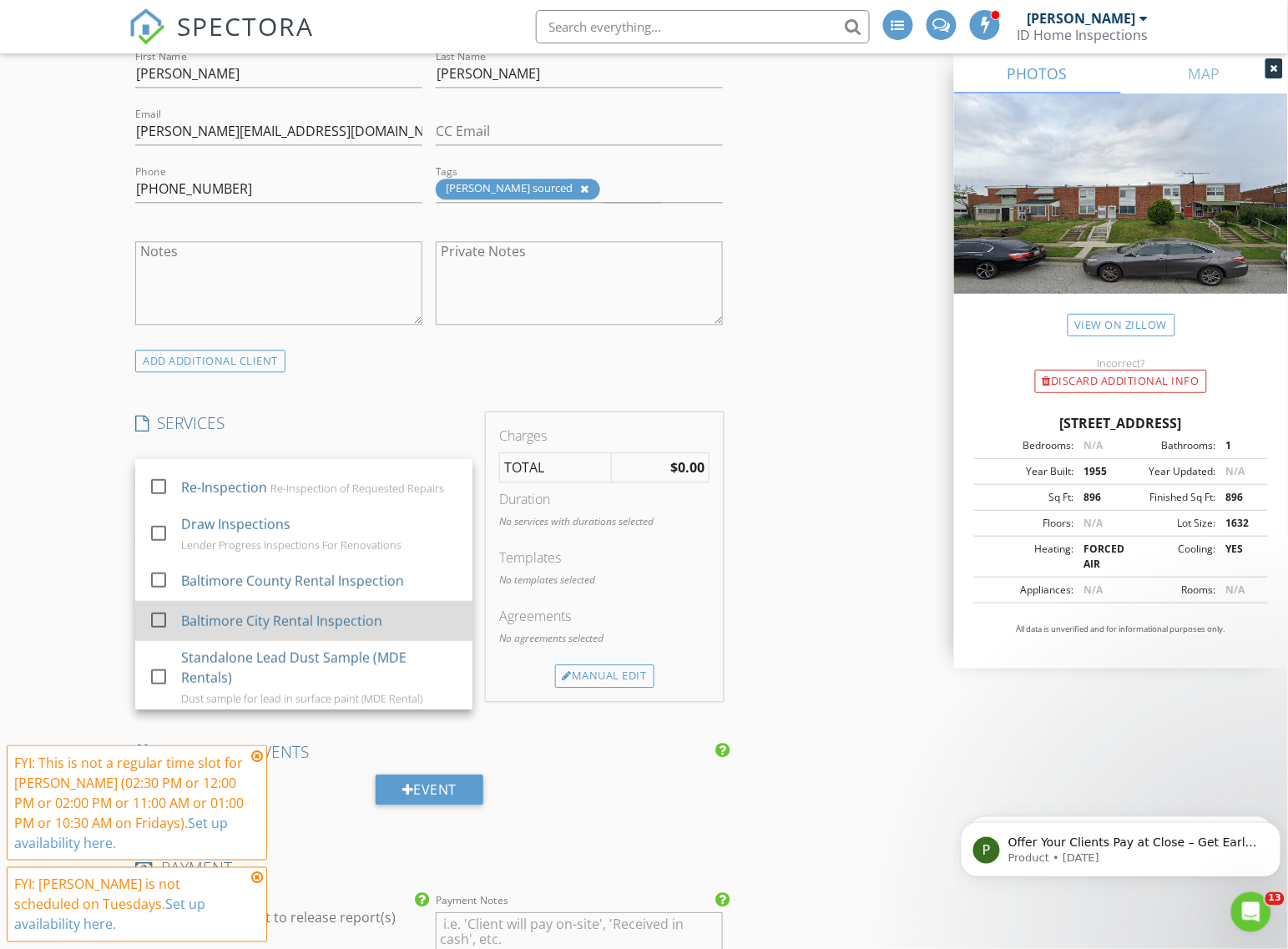
scroll to position [313, 0]
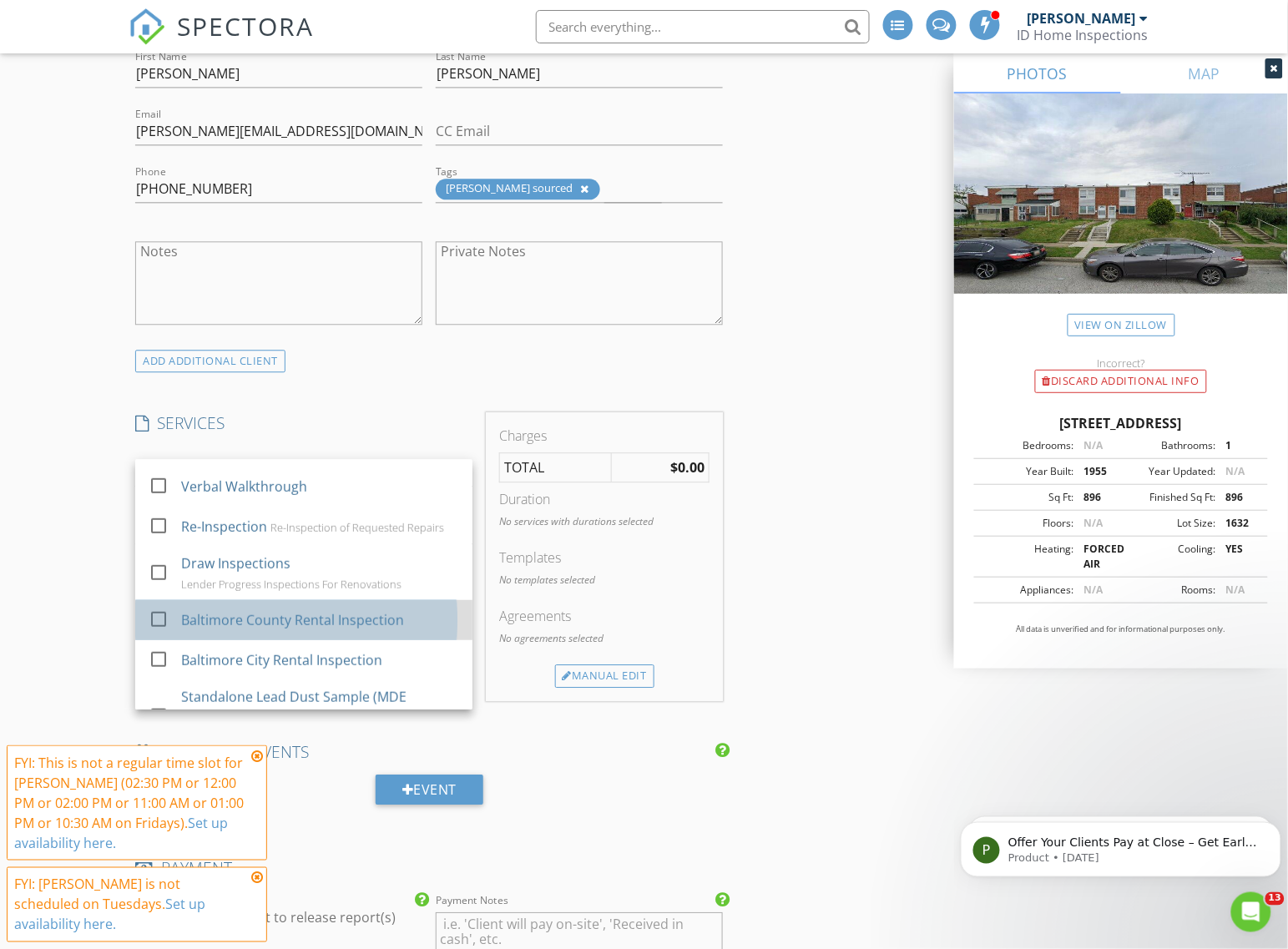
click at [178, 628] on div "check_box_outline_blank Baltimore County Rental Inspection" at bounding box center [303, 620] width 310 height 37
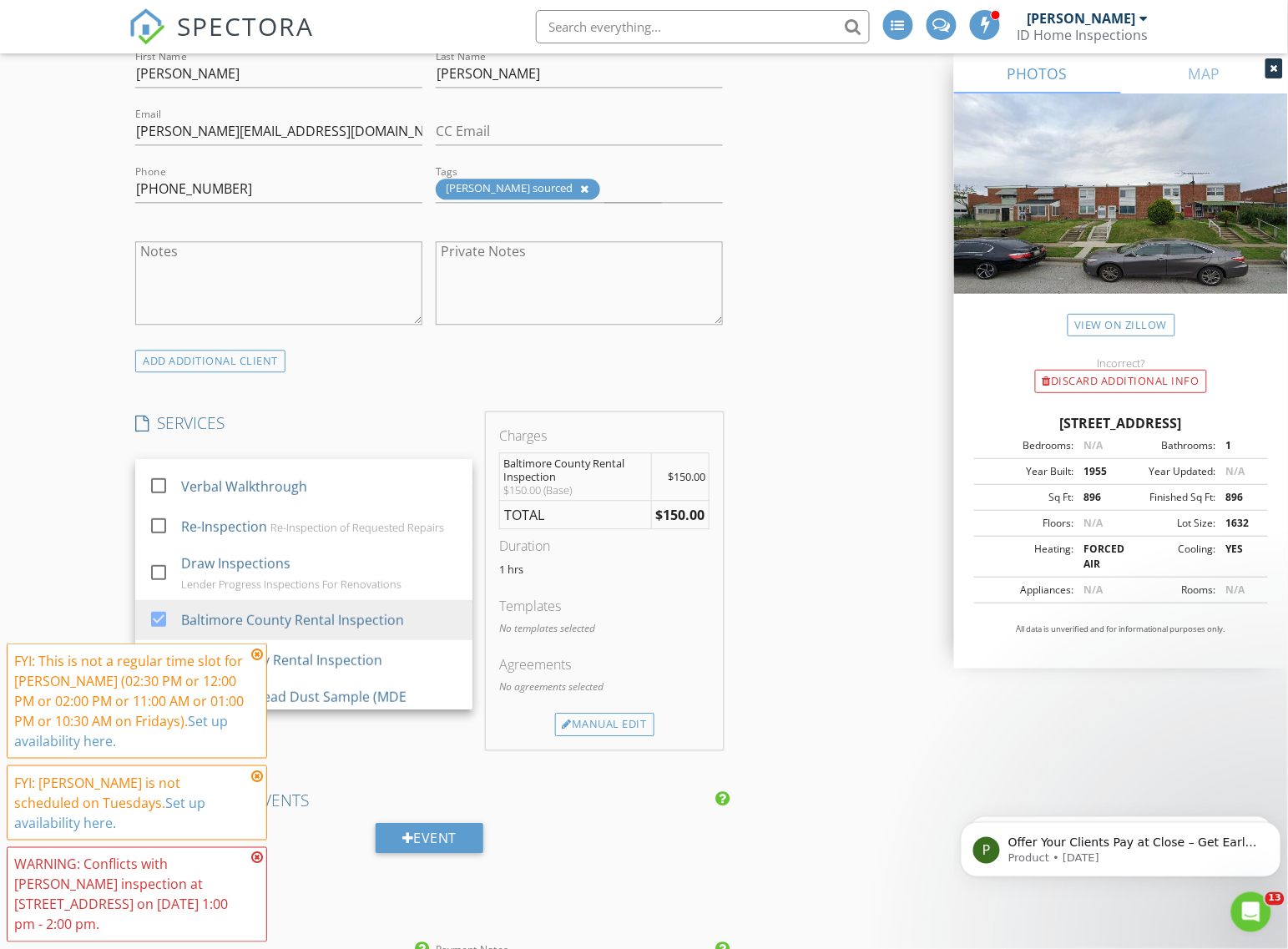
click at [77, 604] on div "New Inspection INSPECTOR(S) check_box_outline_blank Isaiah Unger check_box_outl…" at bounding box center [644, 763] width 1288 height 3210
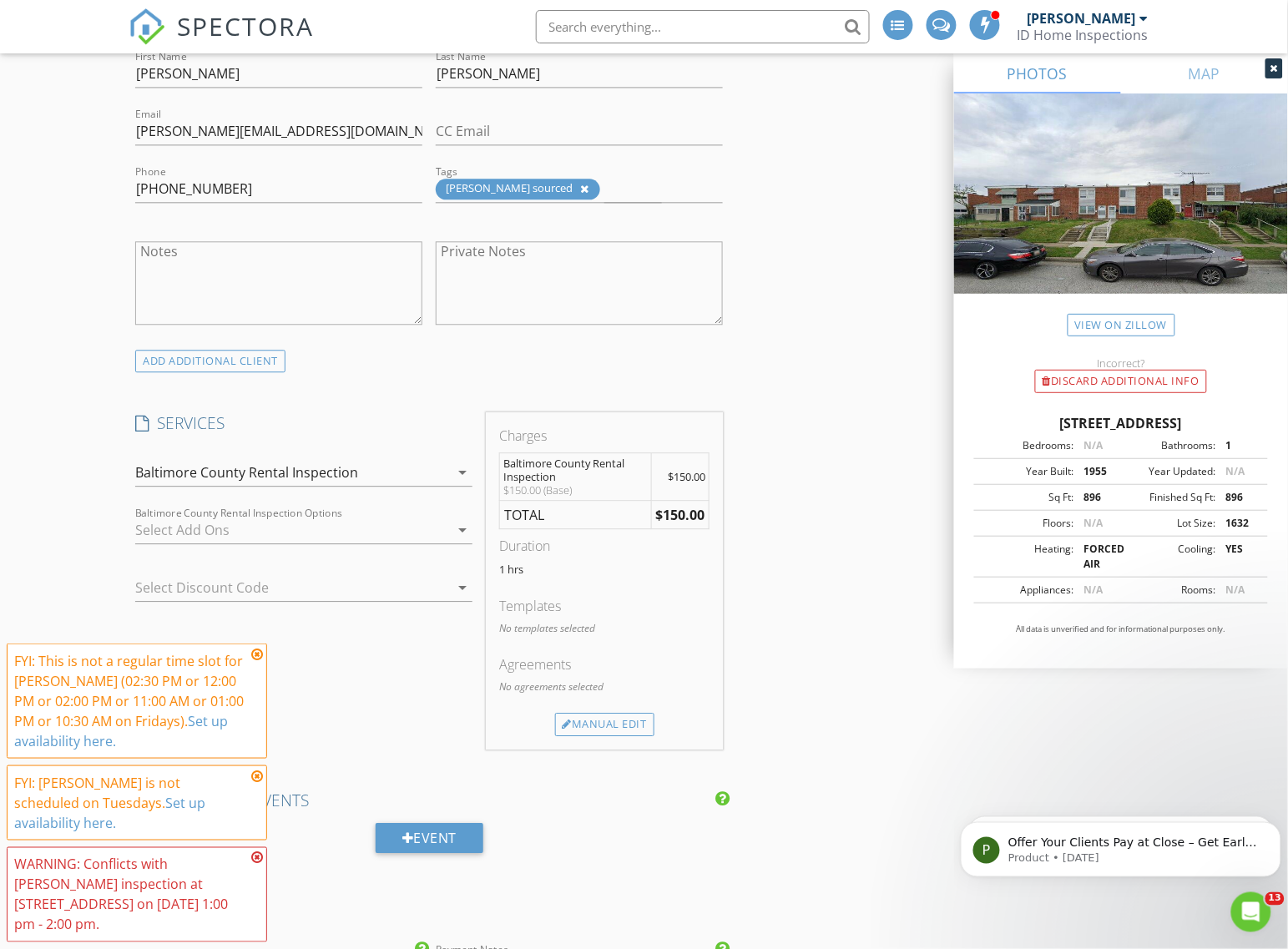
click at [254, 661] on icon at bounding box center [257, 655] width 12 height 14
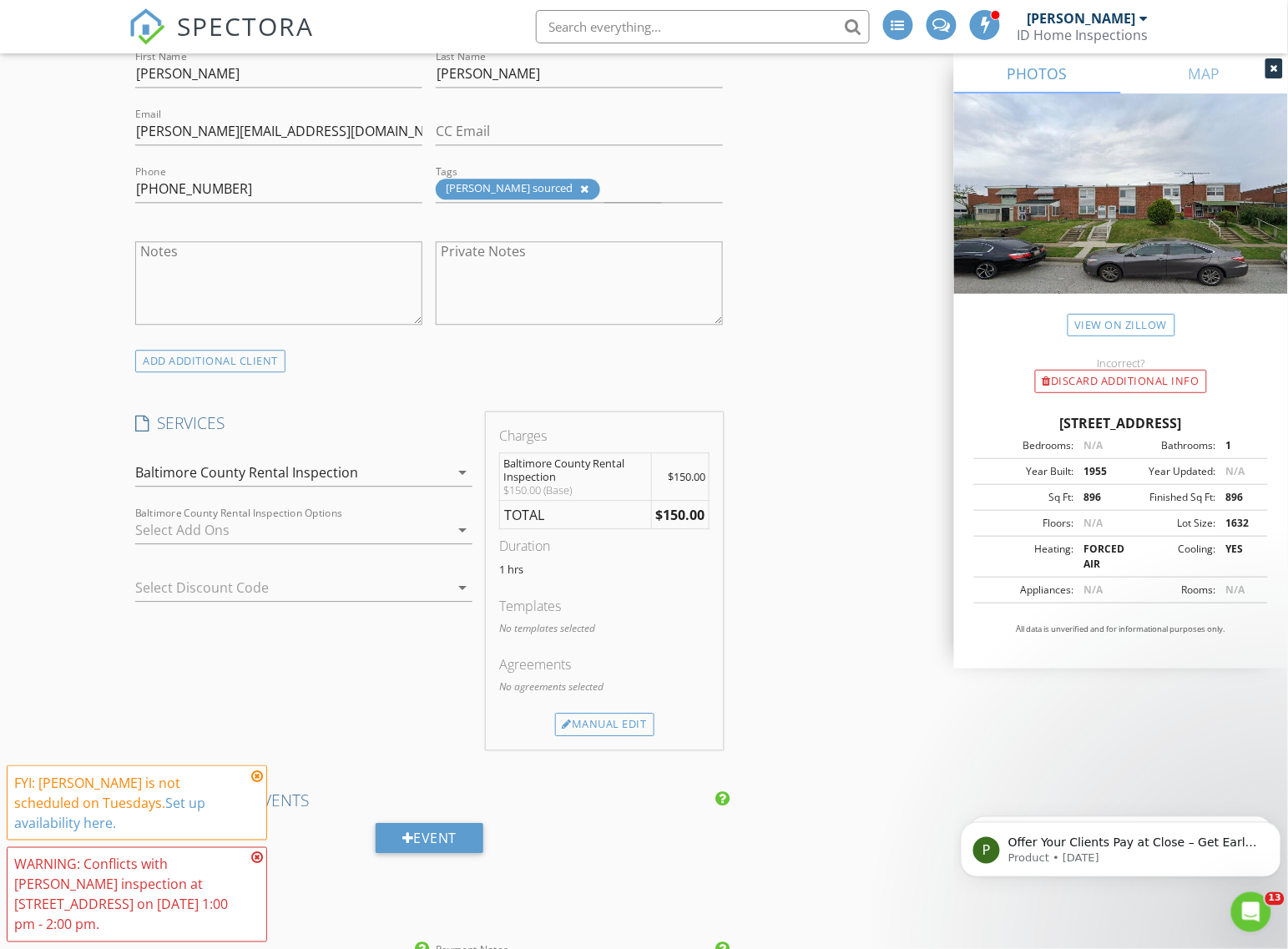
click at [254, 783] on icon at bounding box center [257, 776] width 12 height 14
click at [254, 853] on icon at bounding box center [257, 859] width 12 height 14
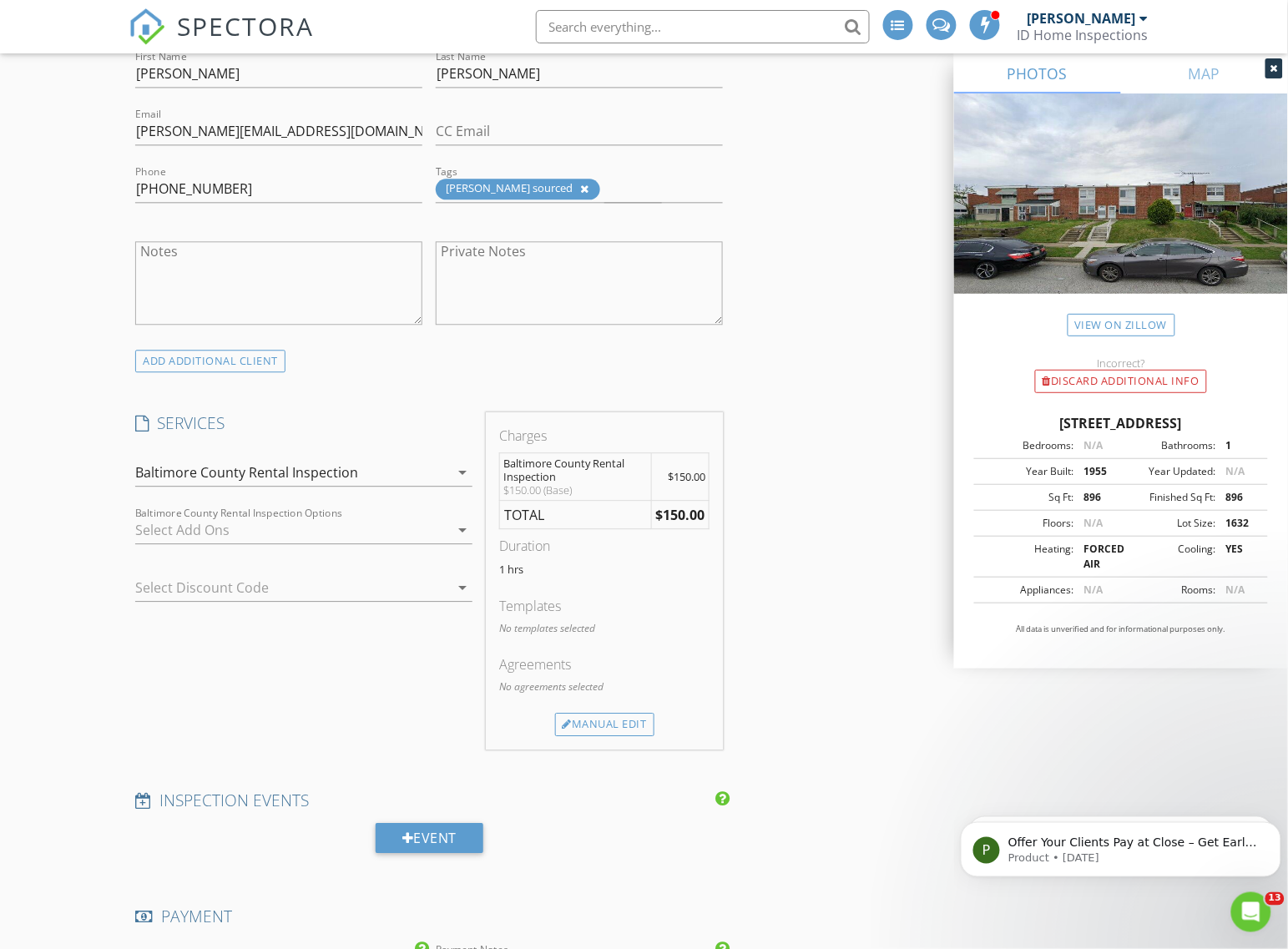
click at [80, 596] on div "New Inspection INSPECTOR(S) check_box_outline_blank Isaiah Unger check_box_outl…" at bounding box center [644, 763] width 1288 height 3210
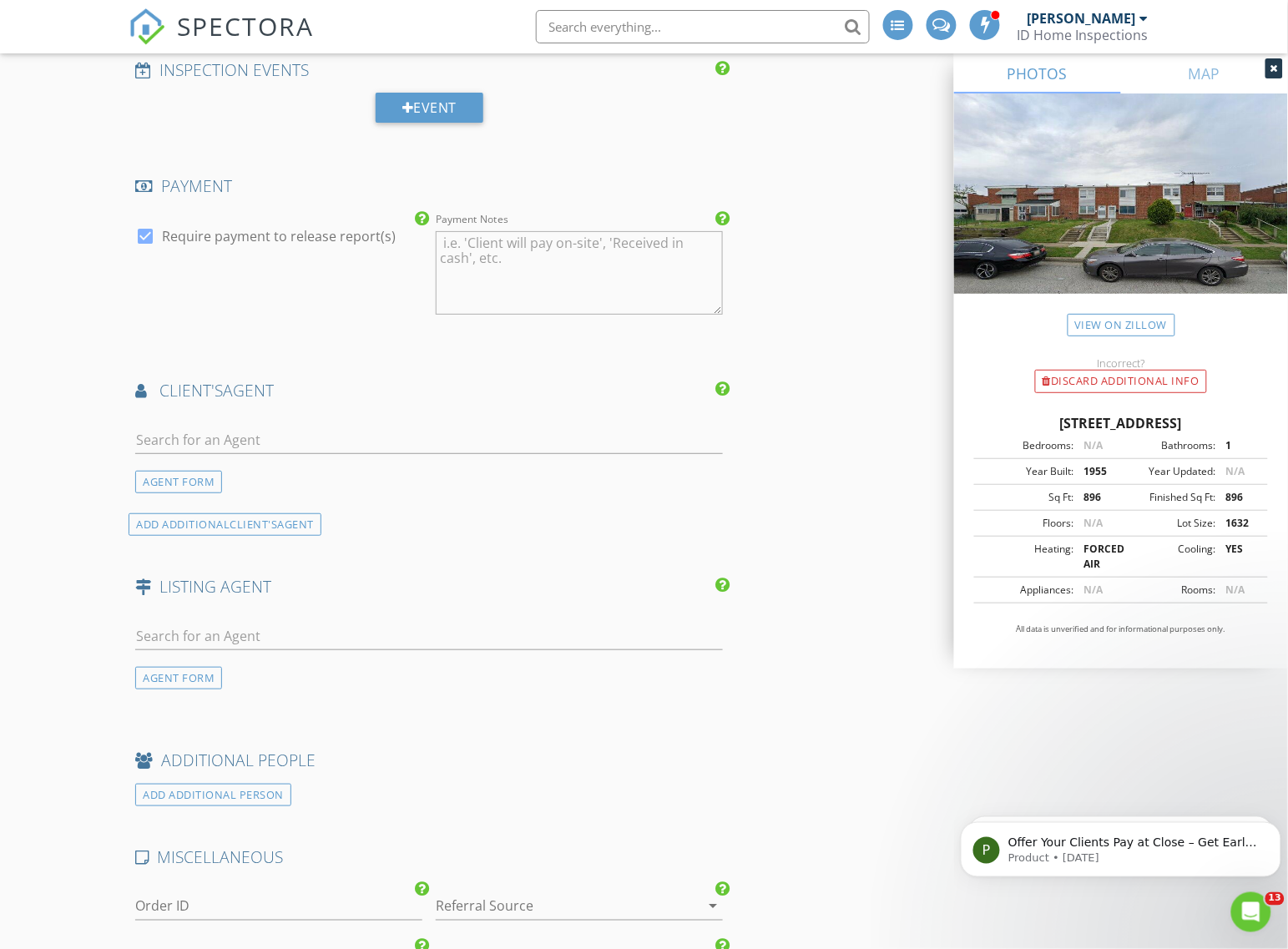
scroll to position [2191, 0]
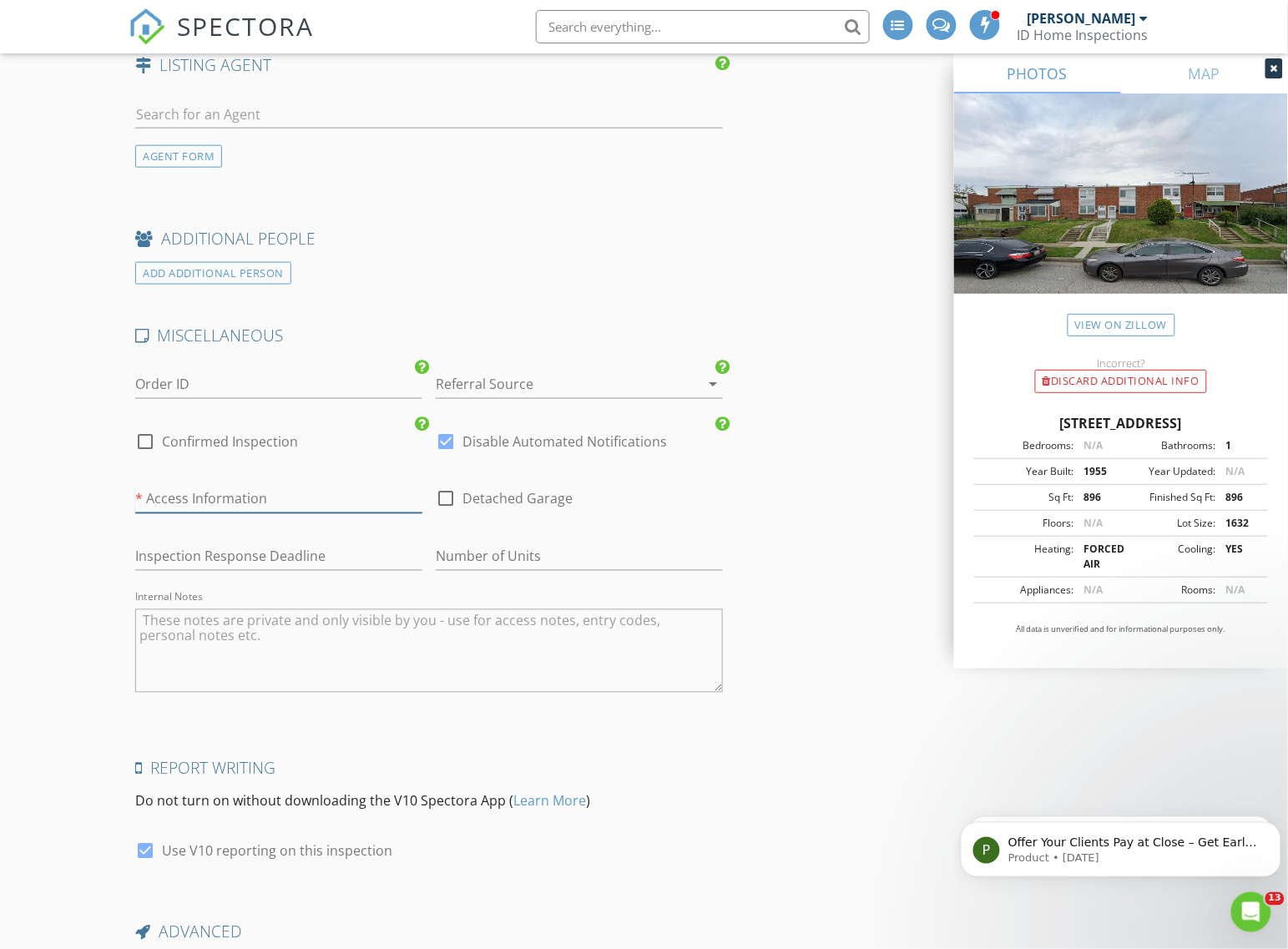
click at [170, 495] on input "text" at bounding box center [279, 500] width 287 height 27
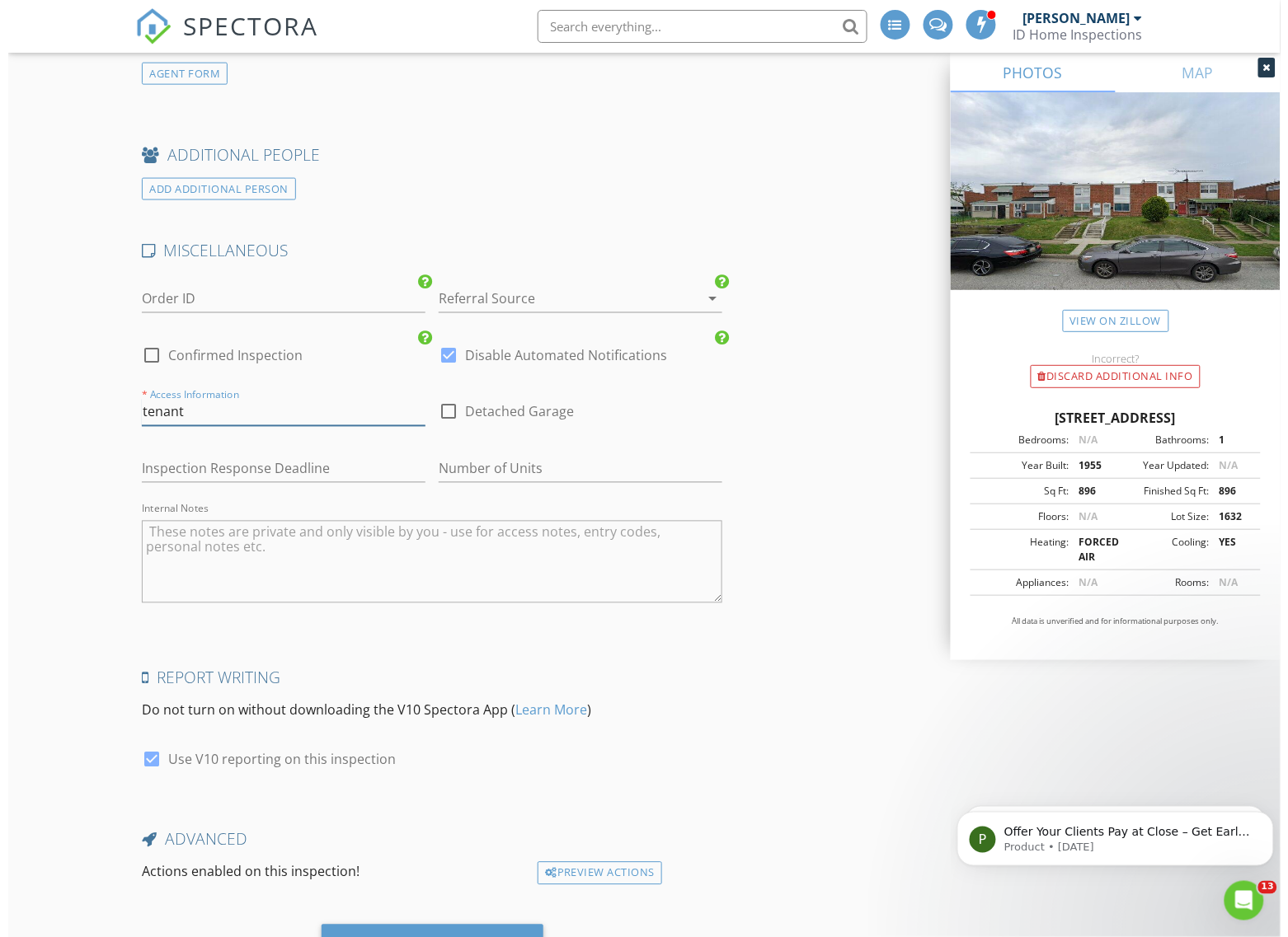
scroll to position [2330, 0]
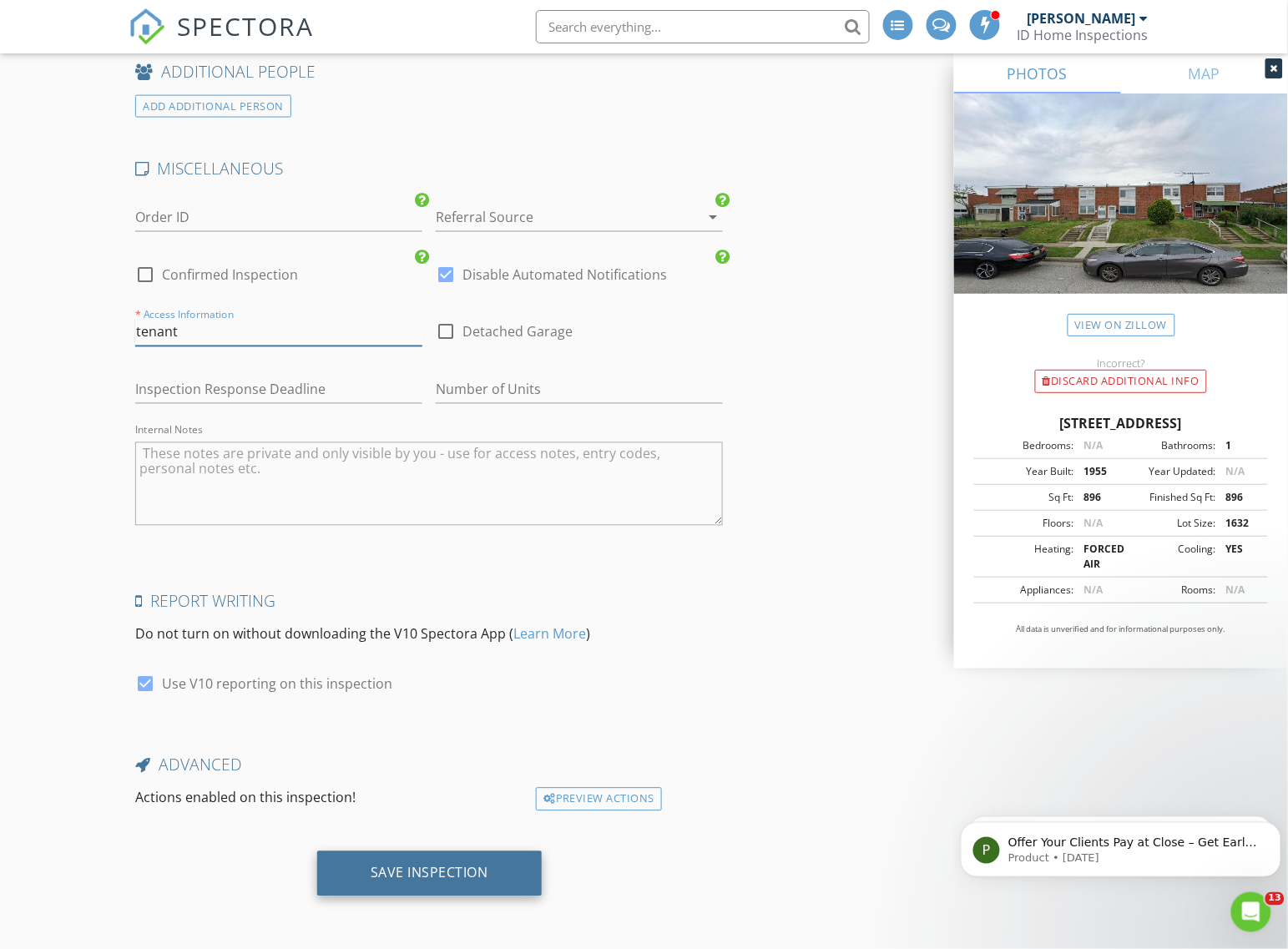
type input "tenant"
click at [350, 878] on div "Save Inspection" at bounding box center [429, 874] width 225 height 45
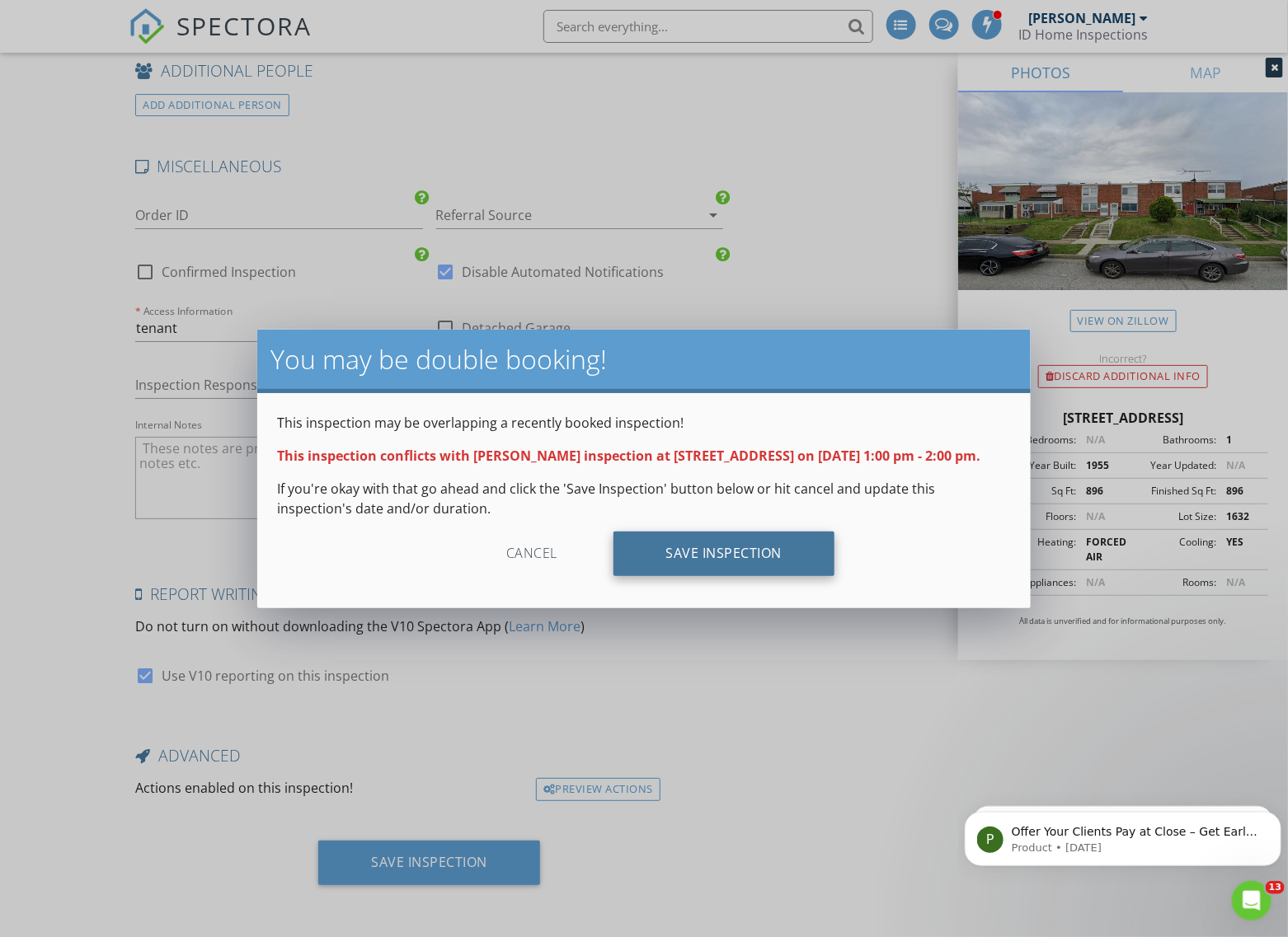
click at [653, 547] on div "Save Inspection" at bounding box center [724, 554] width 222 height 45
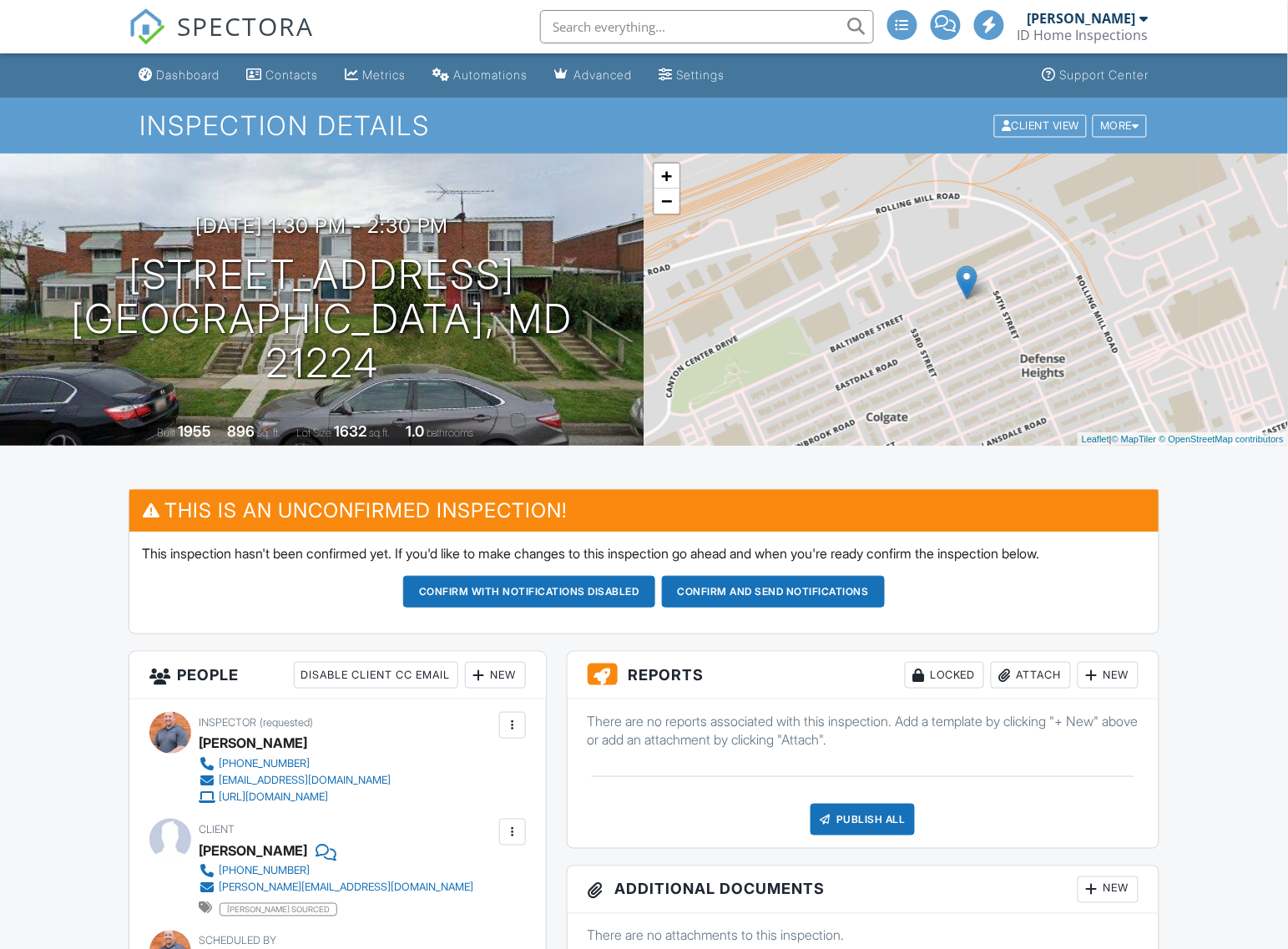
click at [655, 597] on button "Confirm and send notifications" at bounding box center [529, 592] width 252 height 31
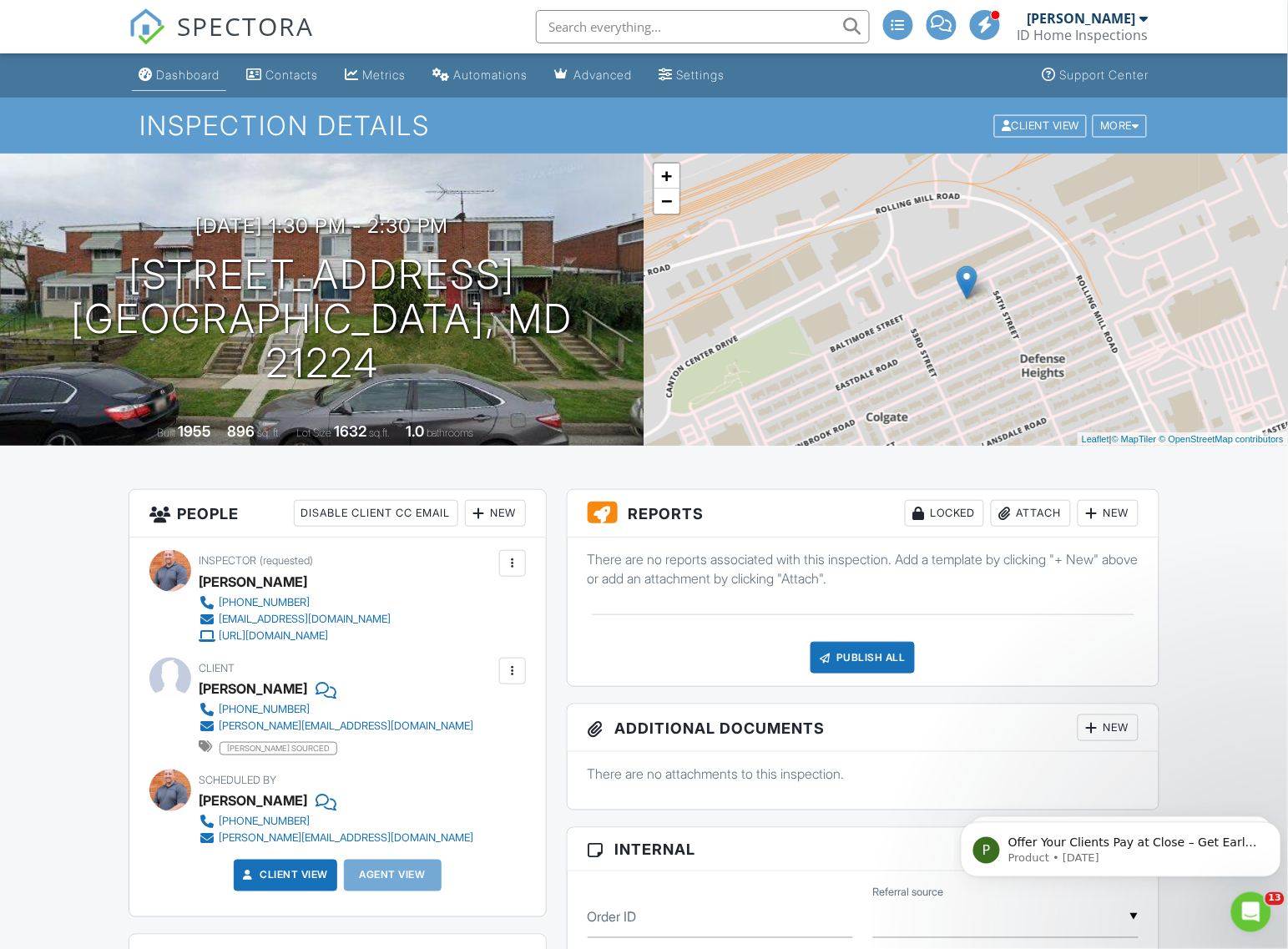
click at [164, 68] on div "Dashboard" at bounding box center [187, 75] width 64 height 14
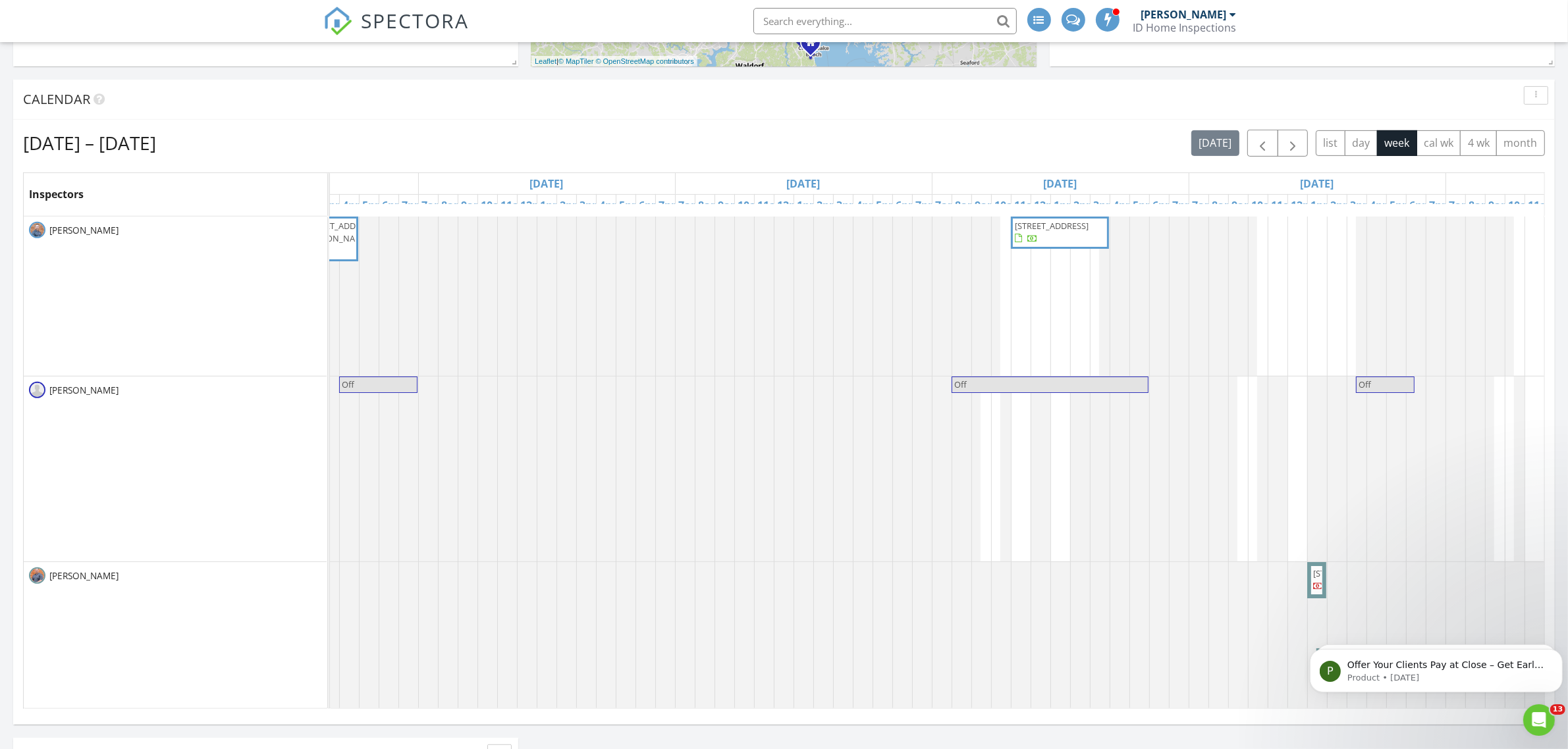
scroll to position [0, 596]
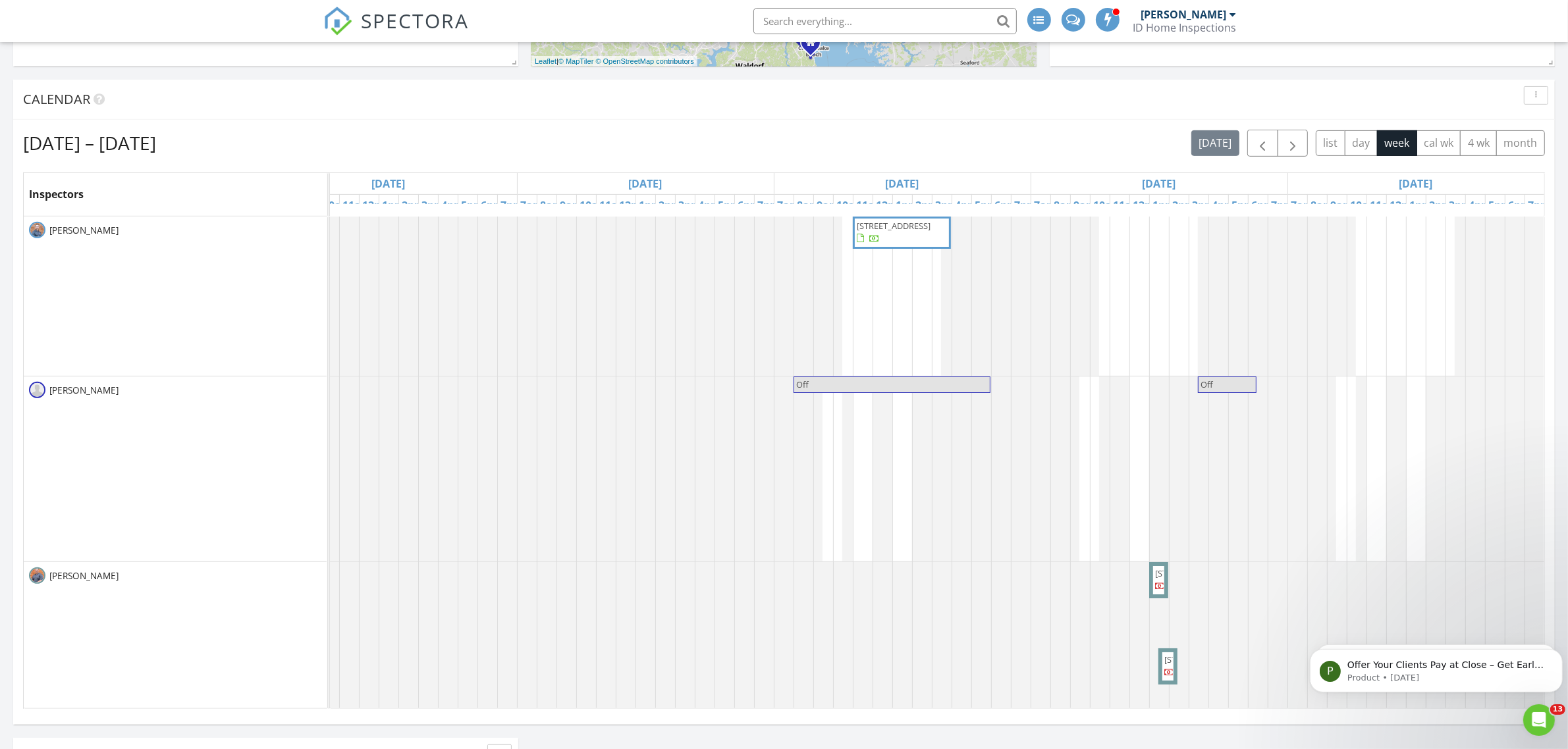
click at [1015, 392] on div "Radon Pick-Up (99 Manor Dr, Dillsburg) 101 Brinsmaid Ct, Rosedale 21237 Photos …" at bounding box center [645, 479] width 1797 height 525
click at [1015, 333] on link "Inspection" at bounding box center [1085, 335] width 68 height 21
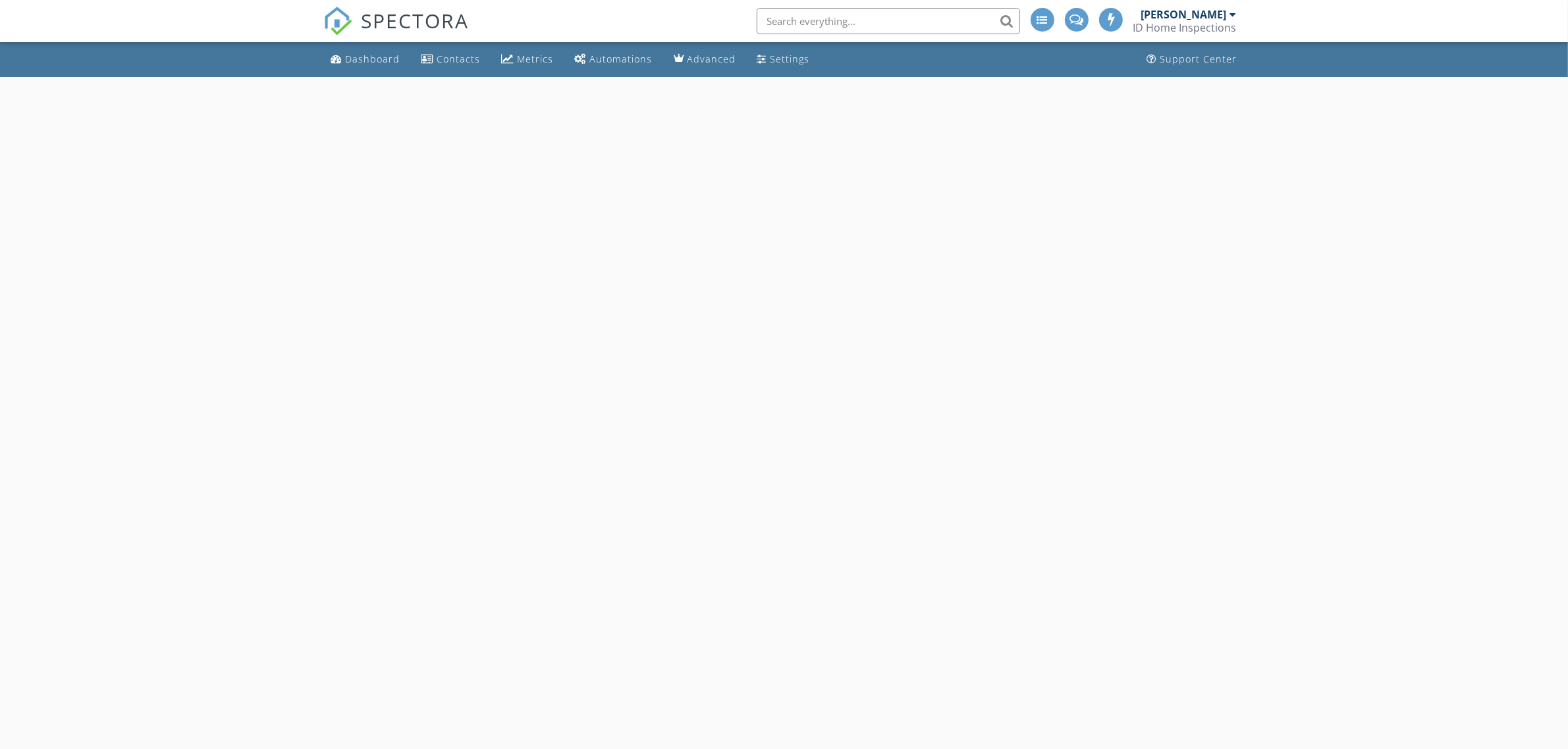
select select "8"
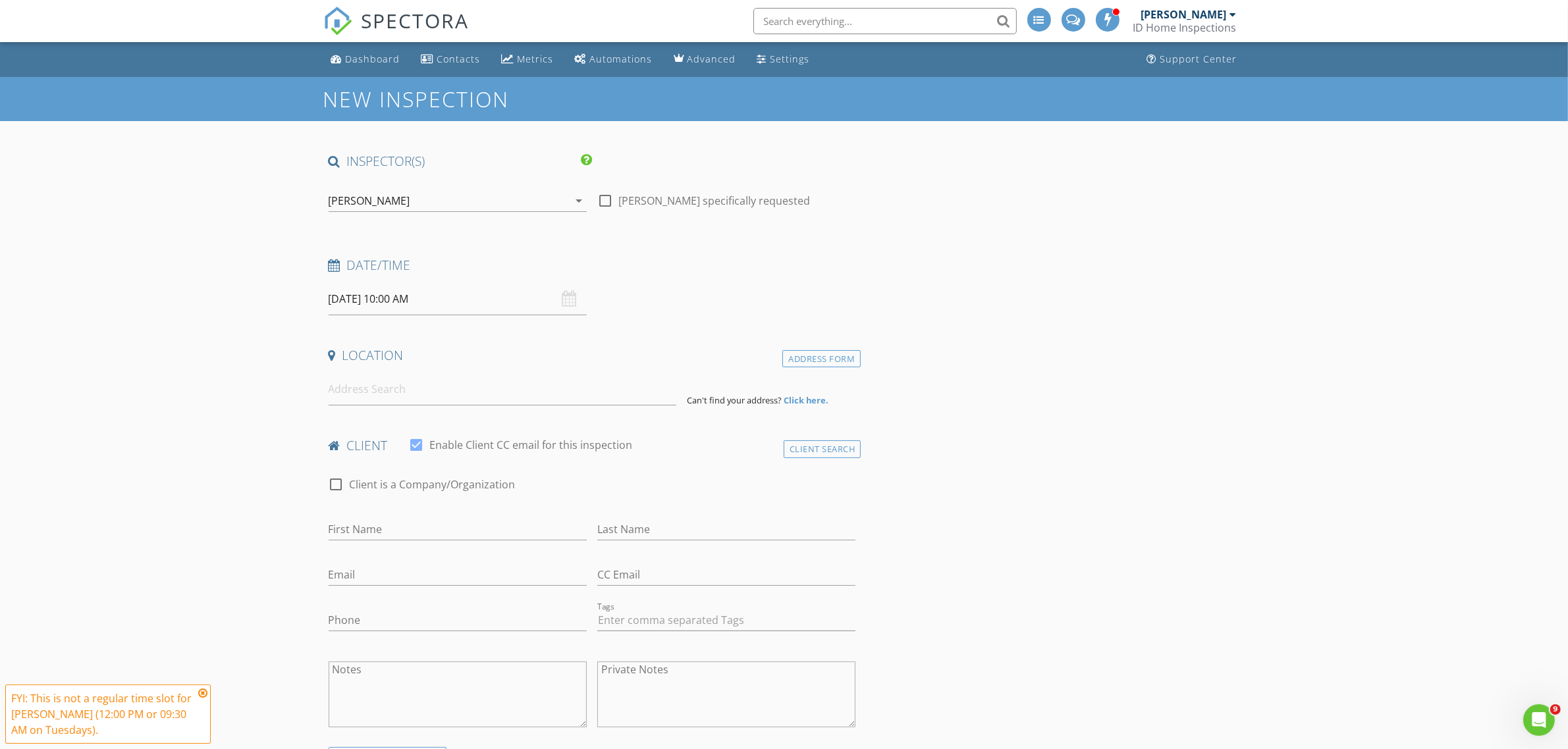
click at [399, 299] on input "[DATE] 10:00 AM" at bounding box center [457, 299] width 258 height 32
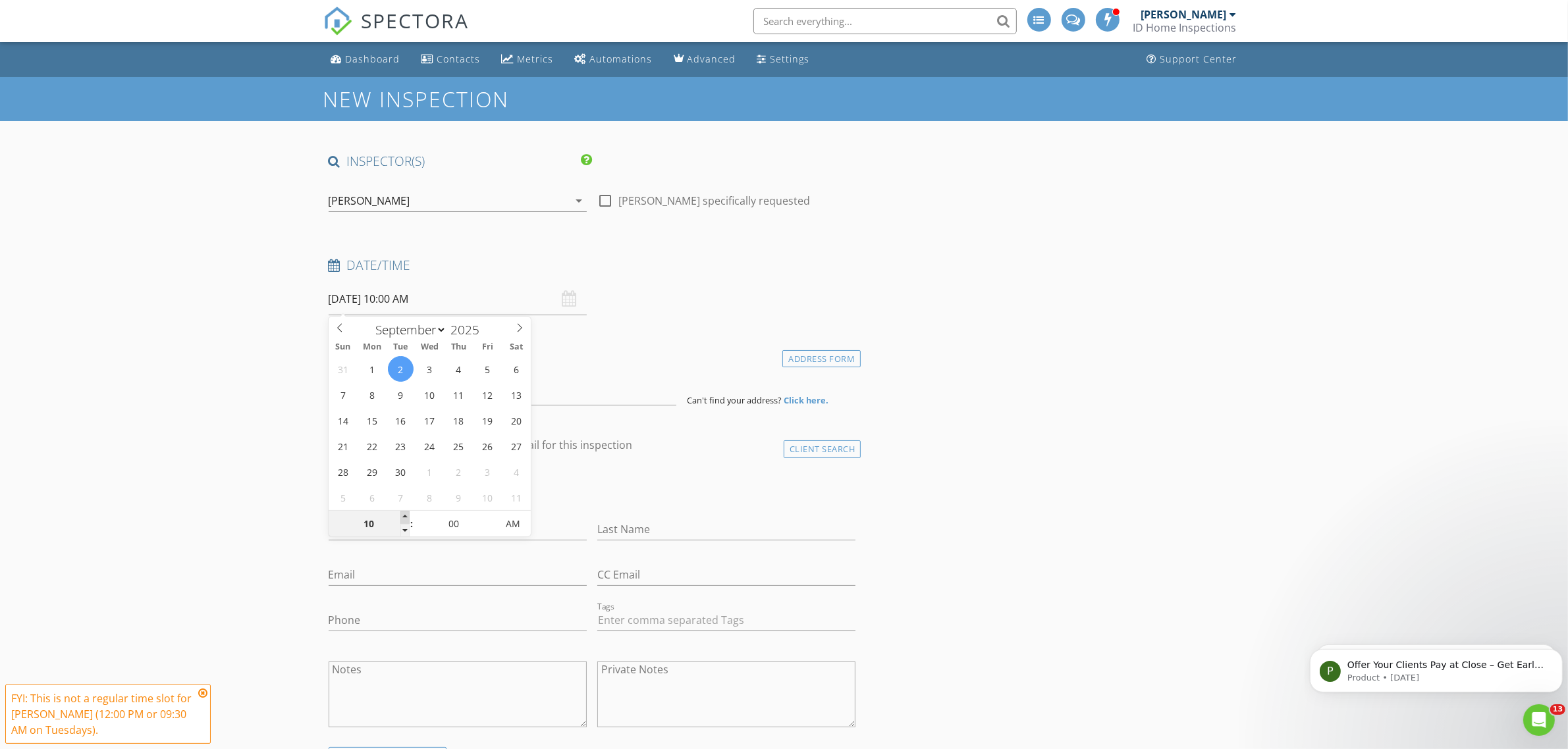
type input "11"
type input "[DATE] 11:00 AM"
click at [405, 522] on span at bounding box center [405, 517] width 9 height 13
type input "10"
type input "09/02/2025 10:00 AM"
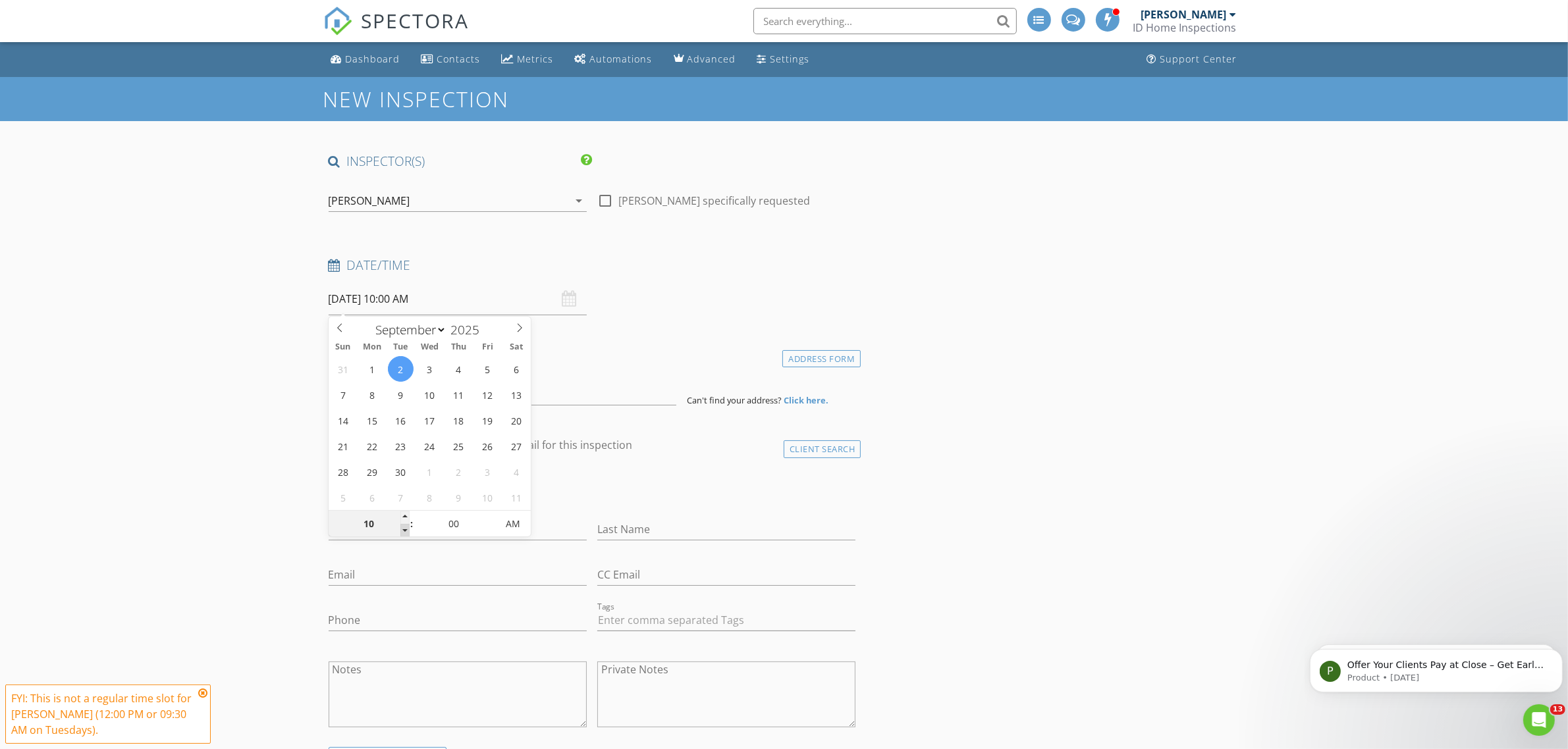
click at [405, 531] on span at bounding box center [405, 530] width 9 height 13
type input "09"
type input "09/02/2025 9:00 AM"
click at [405, 531] on span at bounding box center [405, 530] width 9 height 13
type input "08"
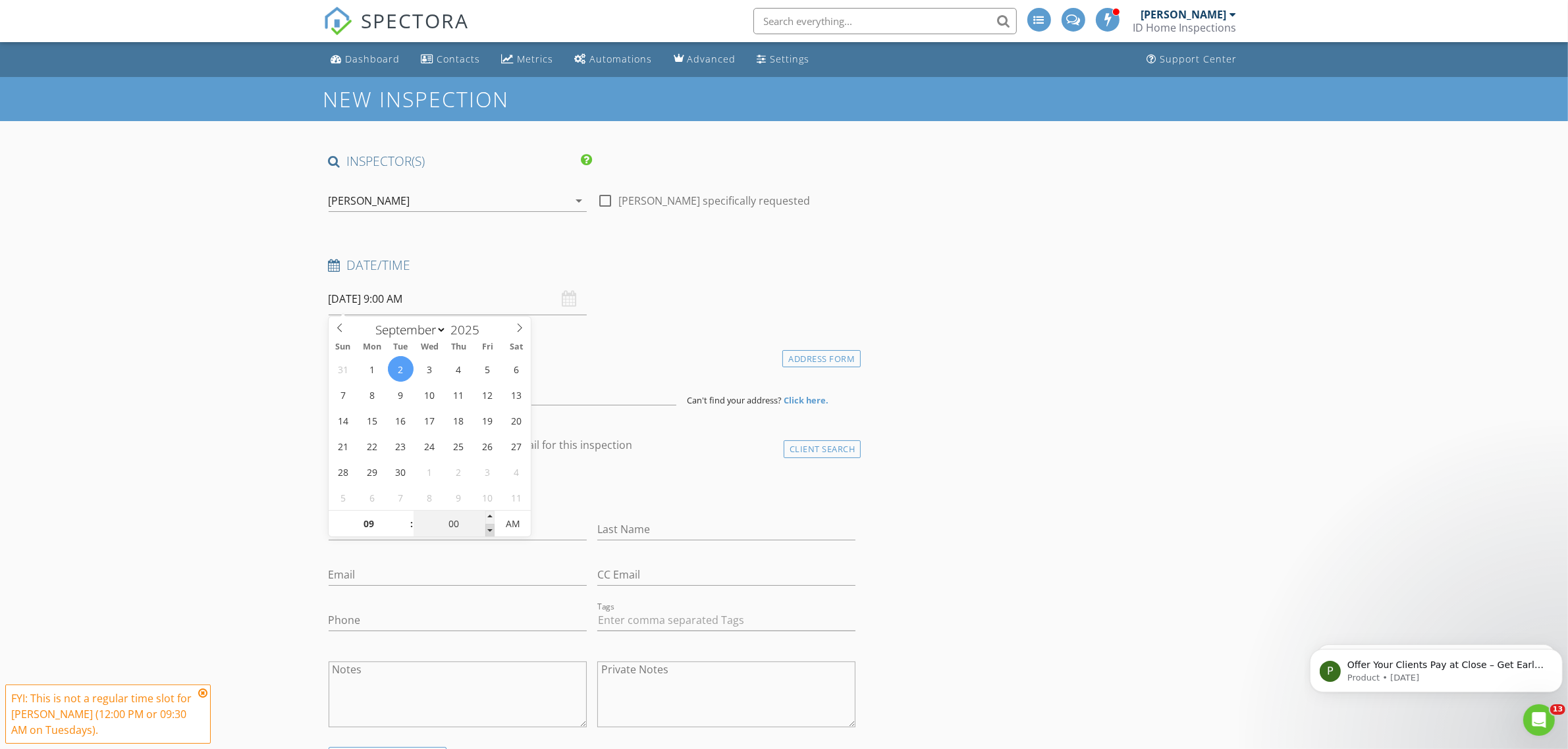
type input "55"
type input "09/02/2025 8:55 AM"
click at [488, 527] on span at bounding box center [490, 530] width 9 height 13
type input "50"
type input "09/02/2025 8:50 AM"
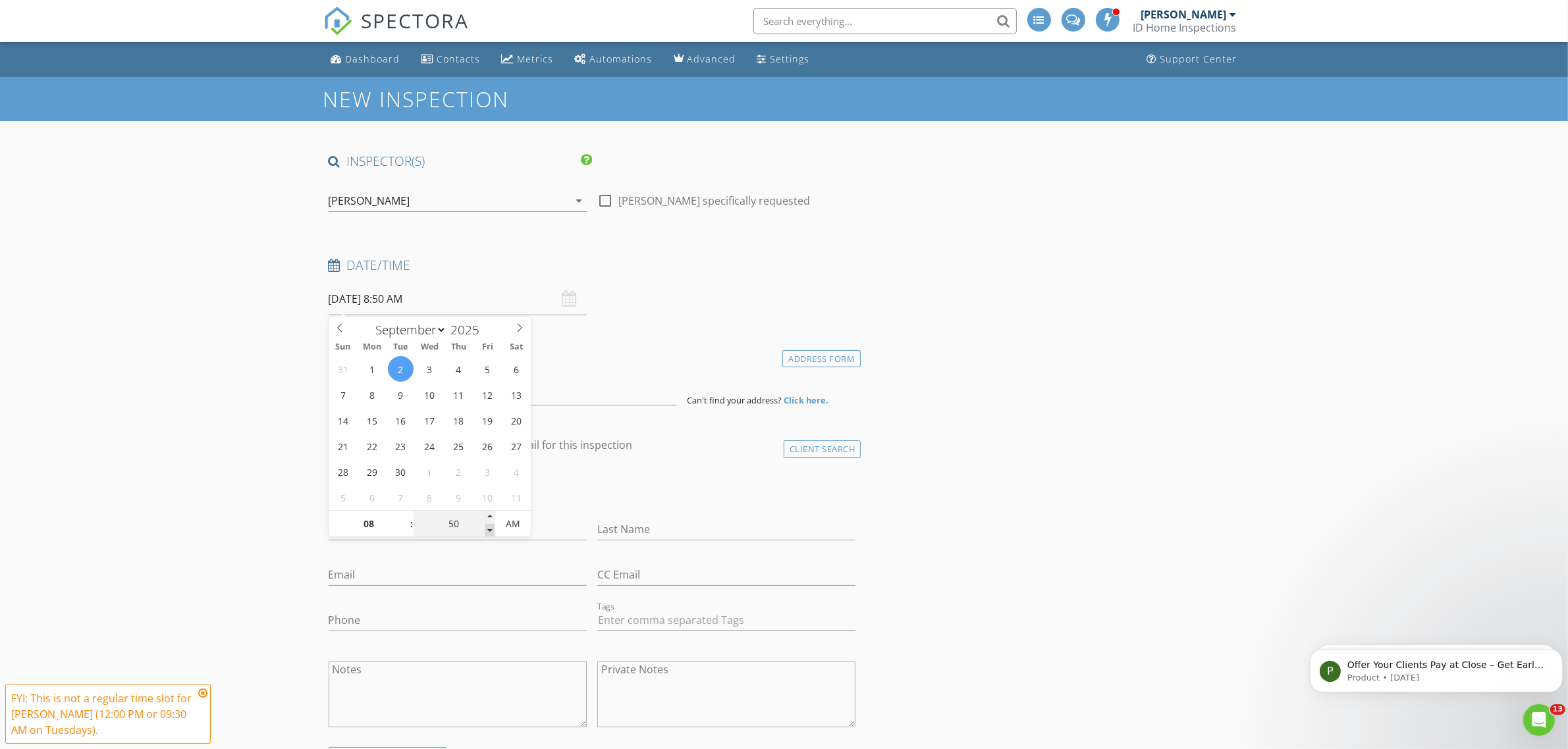
click at [488, 527] on span at bounding box center [490, 530] width 9 height 13
type input "45"
type input "09/02/2025 8:45 AM"
click at [488, 527] on span at bounding box center [490, 530] width 9 height 13
type input "40"
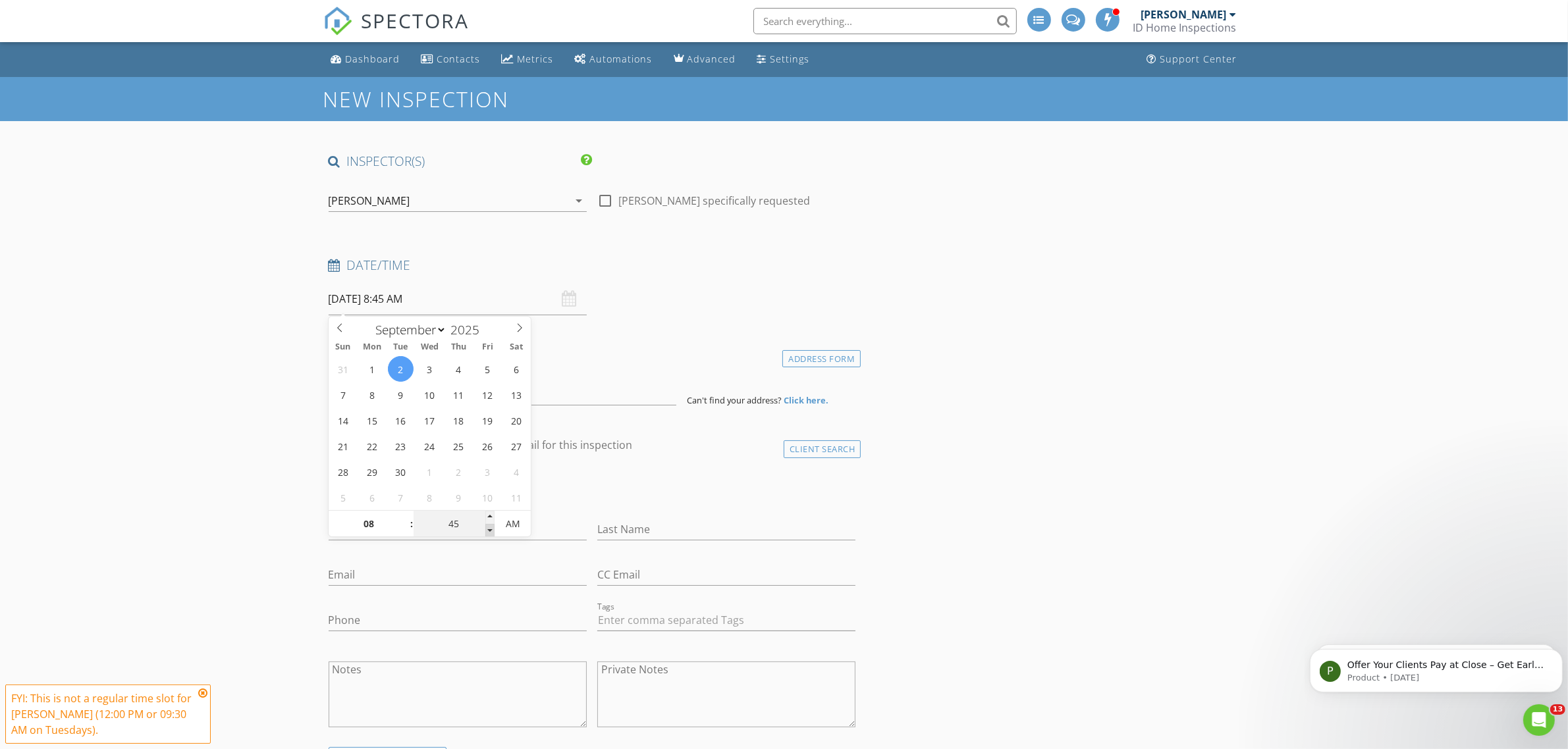
type input "09/02/2025 8:40 AM"
click at [488, 527] on span at bounding box center [490, 530] width 9 height 13
type input "35"
type input "09/02/2025 8:35 AM"
click at [488, 527] on span at bounding box center [490, 530] width 9 height 13
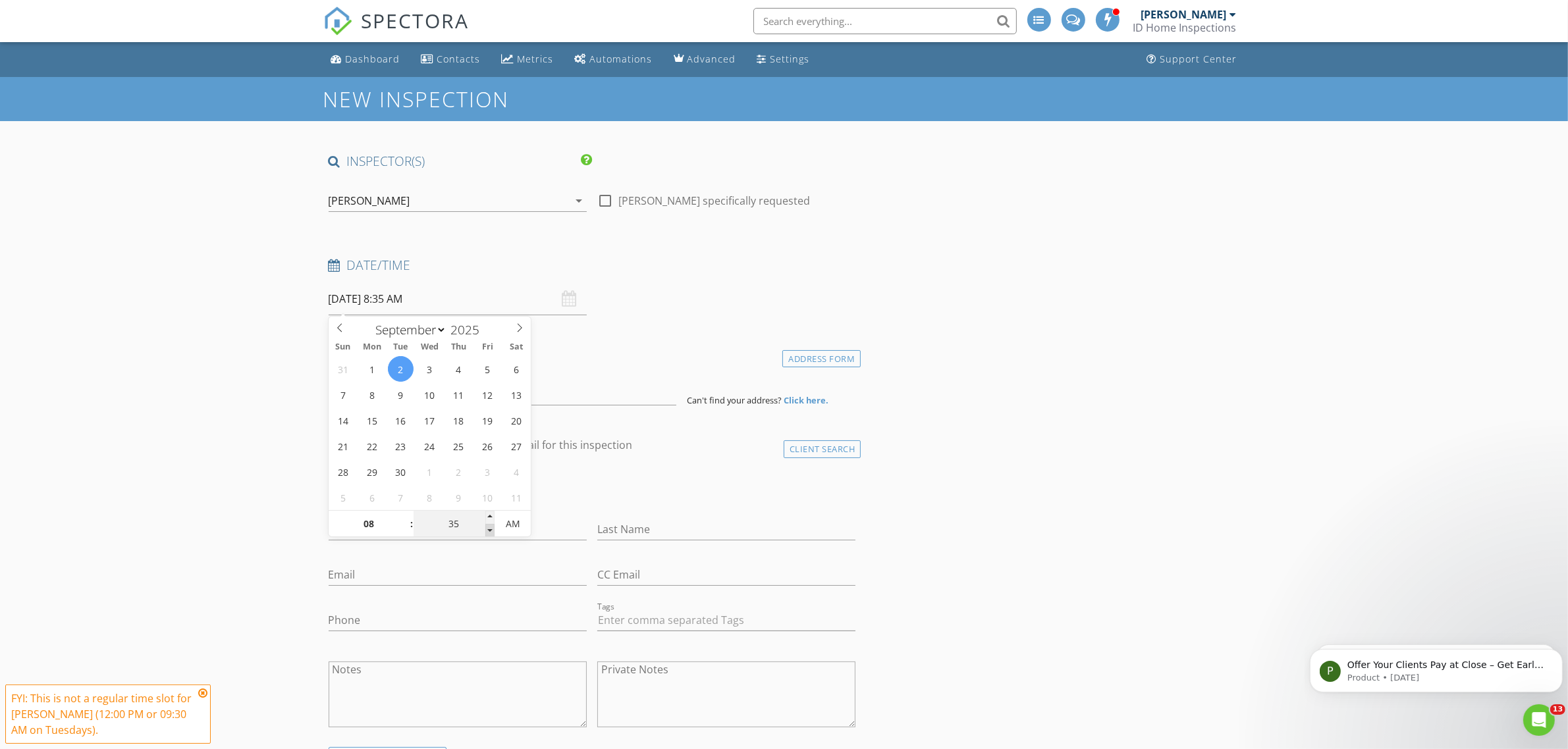
type input "30"
type input "09/02/2025 8:30 AM"
click at [488, 527] on span at bounding box center [490, 530] width 9 height 13
type input "09"
type input "[DATE] 9:30 AM"
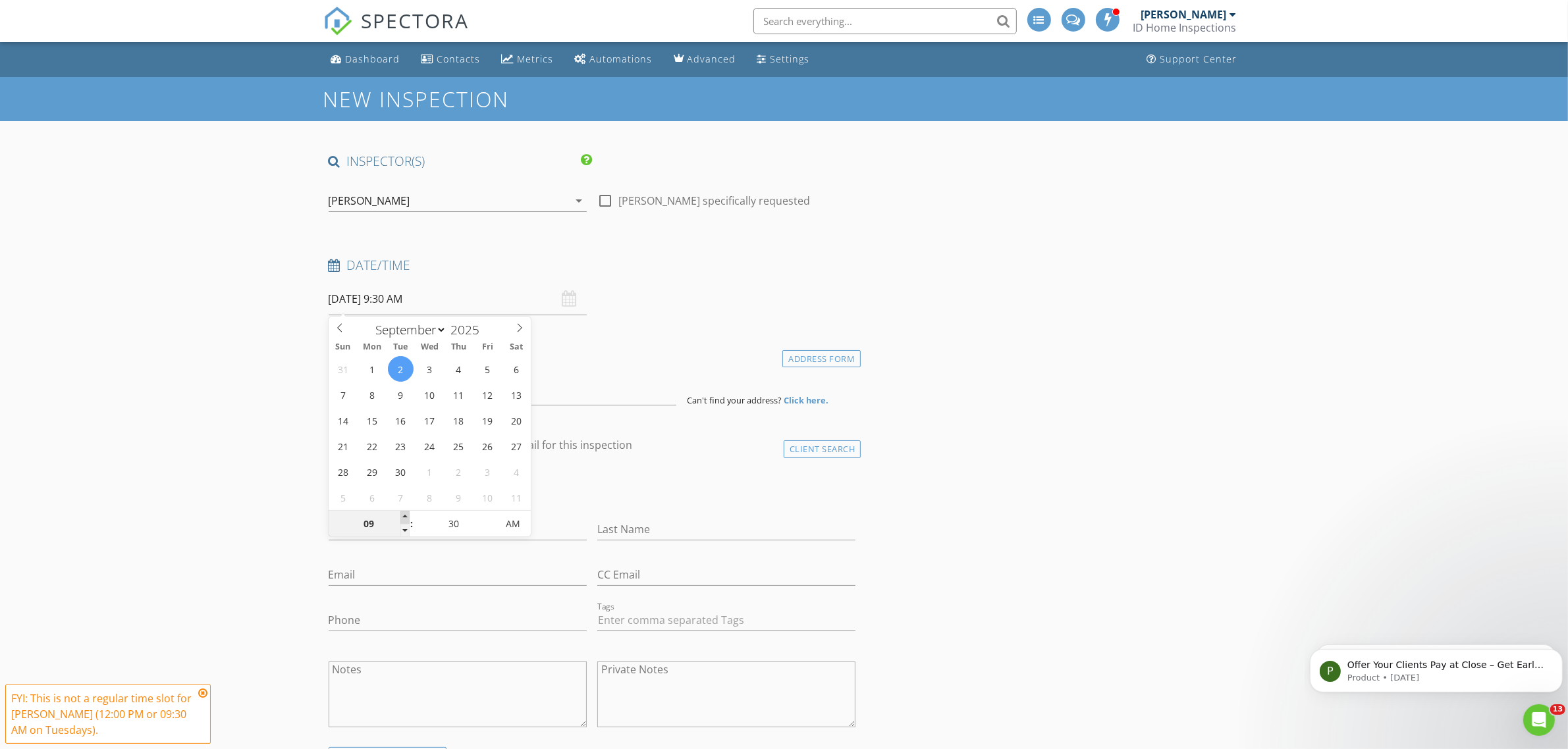
click at [408, 518] on span at bounding box center [405, 517] width 9 height 13
click at [540, 484] on div "check_box_outline_blank Client is a Company/Organization" at bounding box center [592, 491] width 527 height 34
click at [409, 396] on input at bounding box center [502, 389] width 347 height 32
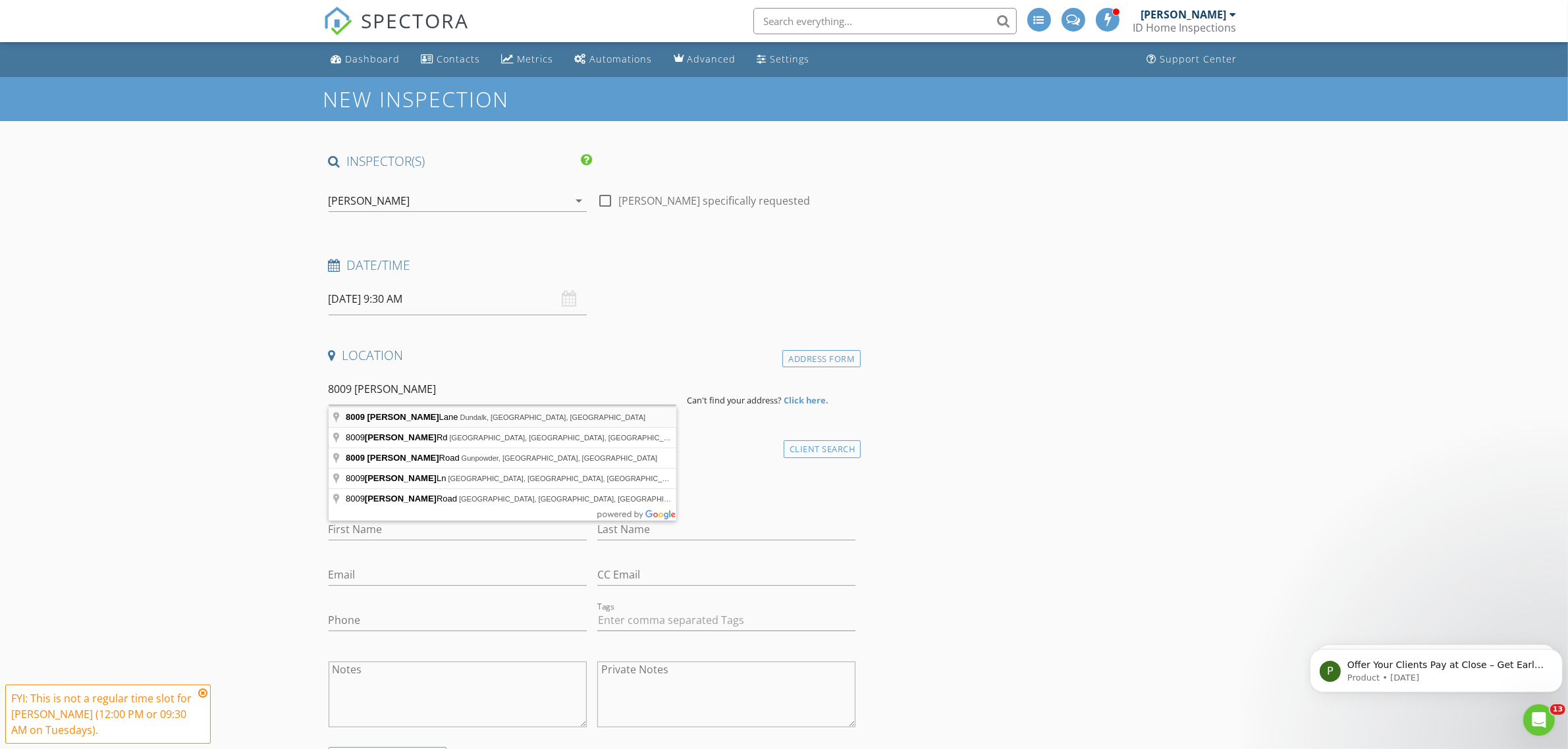
type input "8009 Norris Lane, Dundalk, MD, USA"
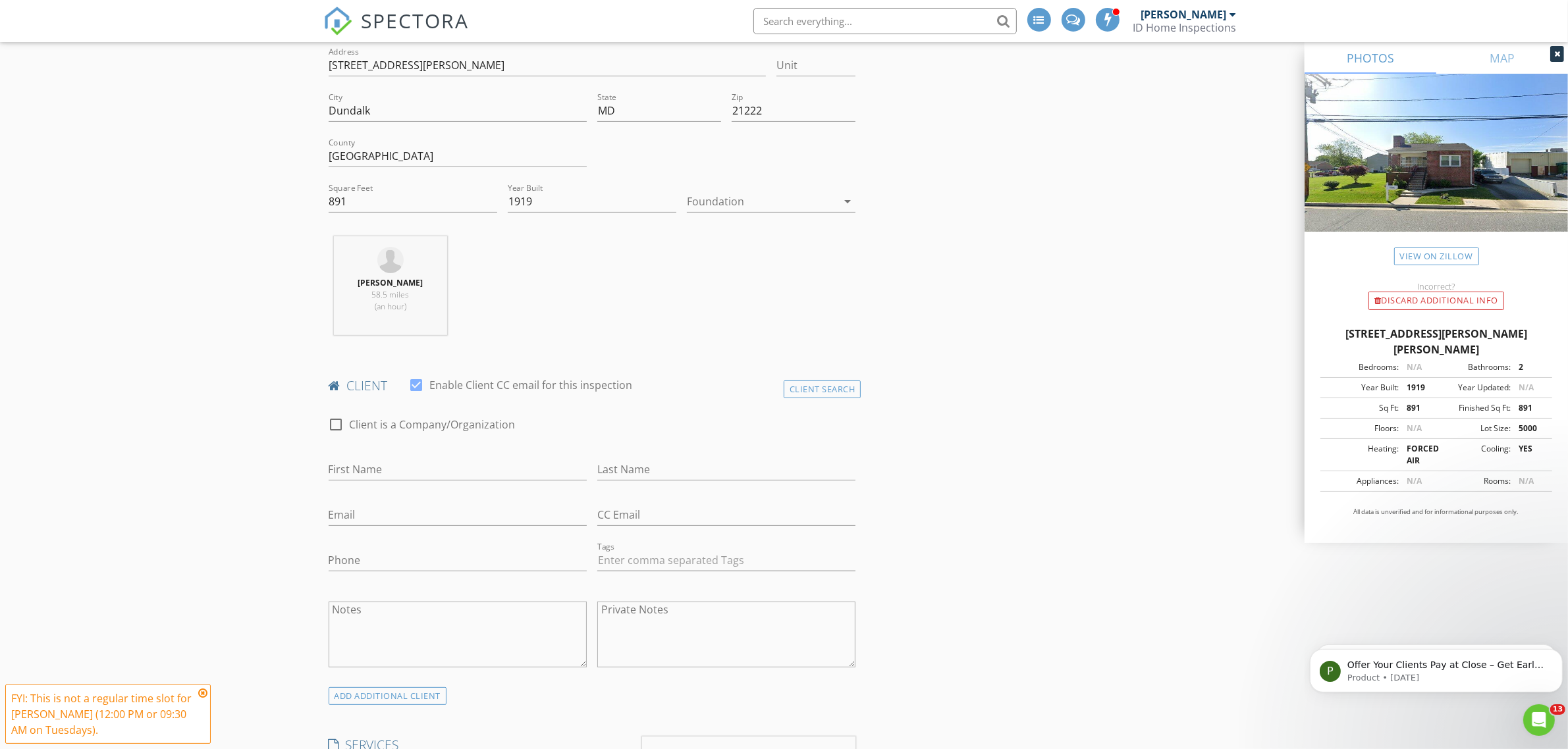
scroll to position [247, 0]
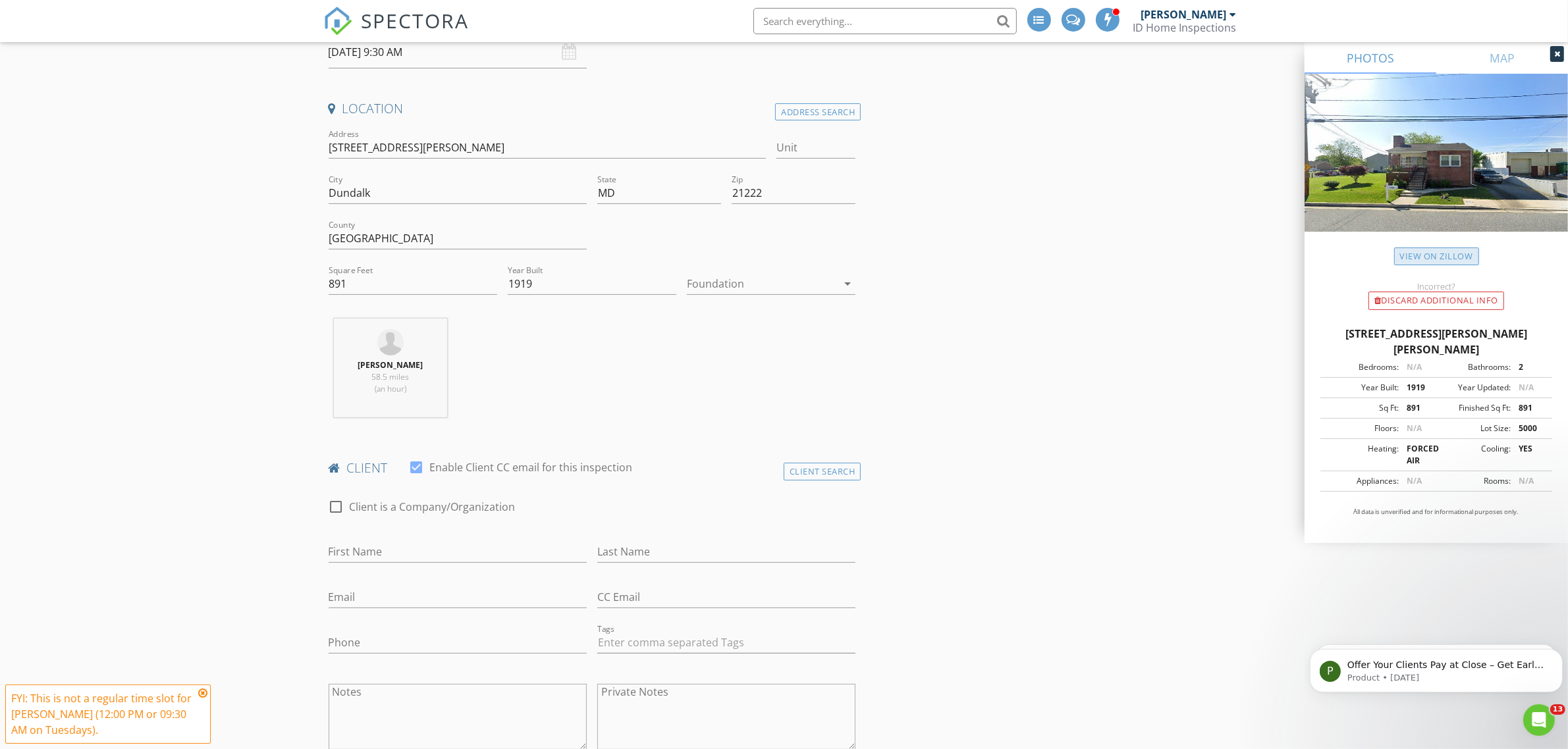
click at [1449, 258] on link "View on Zillow" at bounding box center [1436, 256] width 85 height 18
click at [362, 555] on input "First Name" at bounding box center [457, 552] width 258 height 22
type input "[PERSON_NAME]"
type input "[EMAIL_ADDRESS][DOMAIN_NAME]"
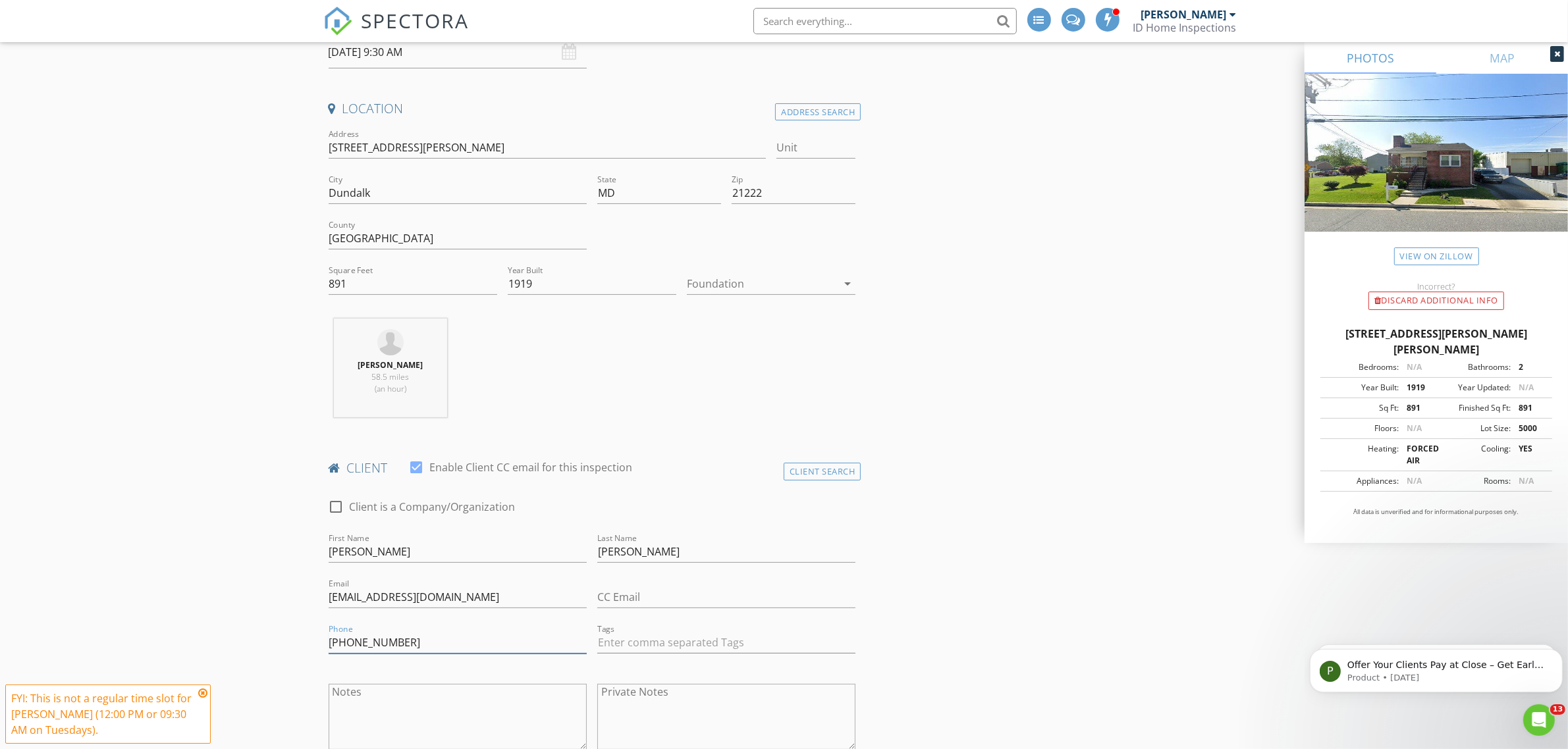
type input "[PHONE_NUMBER]"
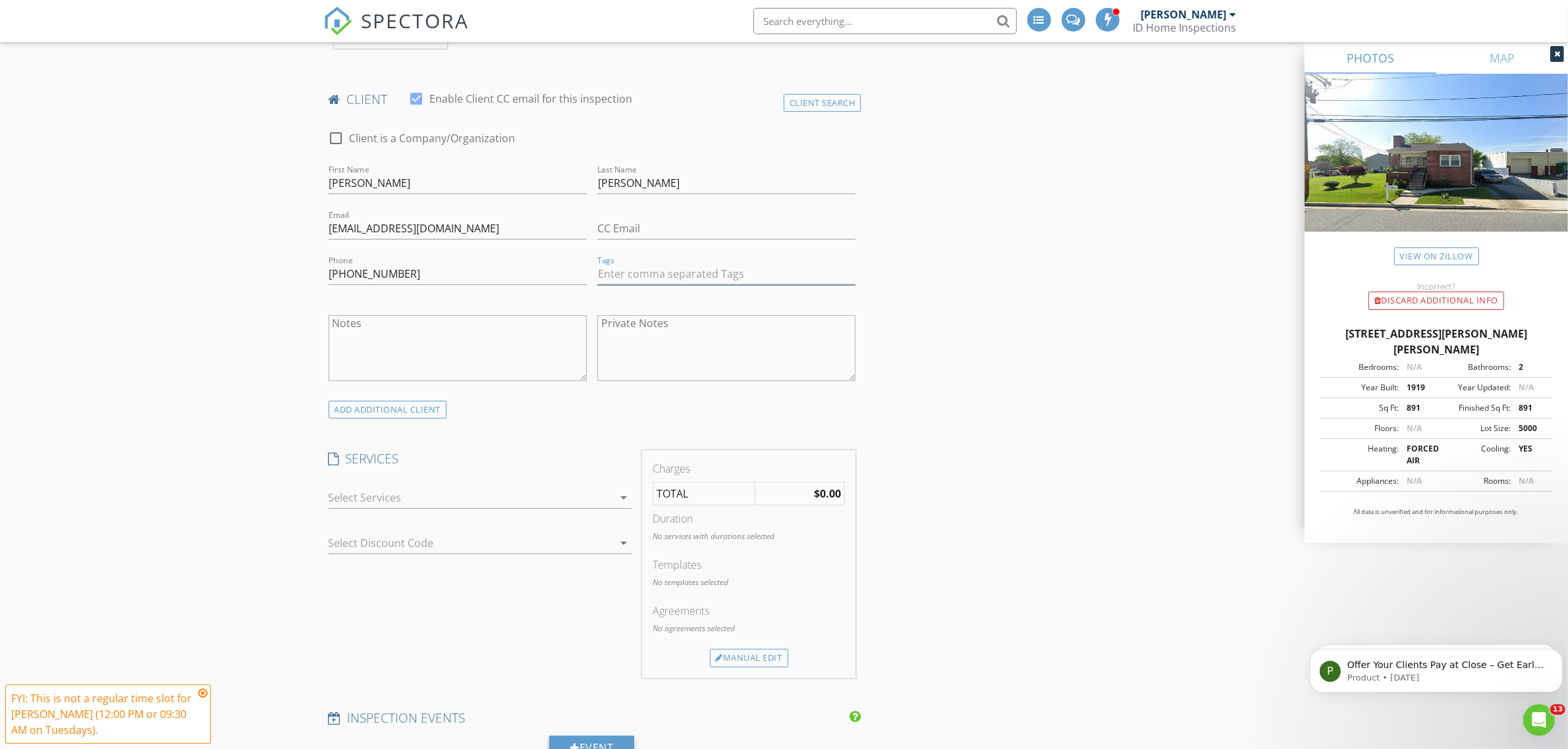
scroll to position [658, 0]
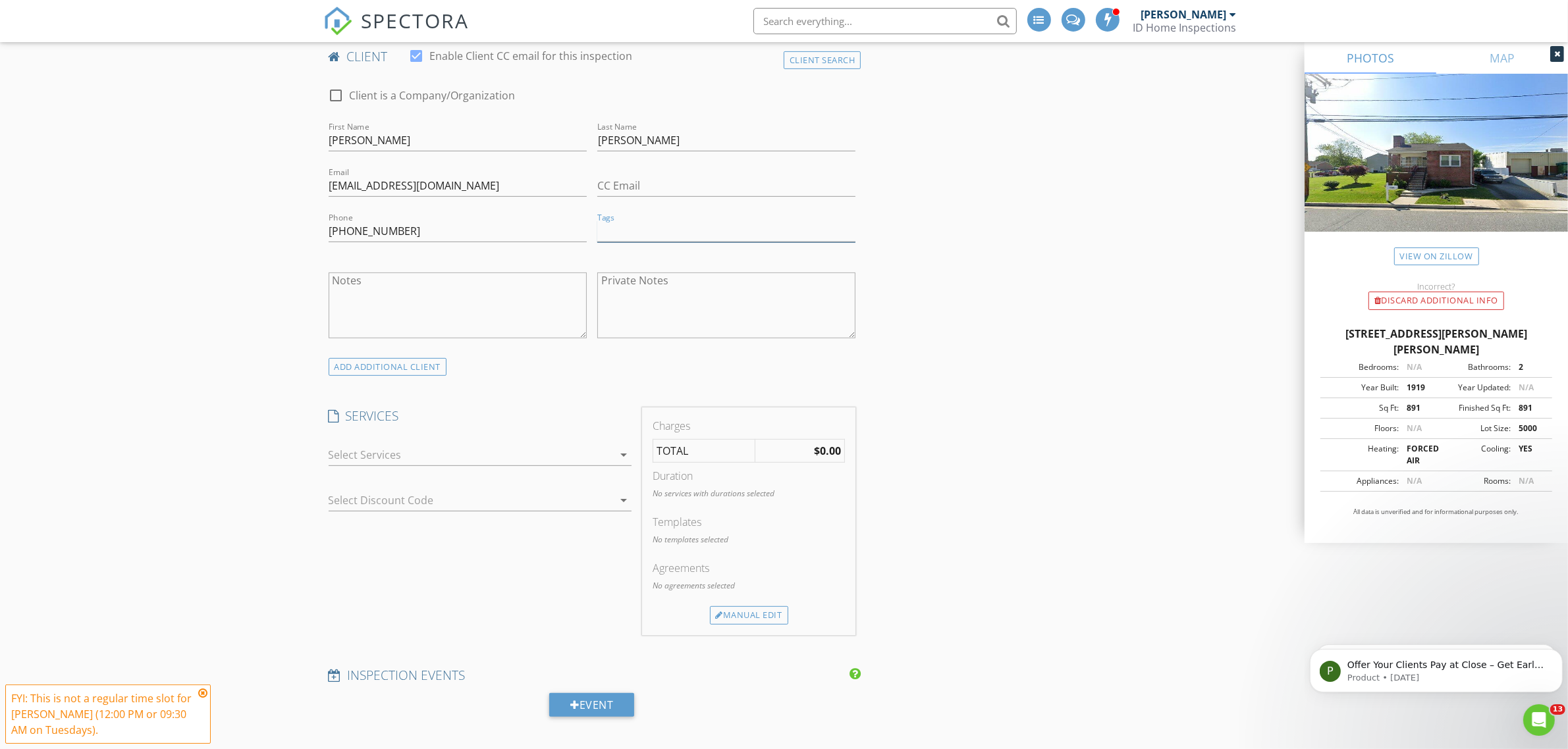
type input "r"
click at [525, 298] on textarea "Notes" at bounding box center [457, 305] width 258 height 66
type textarea "referral from [PERSON_NAME]."
click at [390, 450] on div at bounding box center [471, 454] width 285 height 21
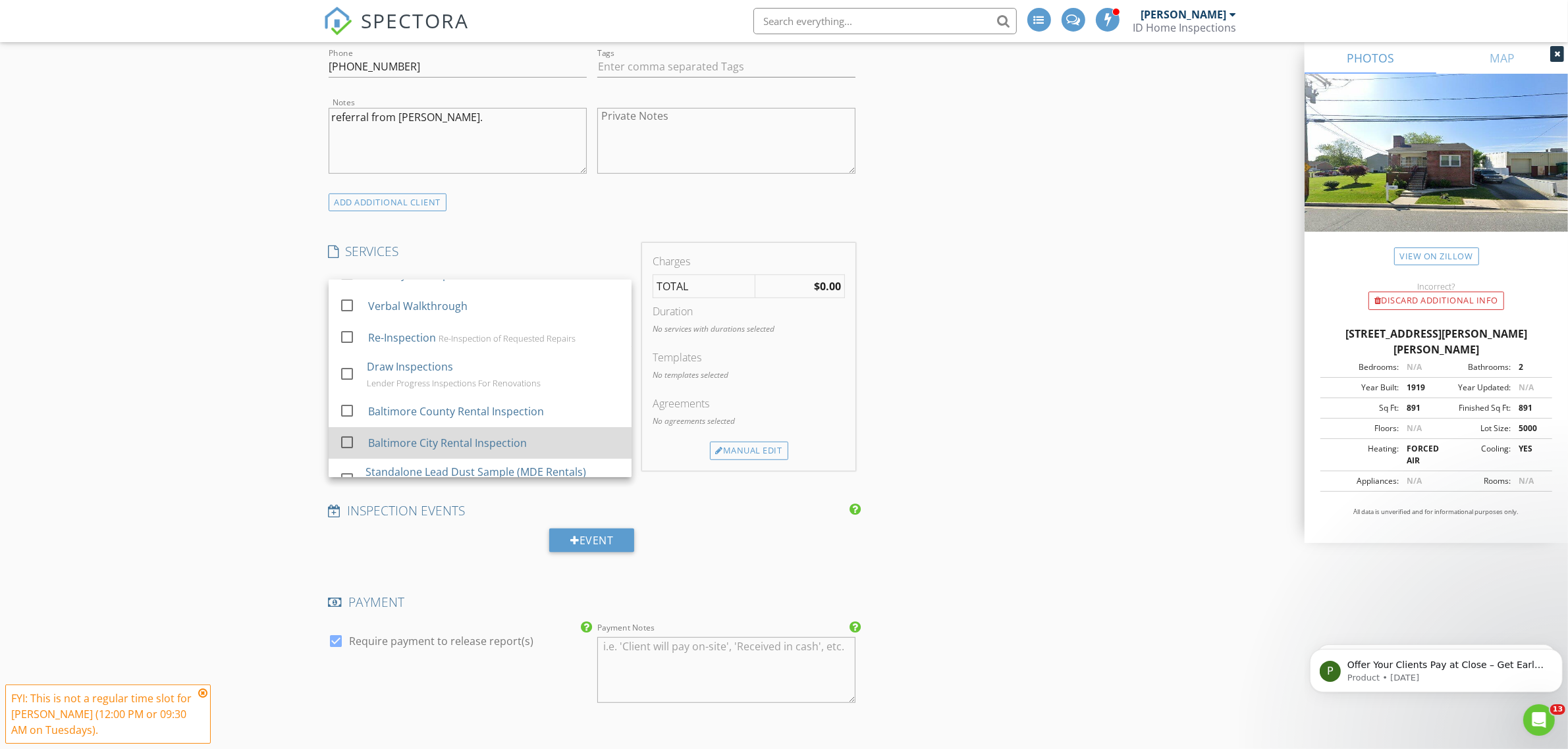
scroll to position [324, 0]
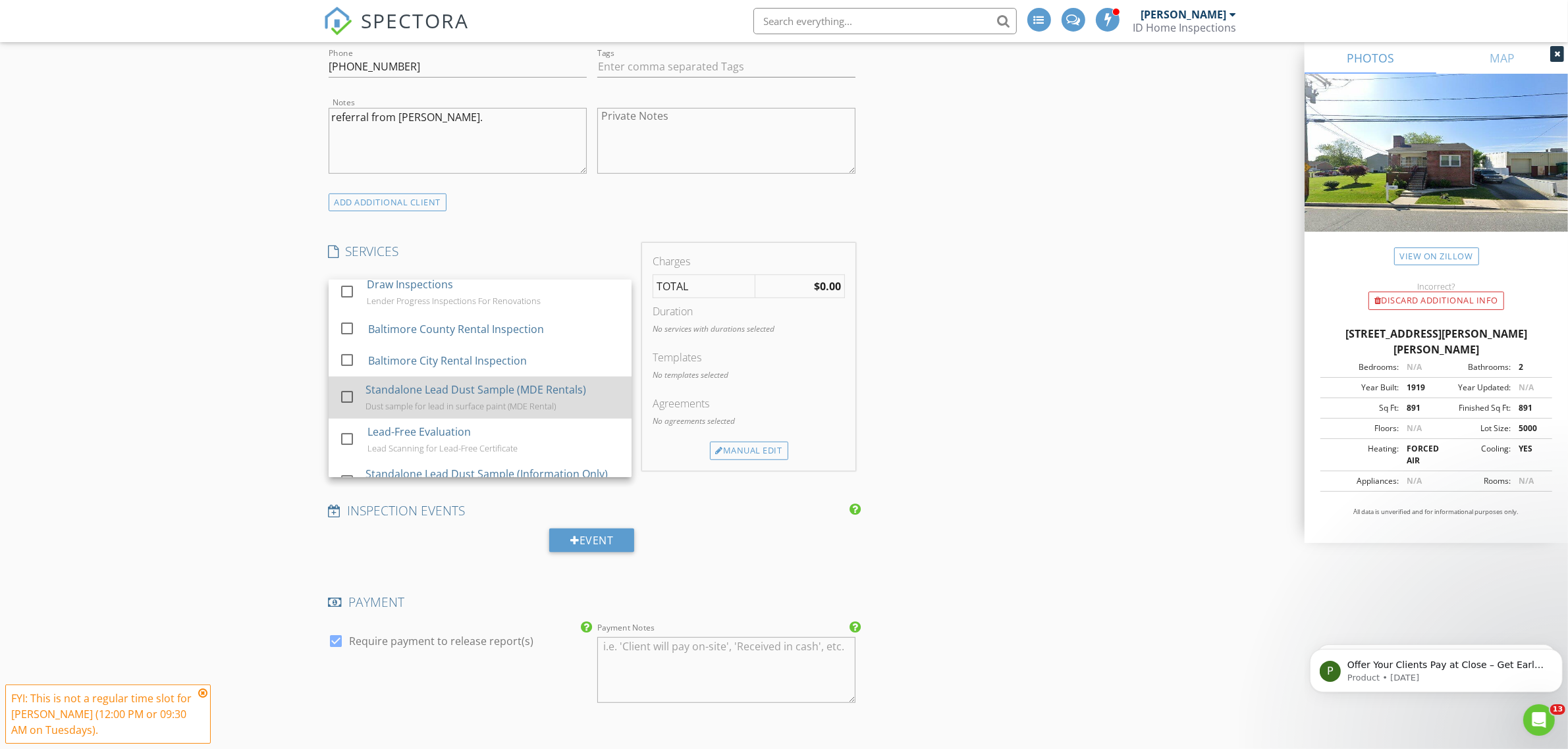
click at [344, 397] on div at bounding box center [347, 397] width 22 height 22
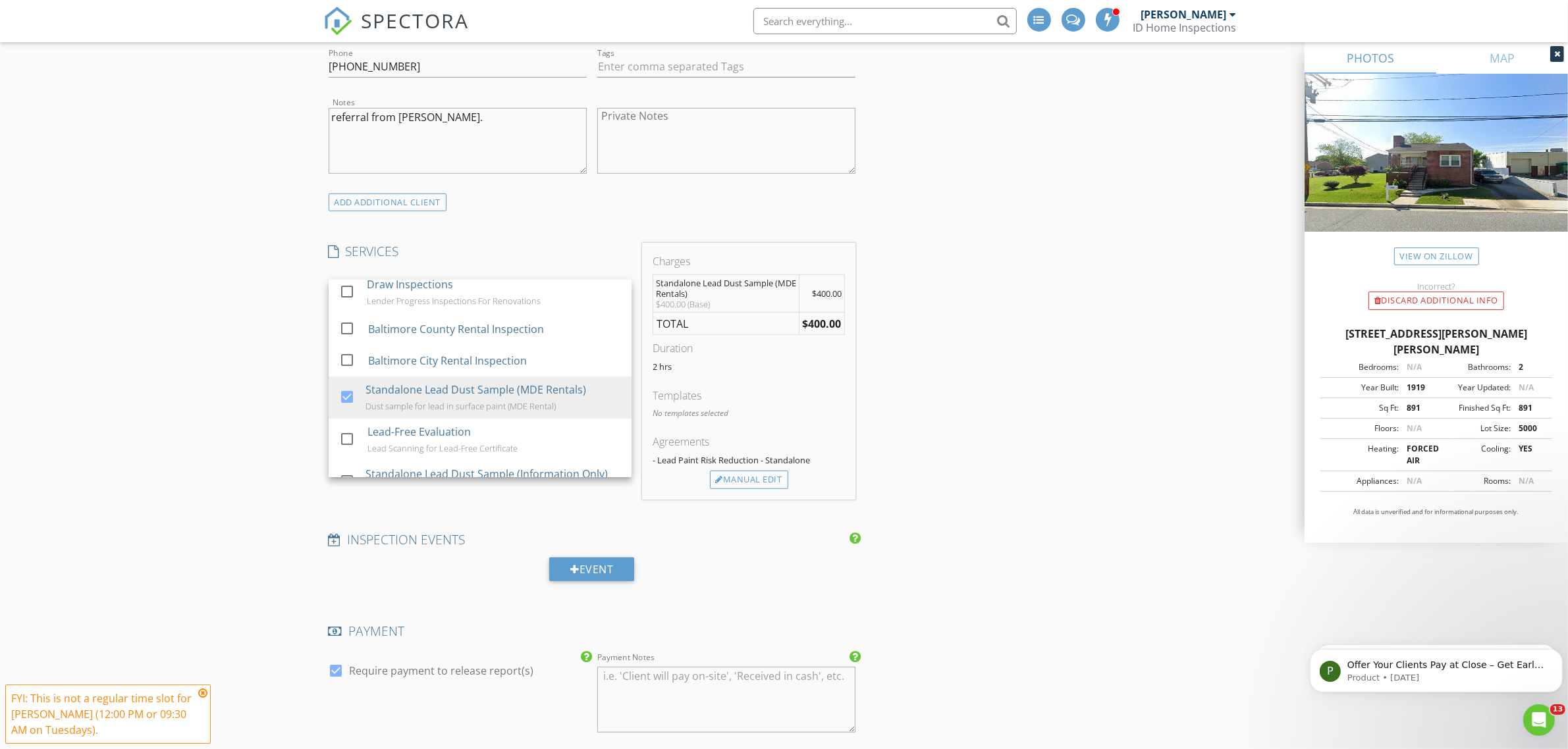
click at [281, 402] on div "New Inspection INSPECTOR(S) check_box_outline_blank Isaiah Unger check_box Just…" at bounding box center [784, 515] width 1568 height 2522
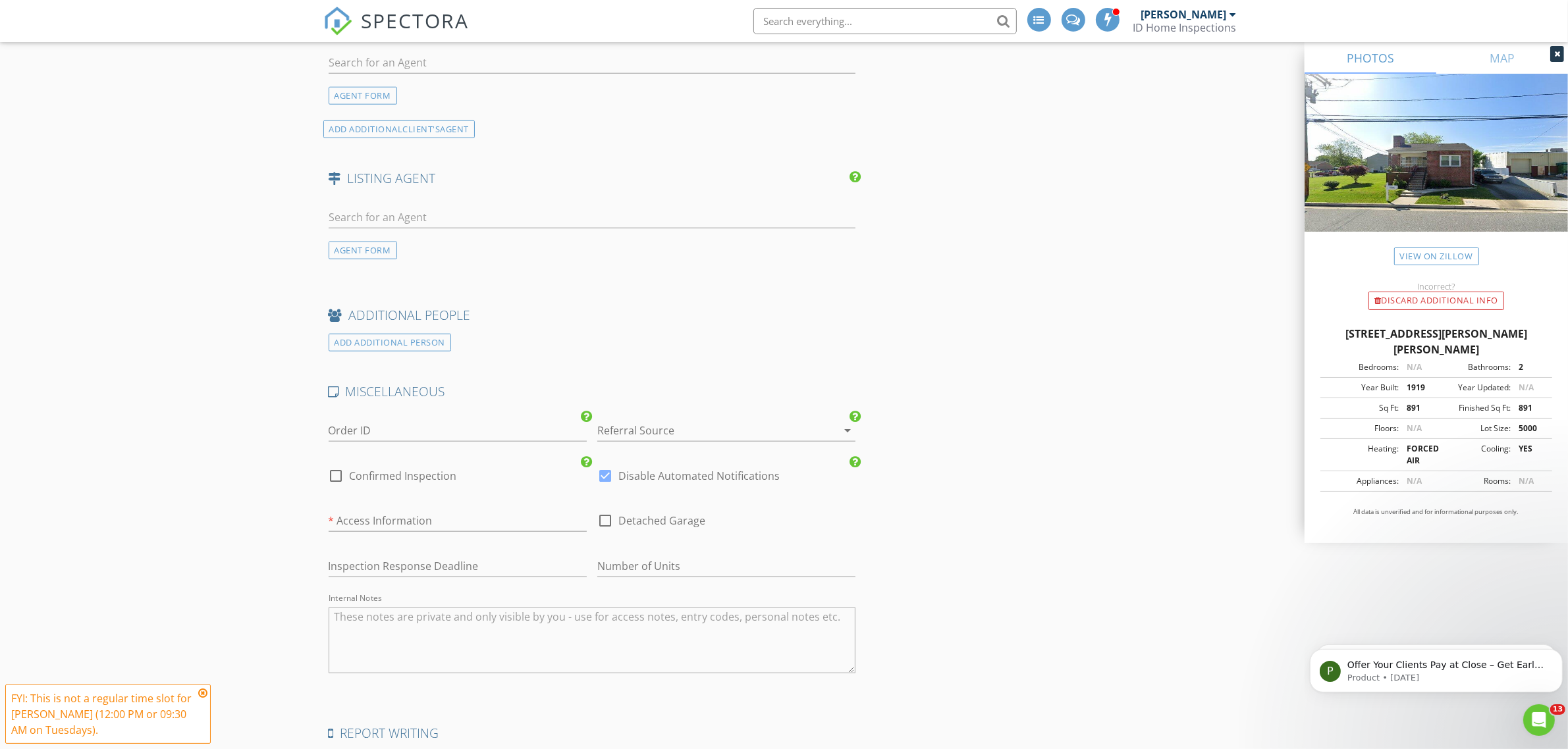
scroll to position [1810, 0]
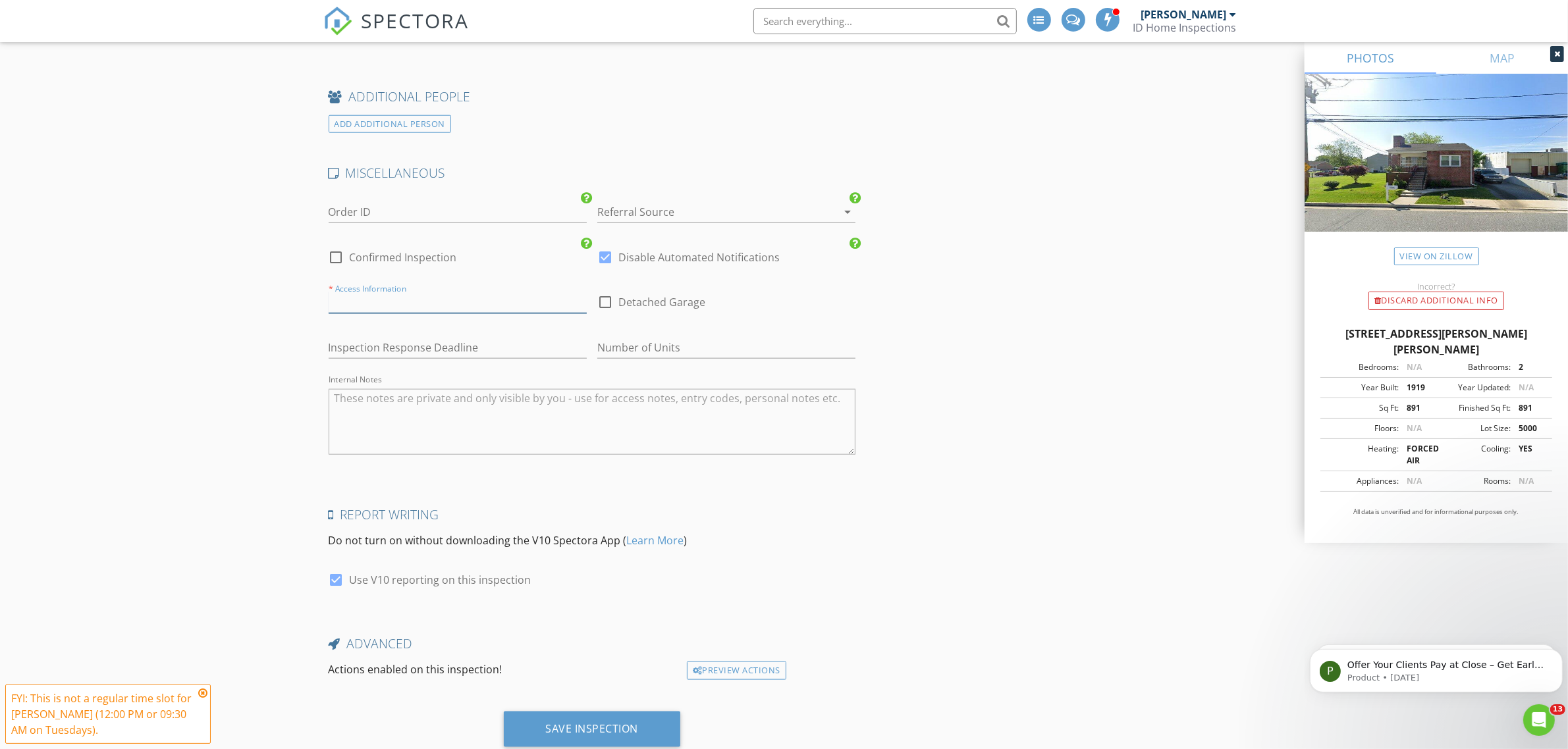
click at [395, 300] on input "text" at bounding box center [457, 303] width 258 height 22
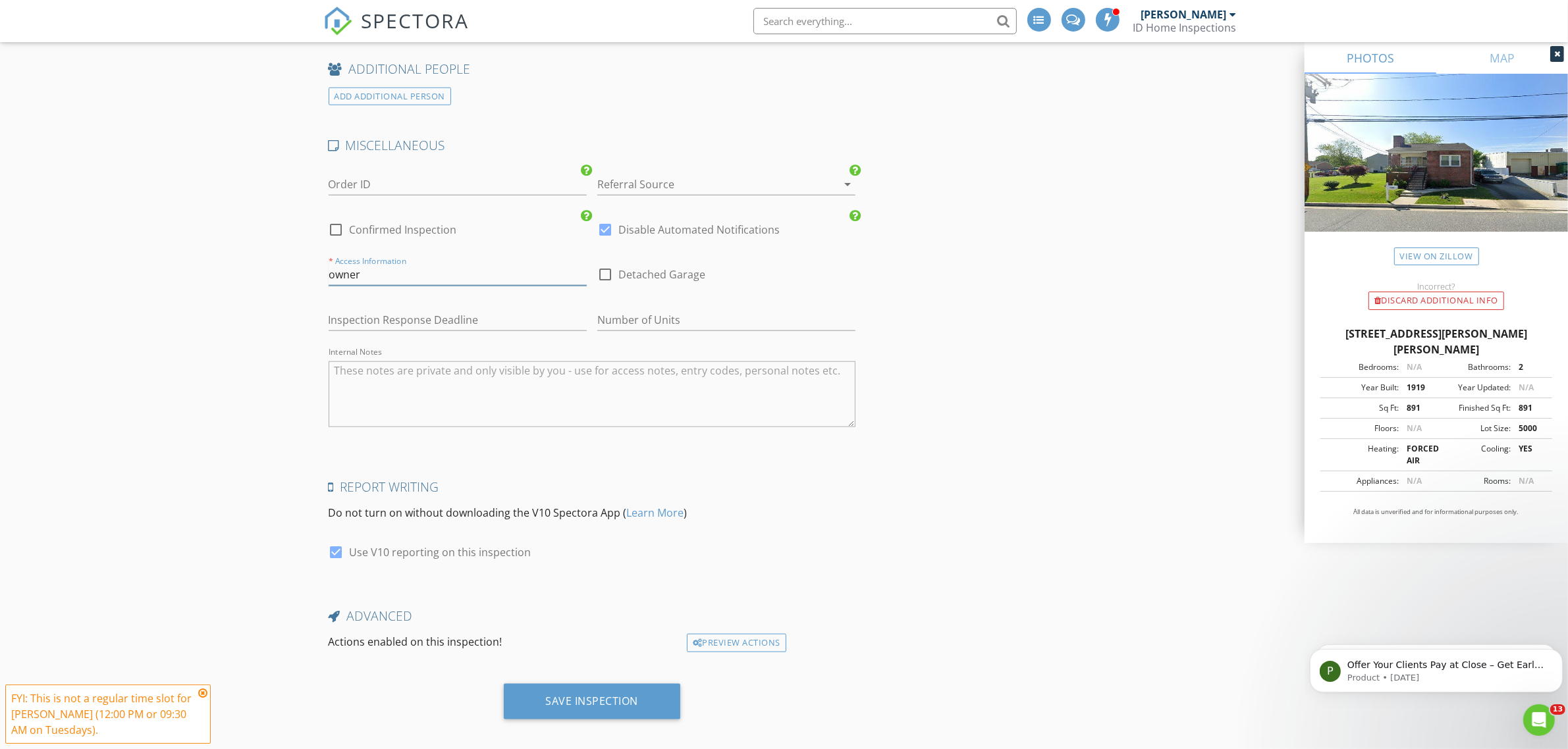
scroll to position [1851, 0]
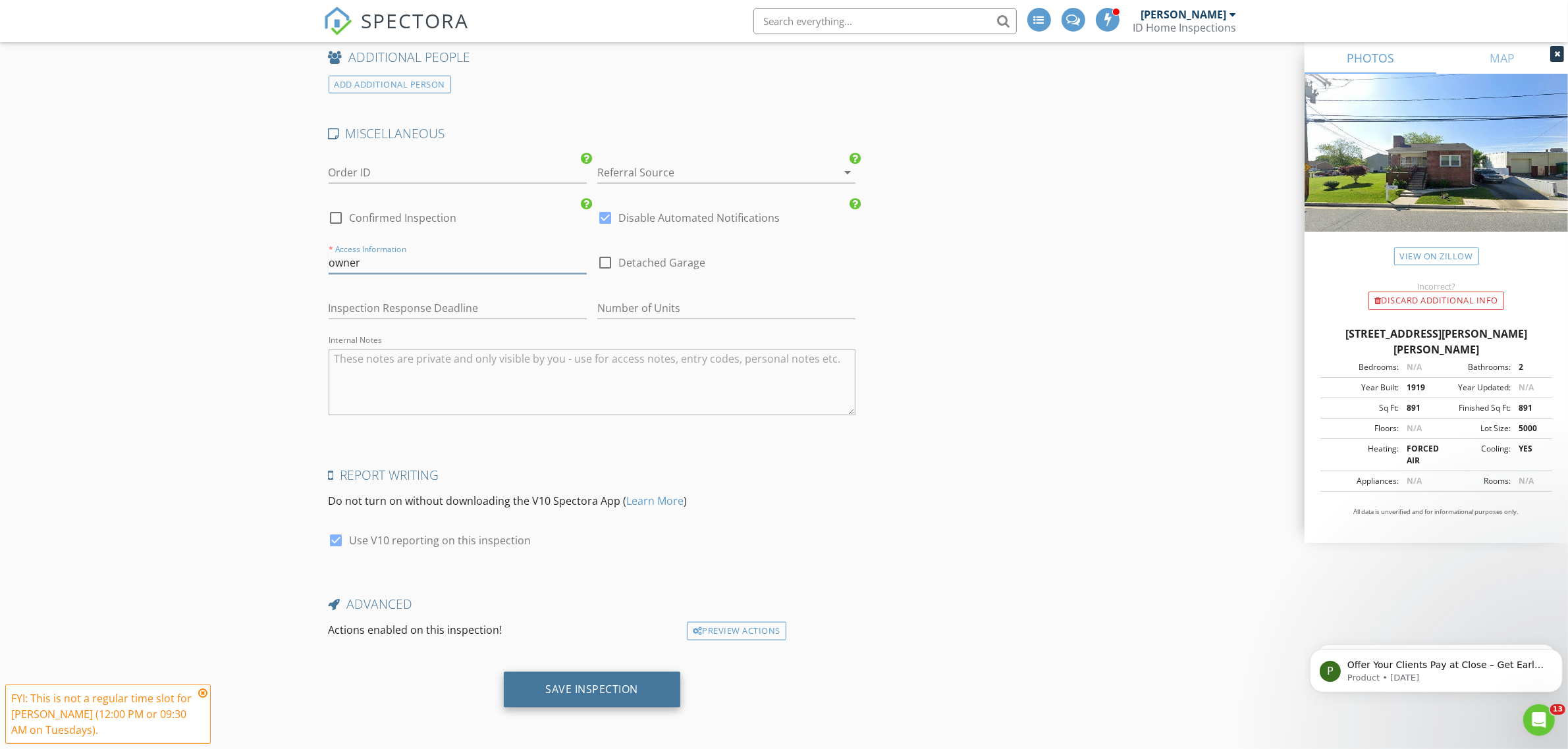
type input "owner"
click at [557, 688] on div "Save Inspection" at bounding box center [592, 689] width 93 height 13
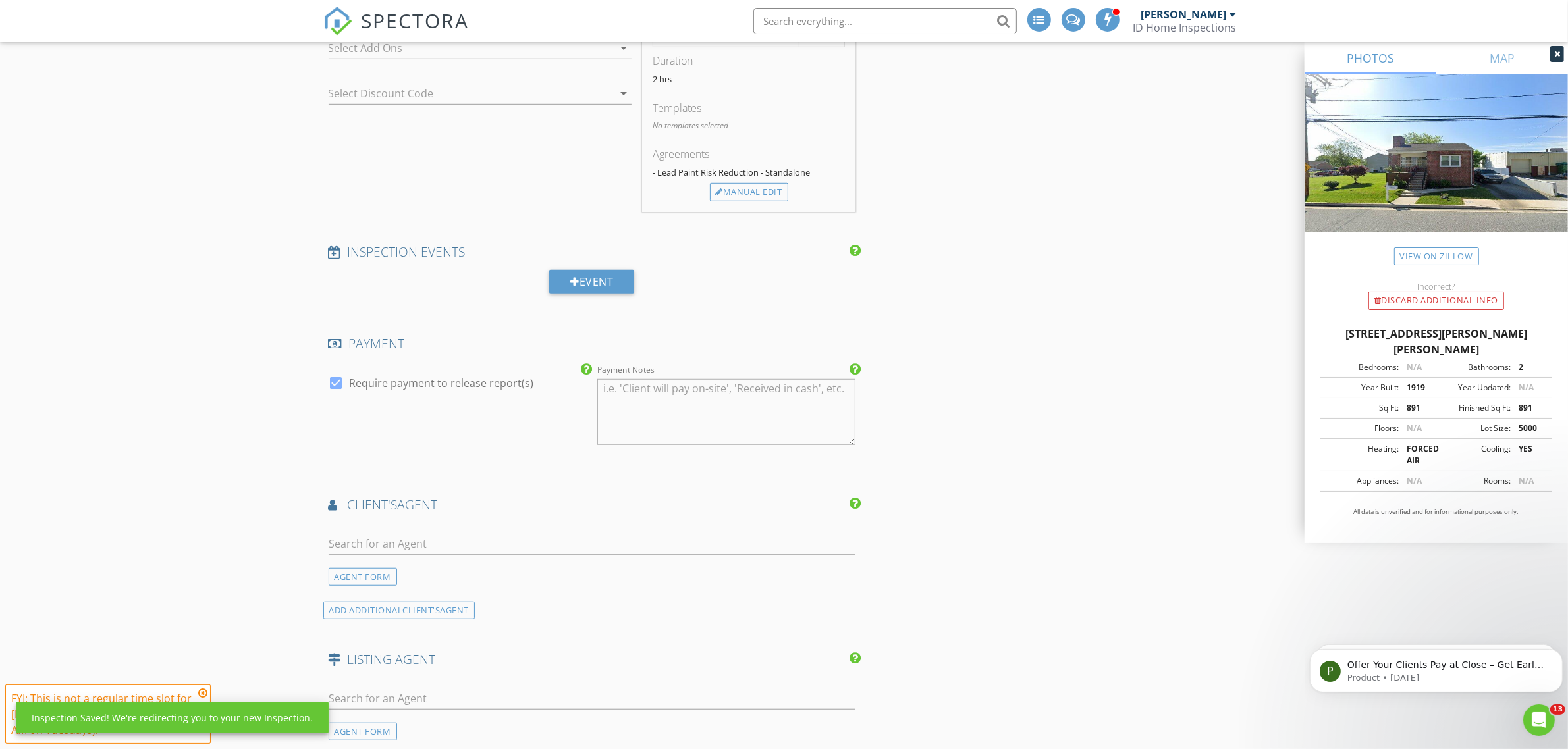
scroll to position [881, 0]
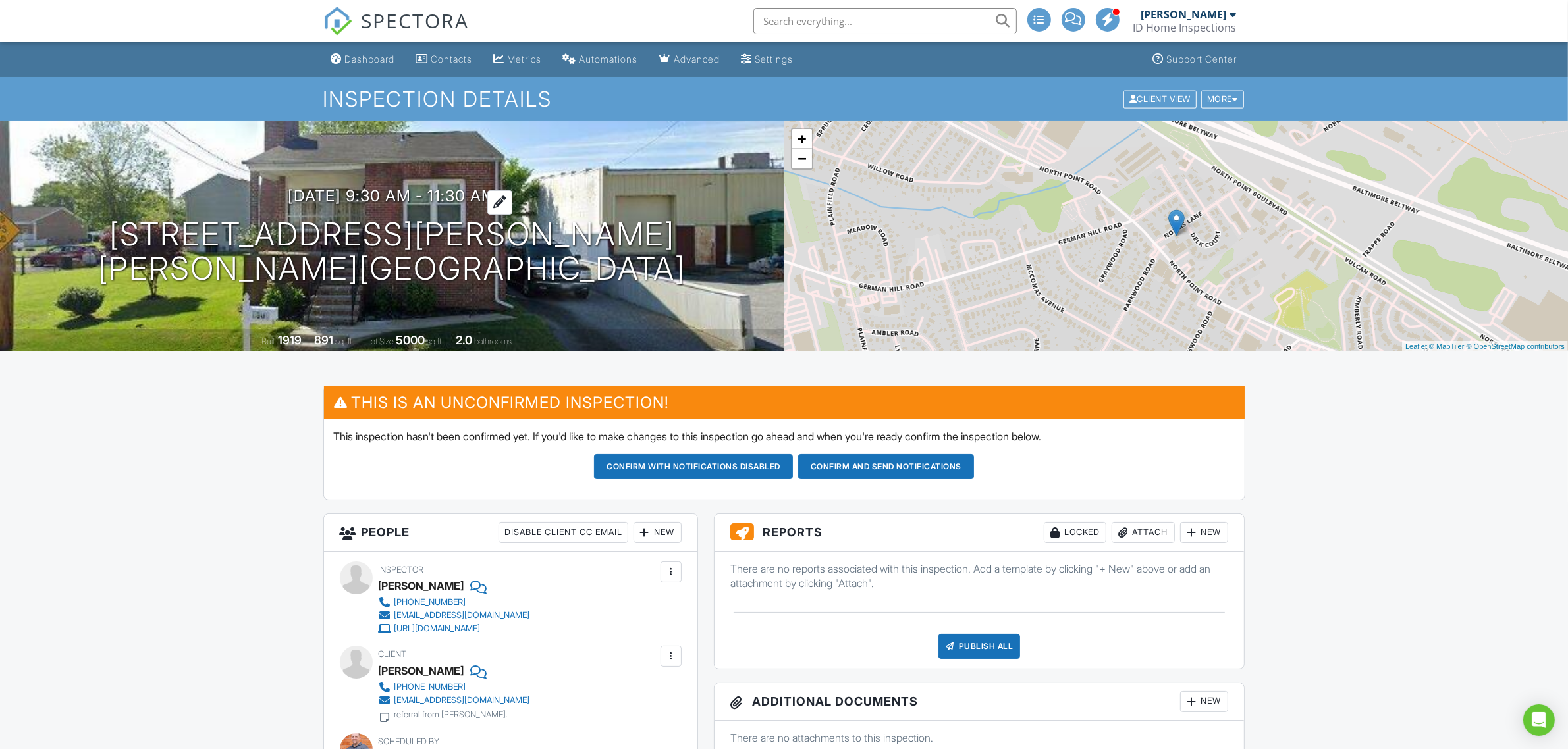
click at [478, 188] on h3 "[DATE] 9:30 am - 11:30 am" at bounding box center [392, 196] width 208 height 18
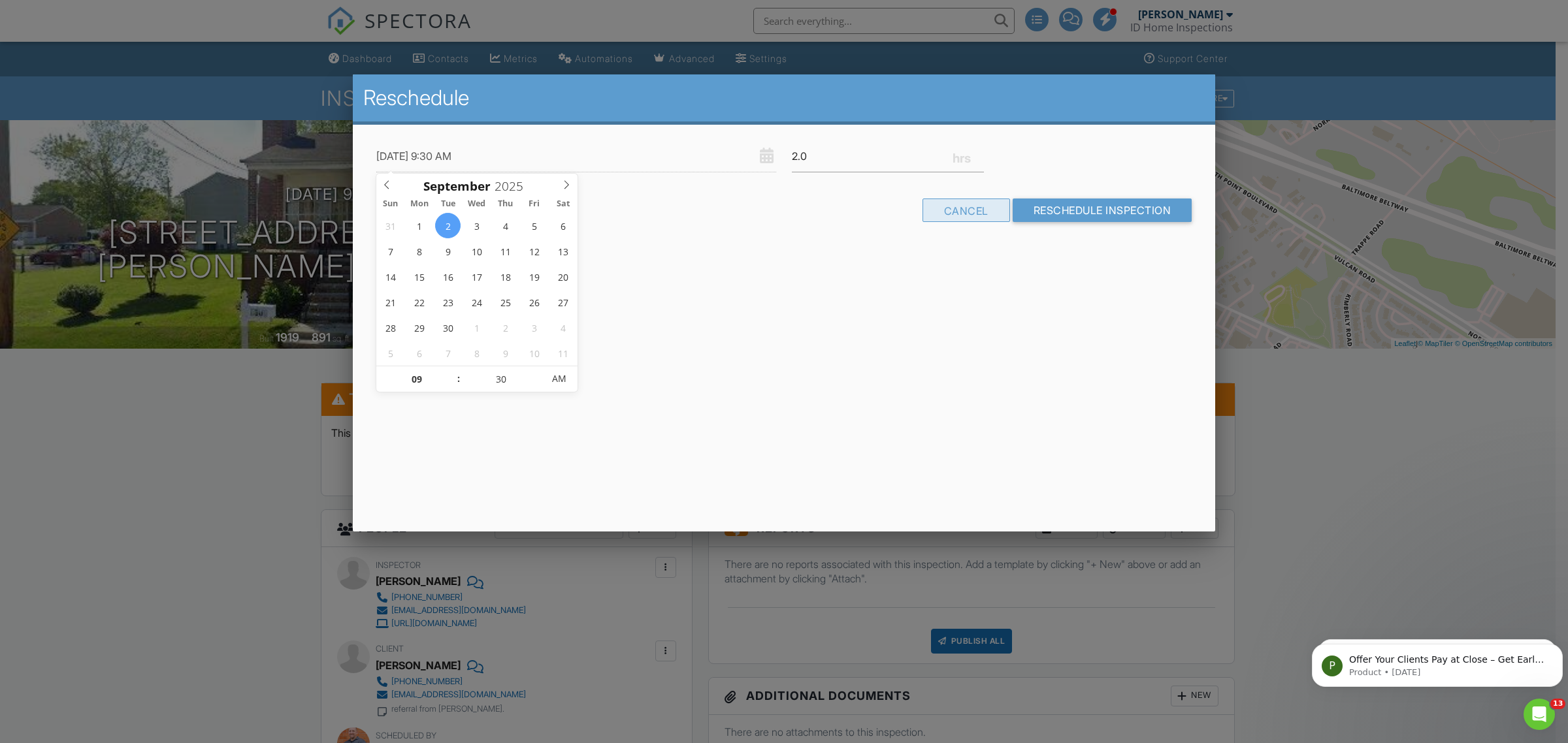
click at [945, 206] on div "Cancel" at bounding box center [966, 210] width 88 height 24
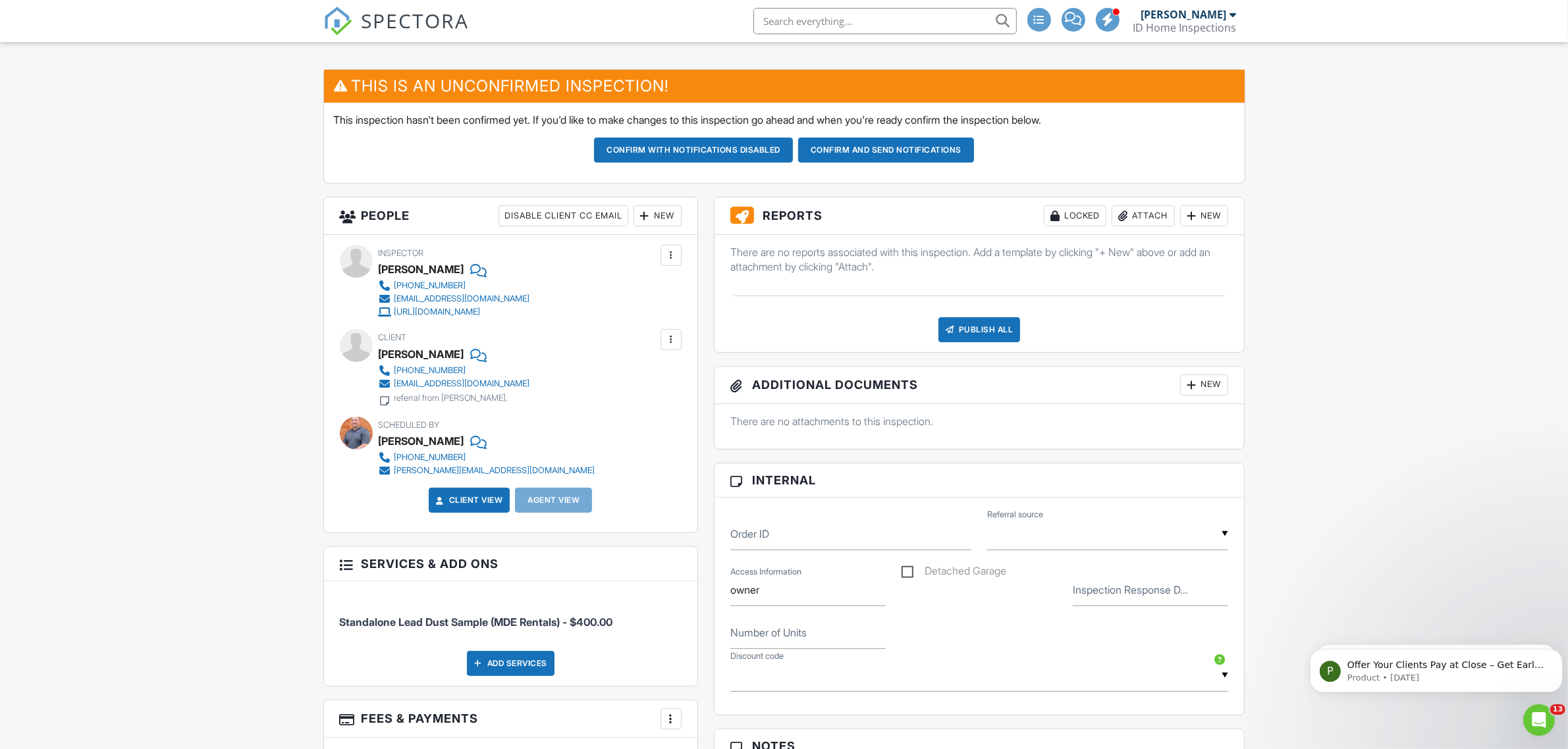
scroll to position [74, 0]
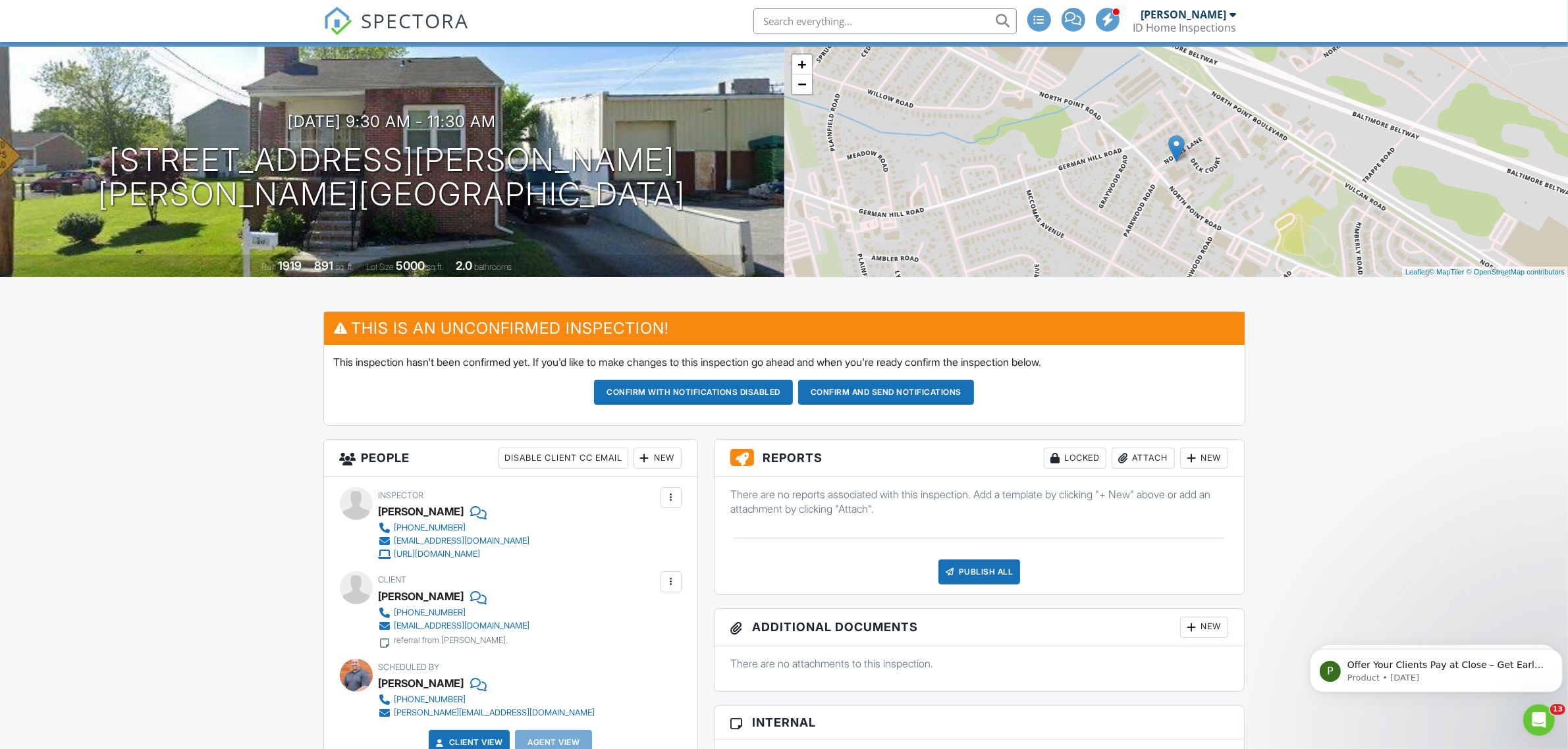
click at [793, 392] on button "Confirm and send notifications" at bounding box center [693, 392] width 199 height 25
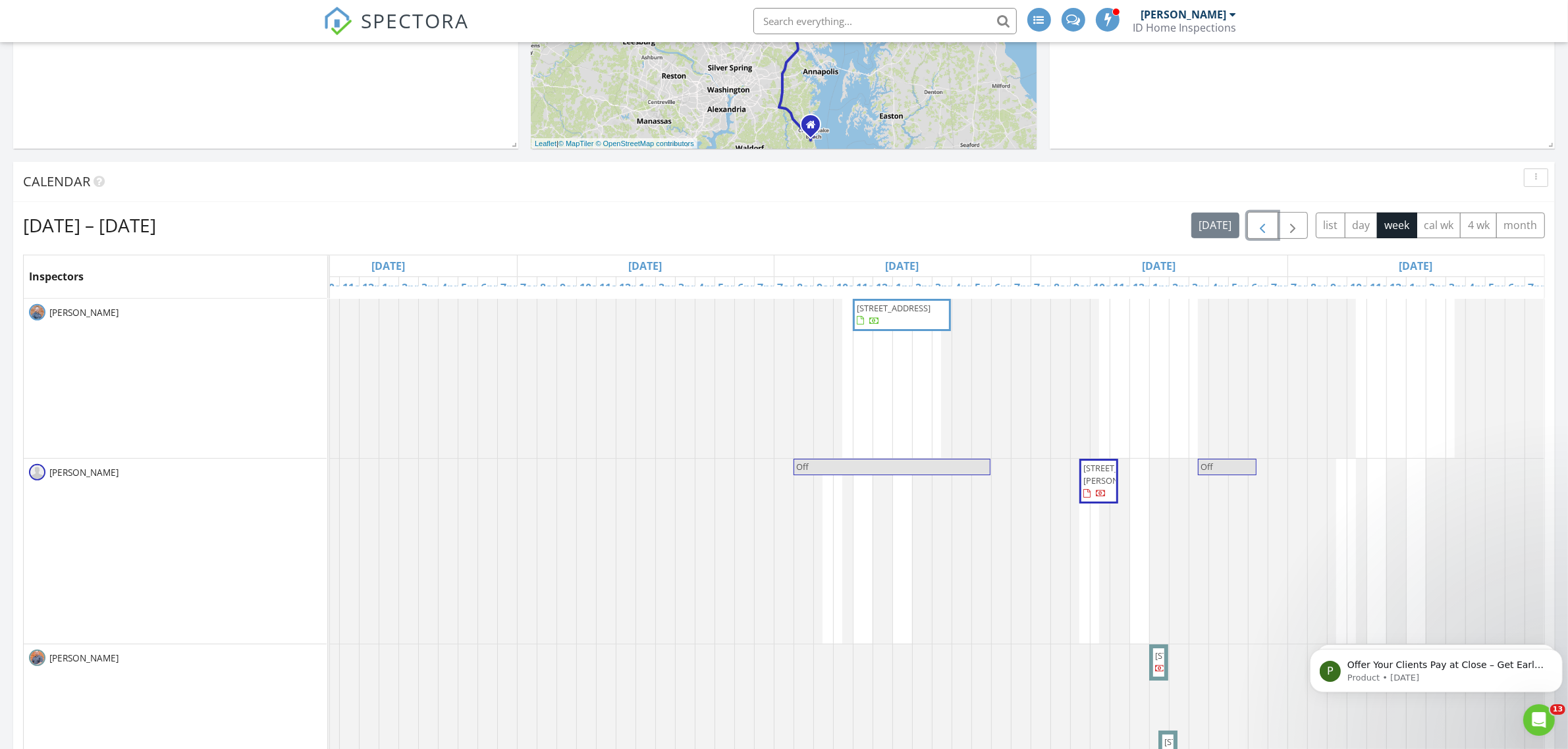
click at [1015, 231] on span "button" at bounding box center [1262, 226] width 15 height 15
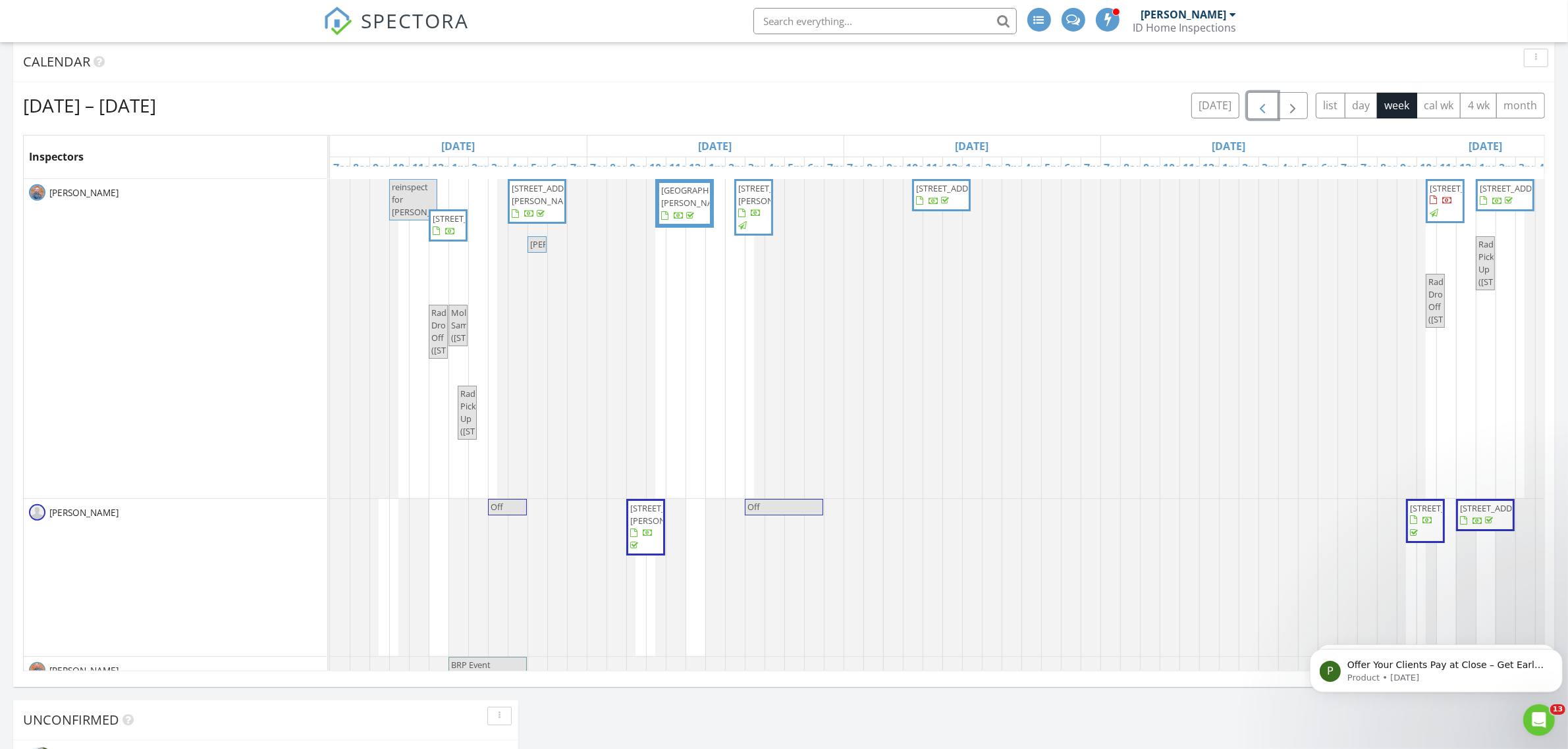
scroll to position [658, 0]
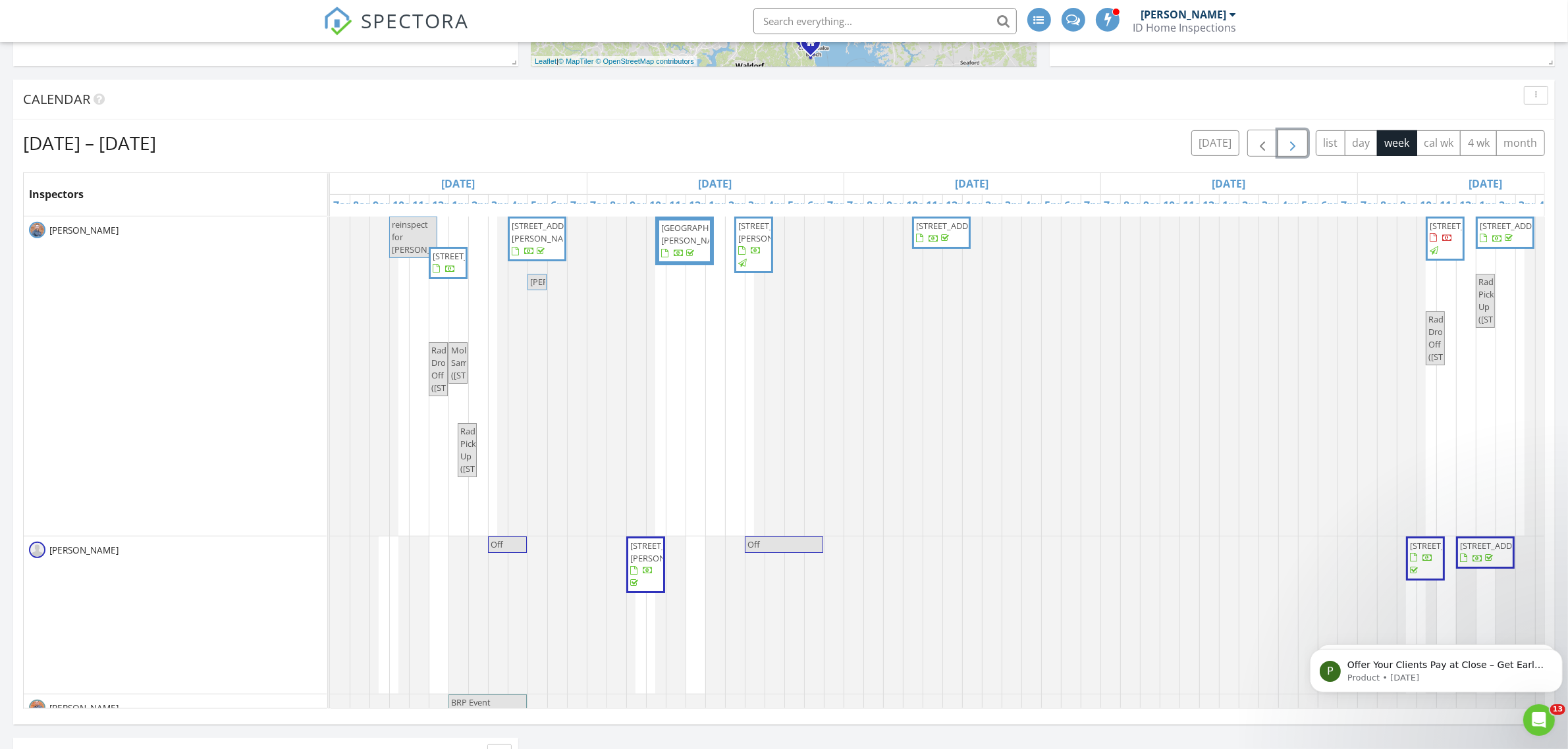
click at [1015, 146] on button "button" at bounding box center [1292, 143] width 31 height 27
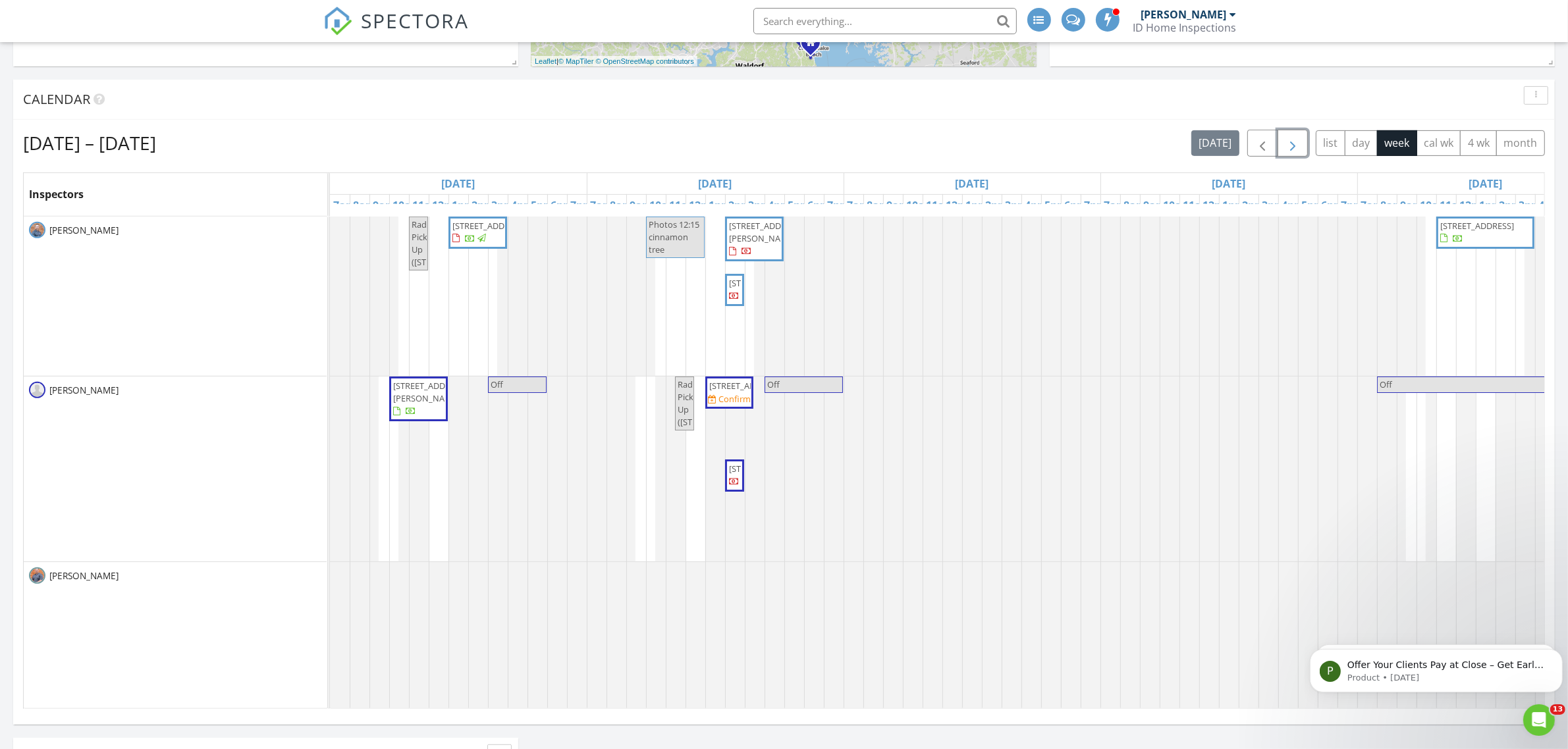
click at [1015, 146] on button "button" at bounding box center [1292, 143] width 31 height 27
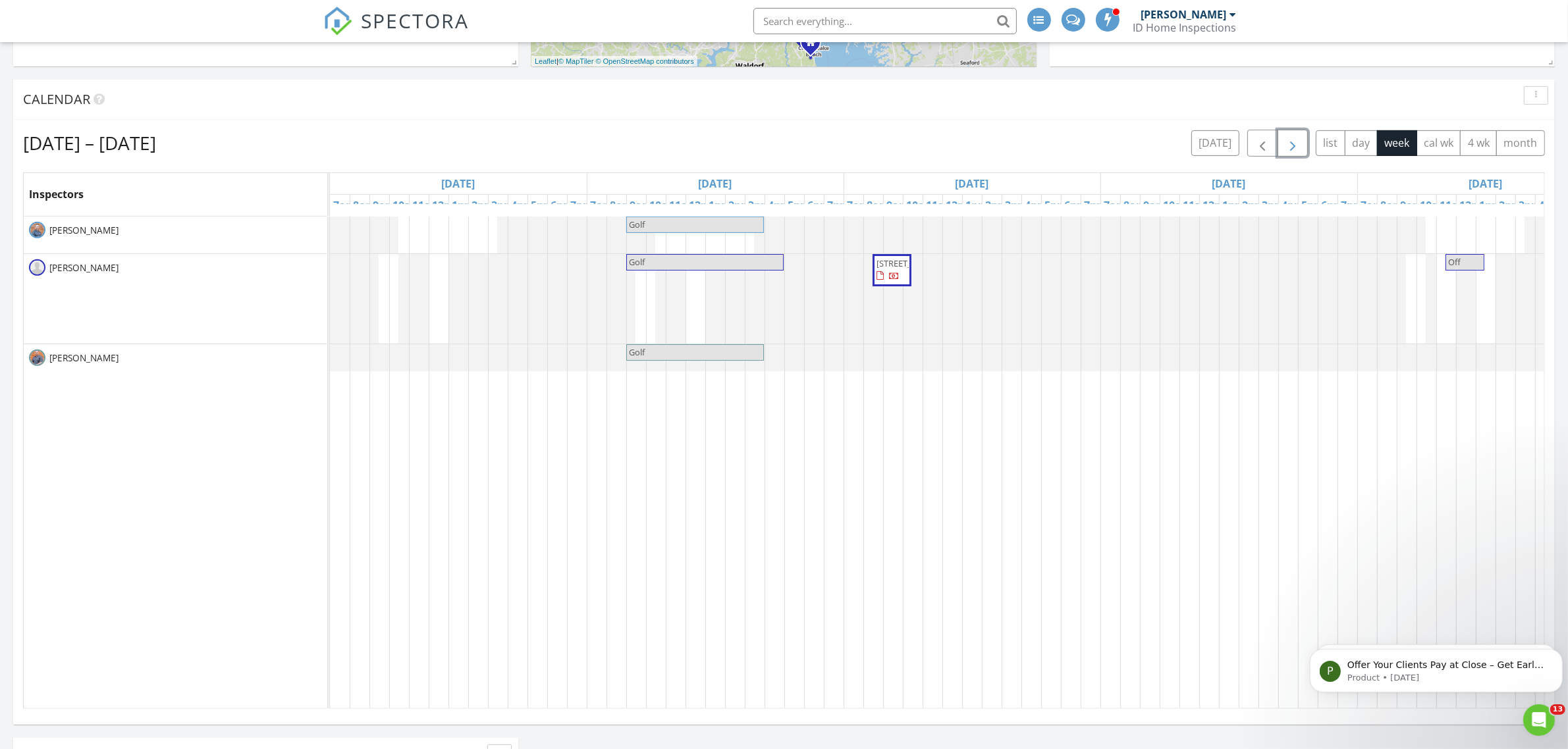
click at [1015, 146] on button "button" at bounding box center [1292, 143] width 31 height 27
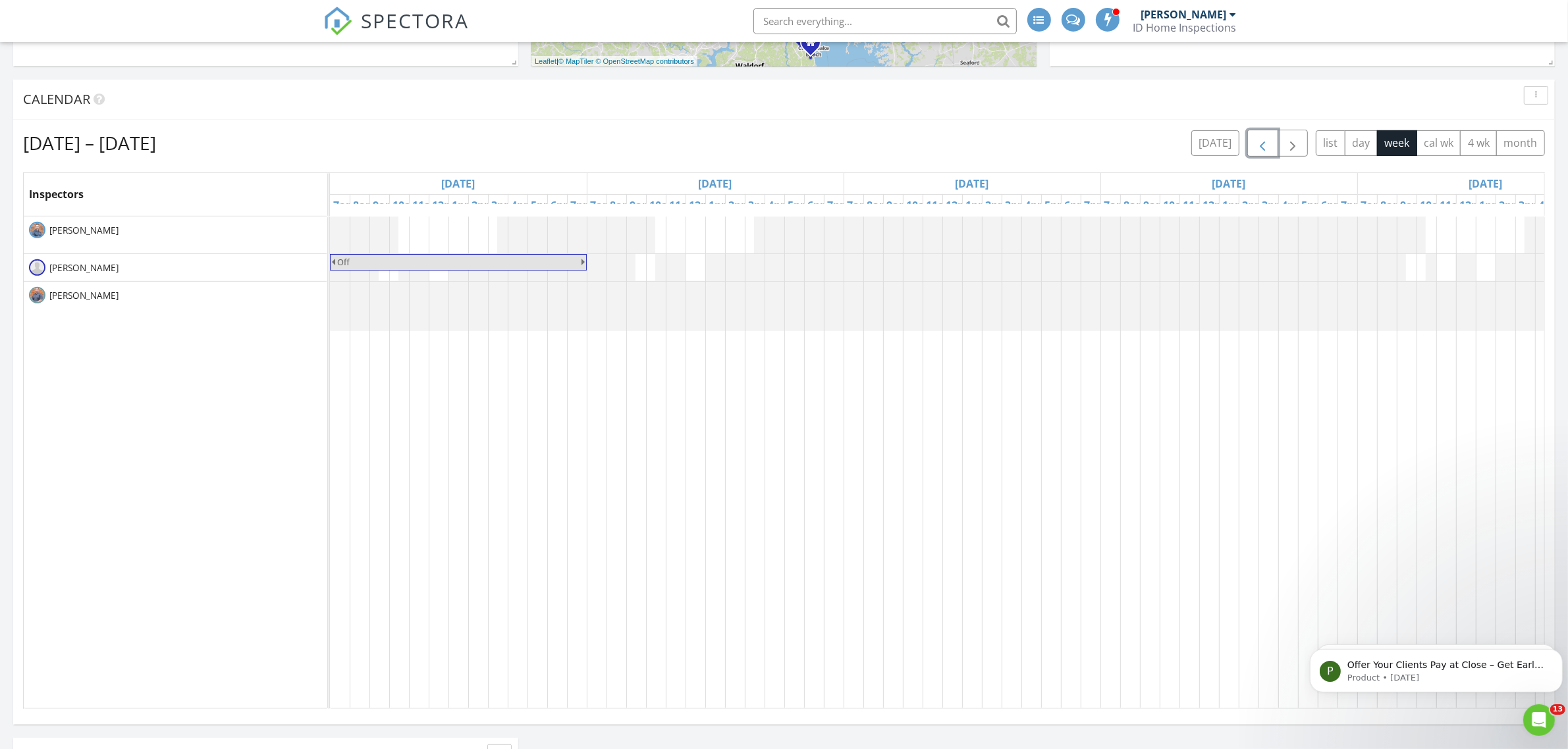
click at [1015, 148] on span "button" at bounding box center [1262, 143] width 15 height 15
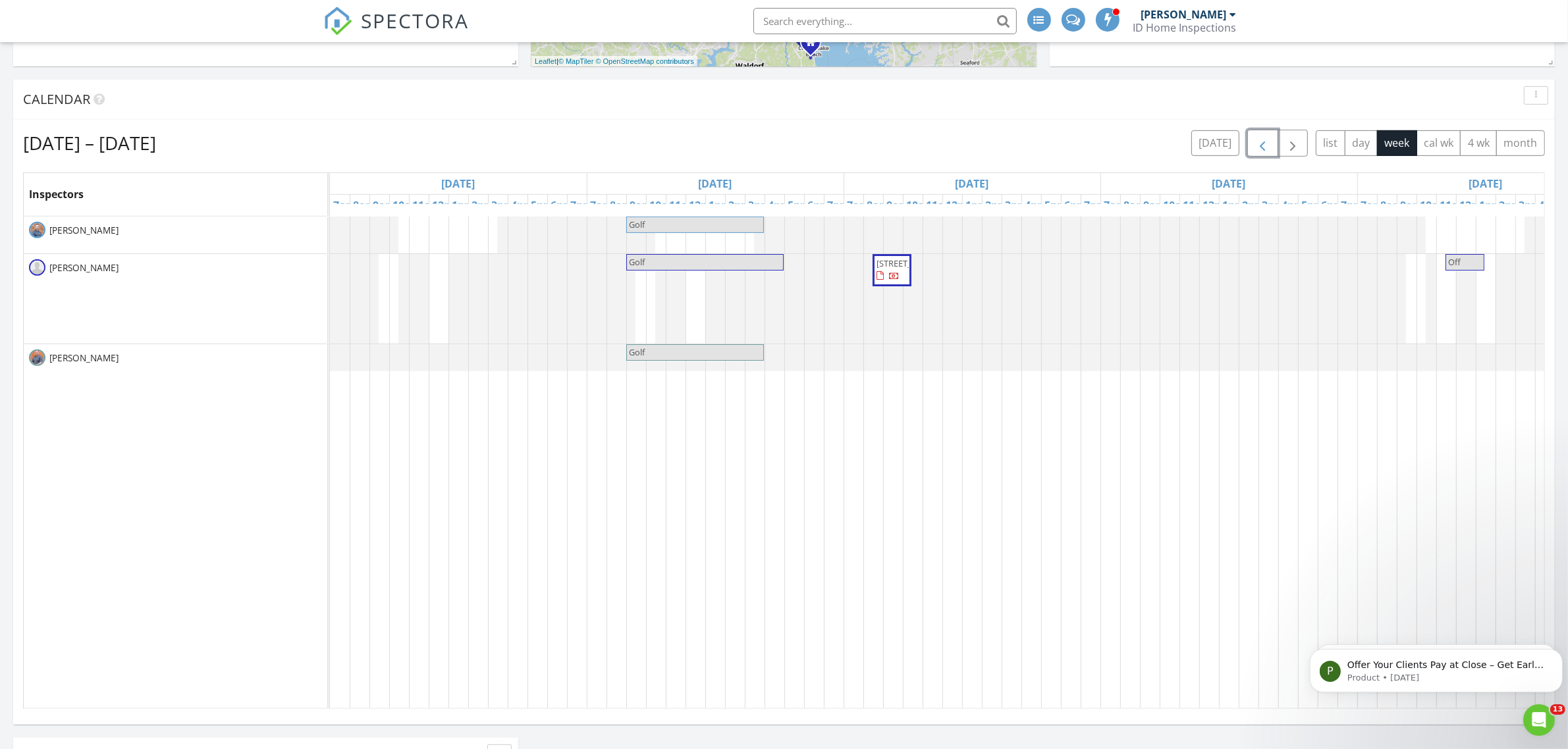
click at [1015, 148] on span "button" at bounding box center [1262, 143] width 15 height 15
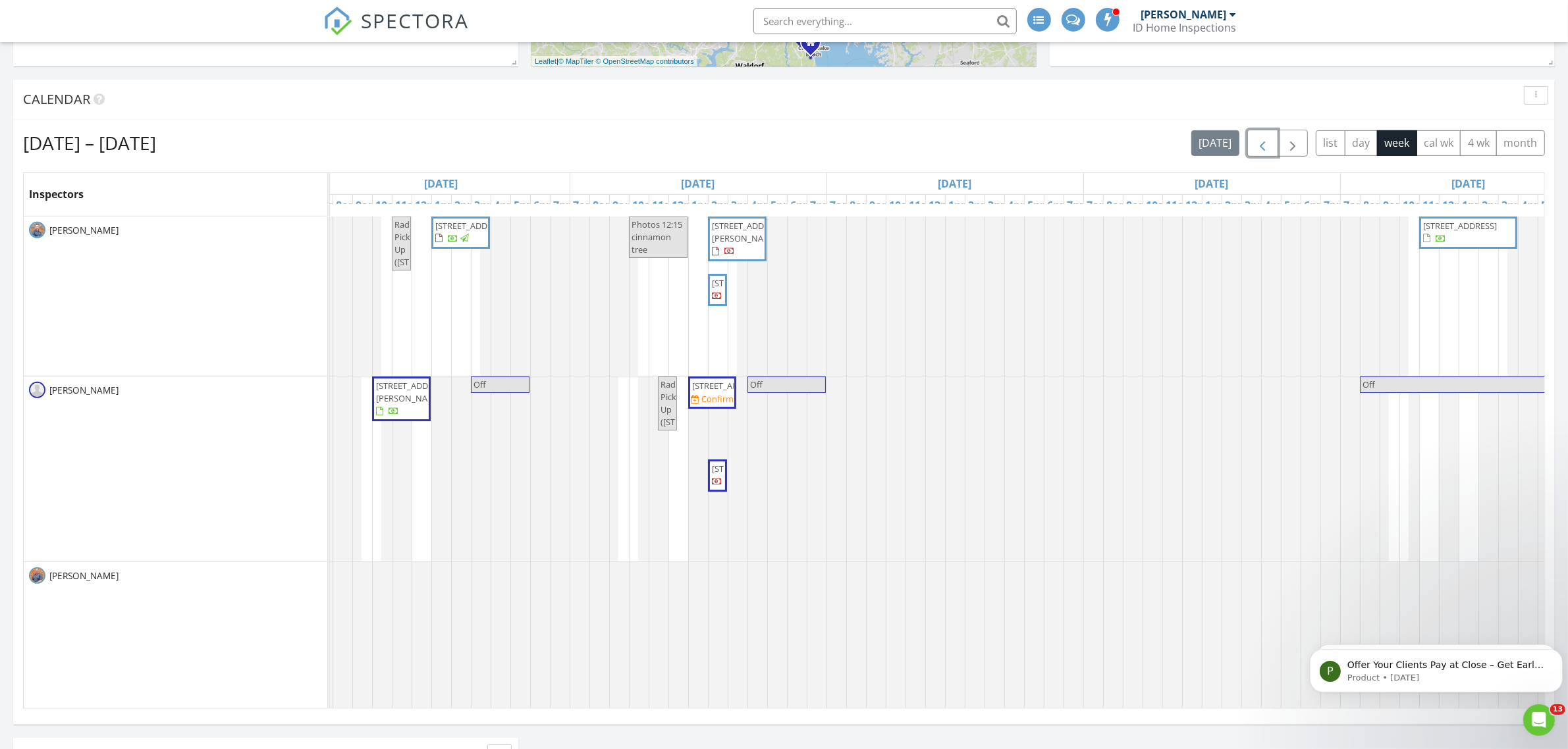
scroll to position [0, 0]
